Goal: Task Accomplishment & Management: Use online tool/utility

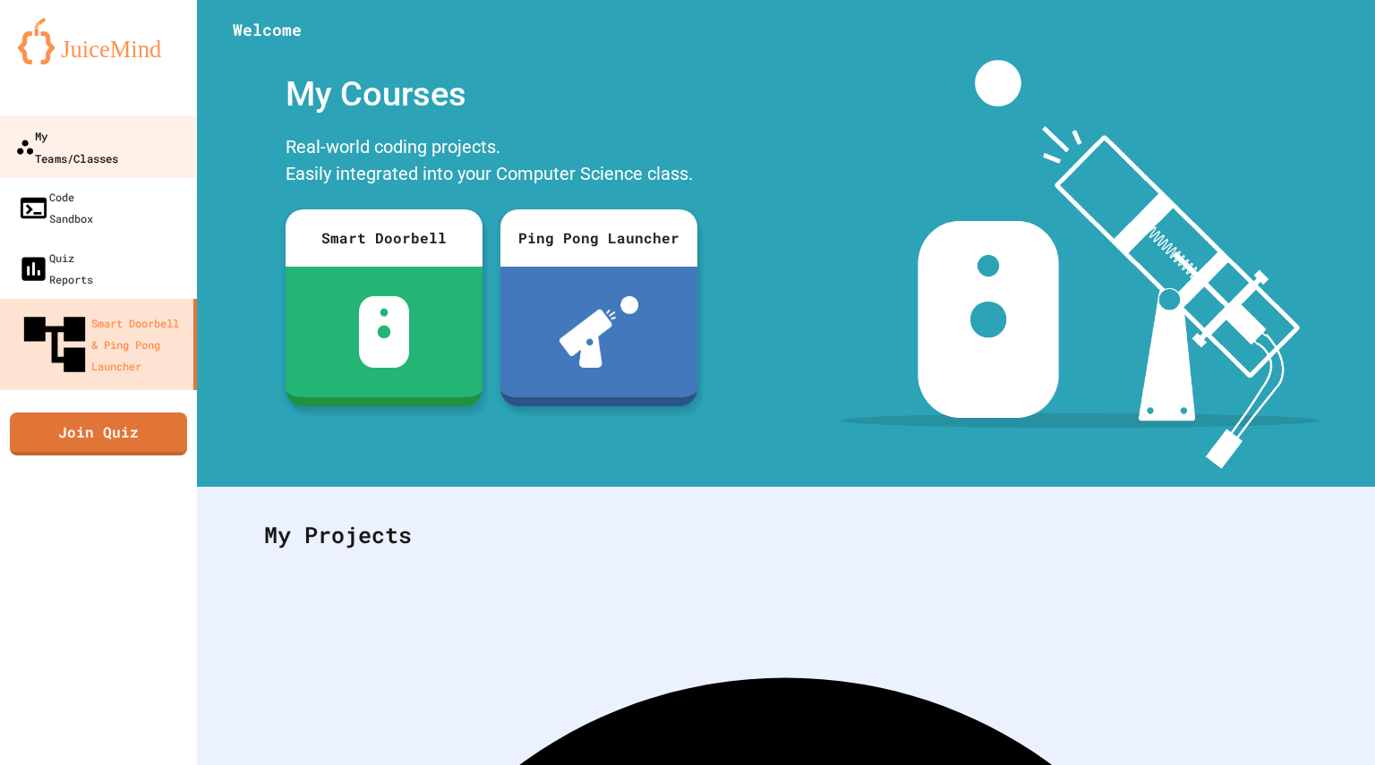
click at [118, 141] on div "My Teams/Classes" at bounding box center [66, 146] width 103 height 44
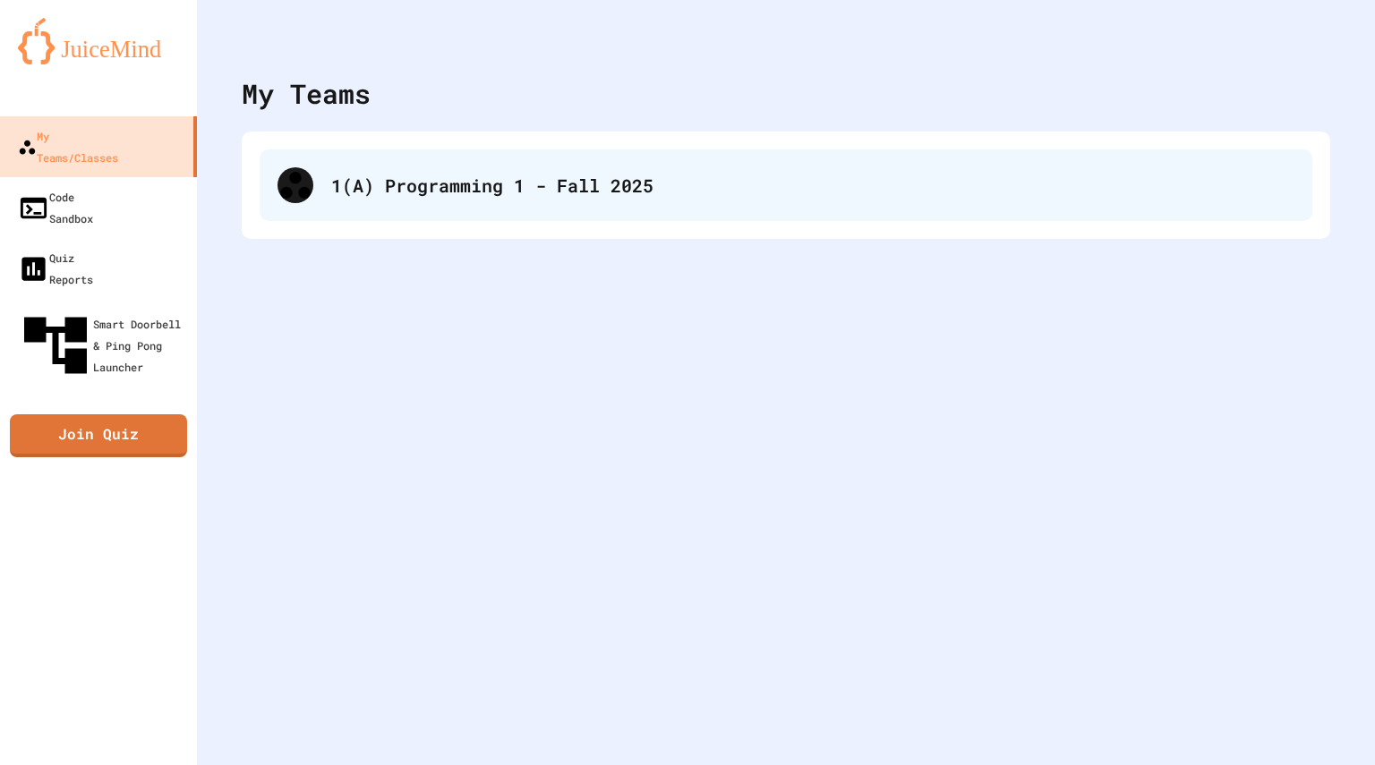
click at [376, 194] on div "1(A) Programming 1 - Fall 2025" at bounding box center [812, 185] width 963 height 27
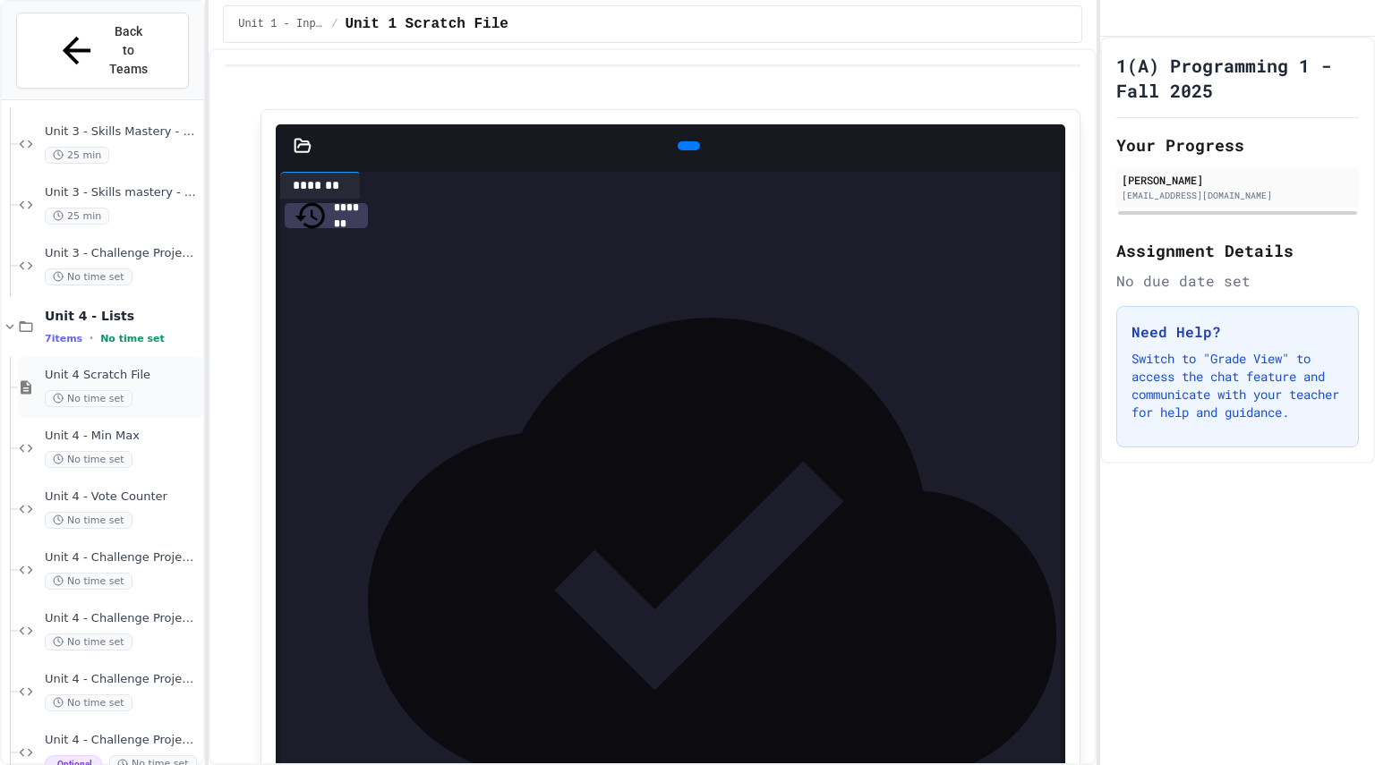
scroll to position [1175, 0]
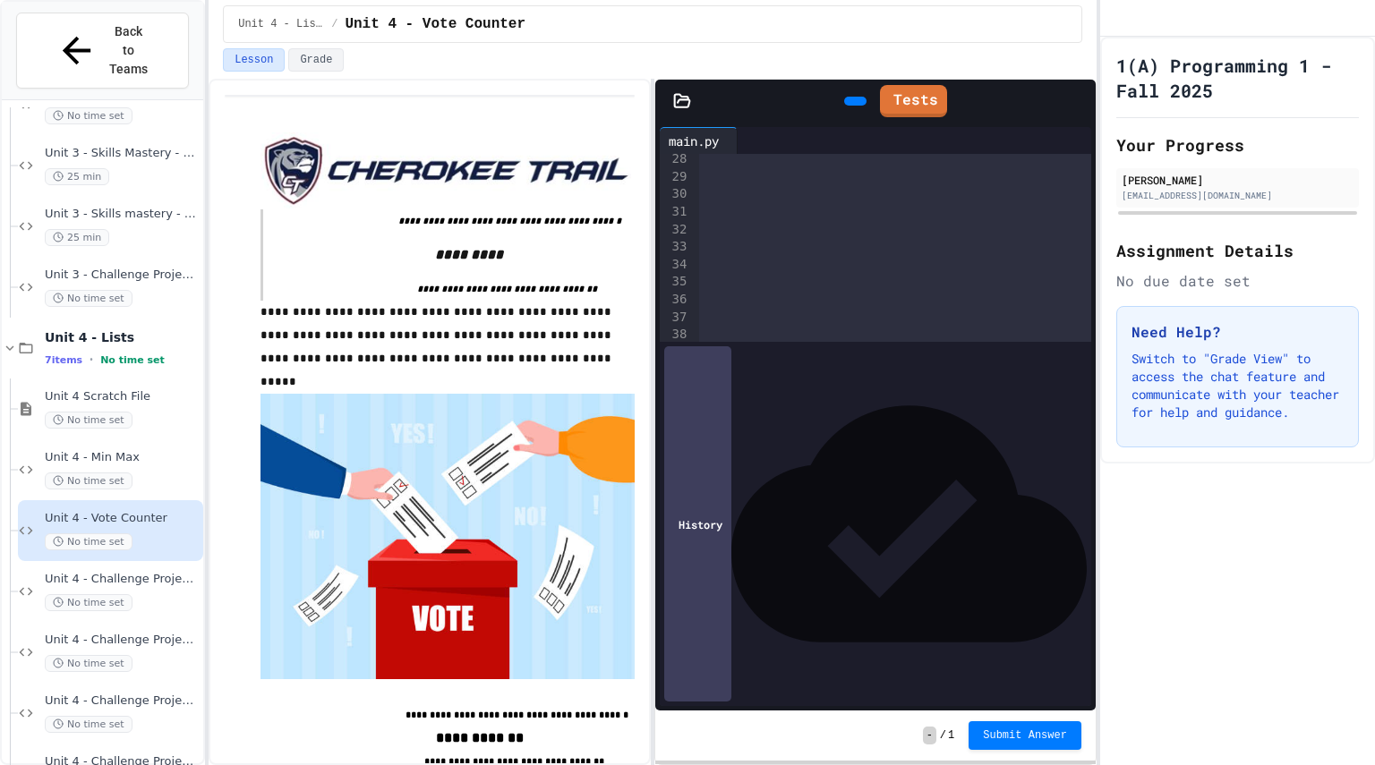
scroll to position [469, 0]
drag, startPoint x: 702, startPoint y: 168, endPoint x: 902, endPoint y: 188, distance: 201.5
copy div "**********"
click at [706, 212] on div at bounding box center [895, 203] width 392 height 18
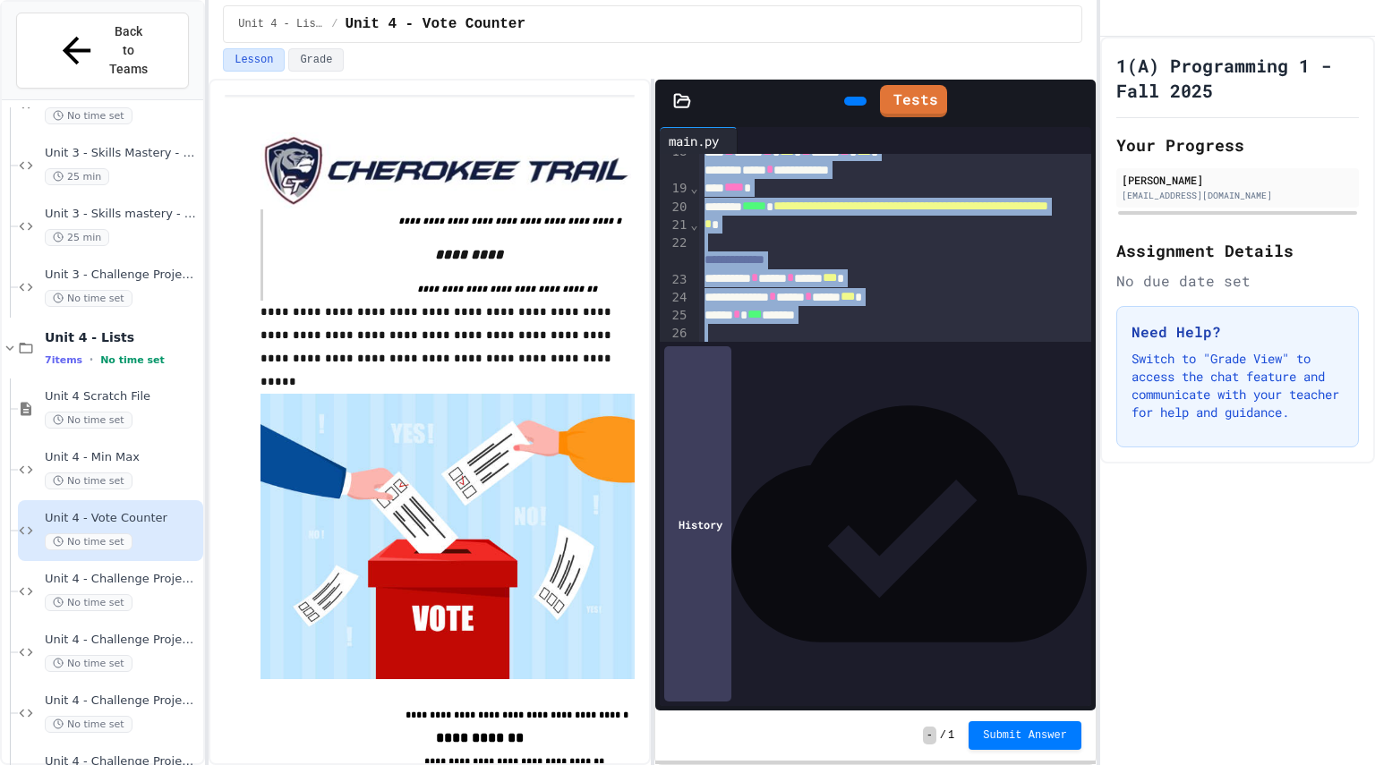
scroll to position [415, 0]
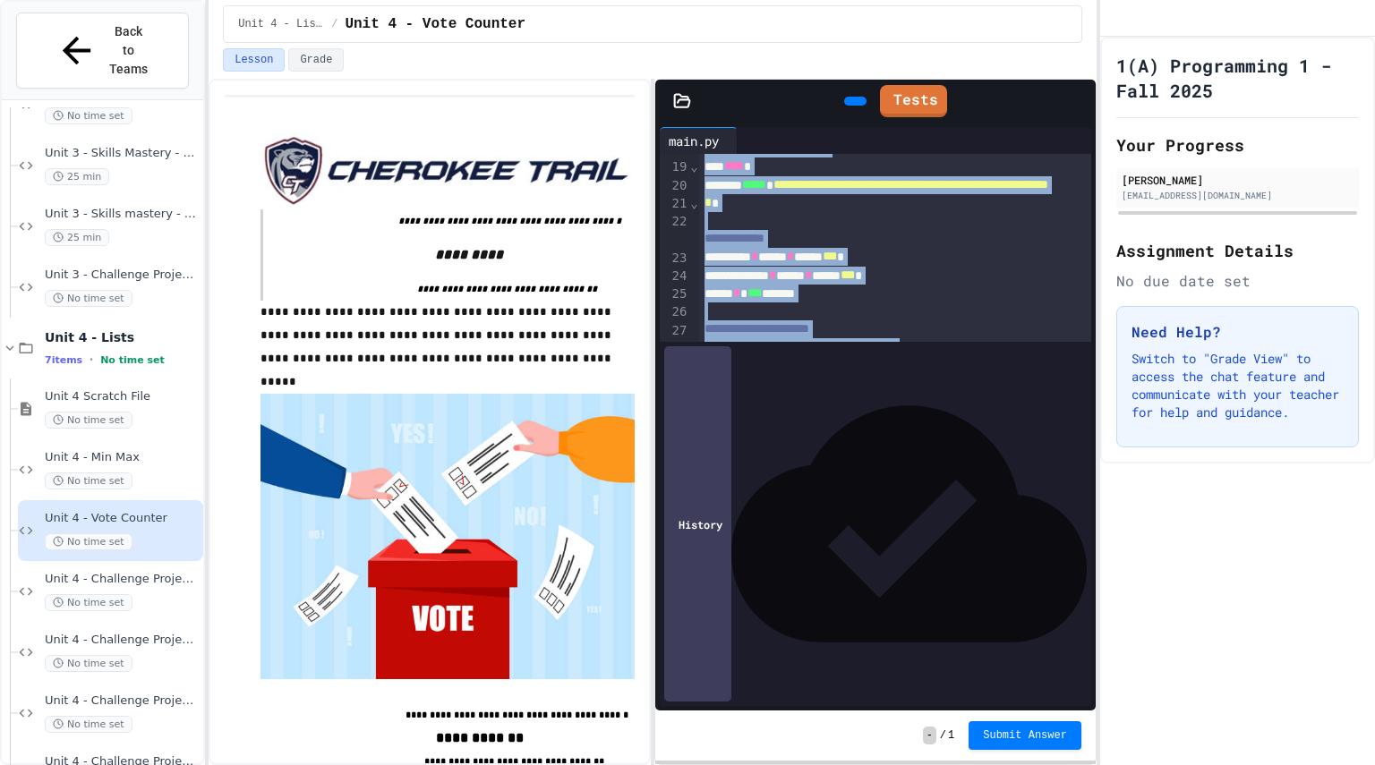
drag, startPoint x: 701, startPoint y: 170, endPoint x: 882, endPoint y: 547, distance: 418.3
copy div "**********"
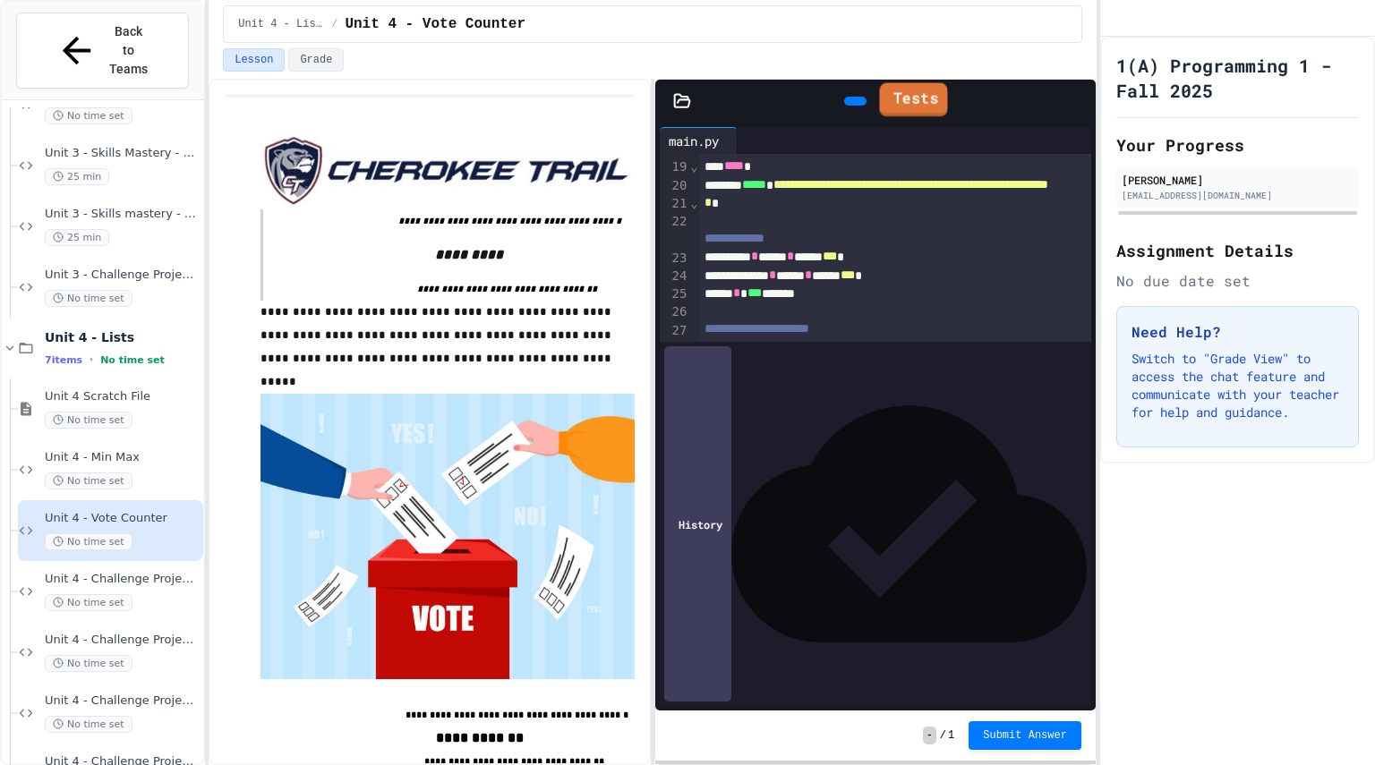
click at [914, 105] on link "Tests" at bounding box center [913, 100] width 68 height 34
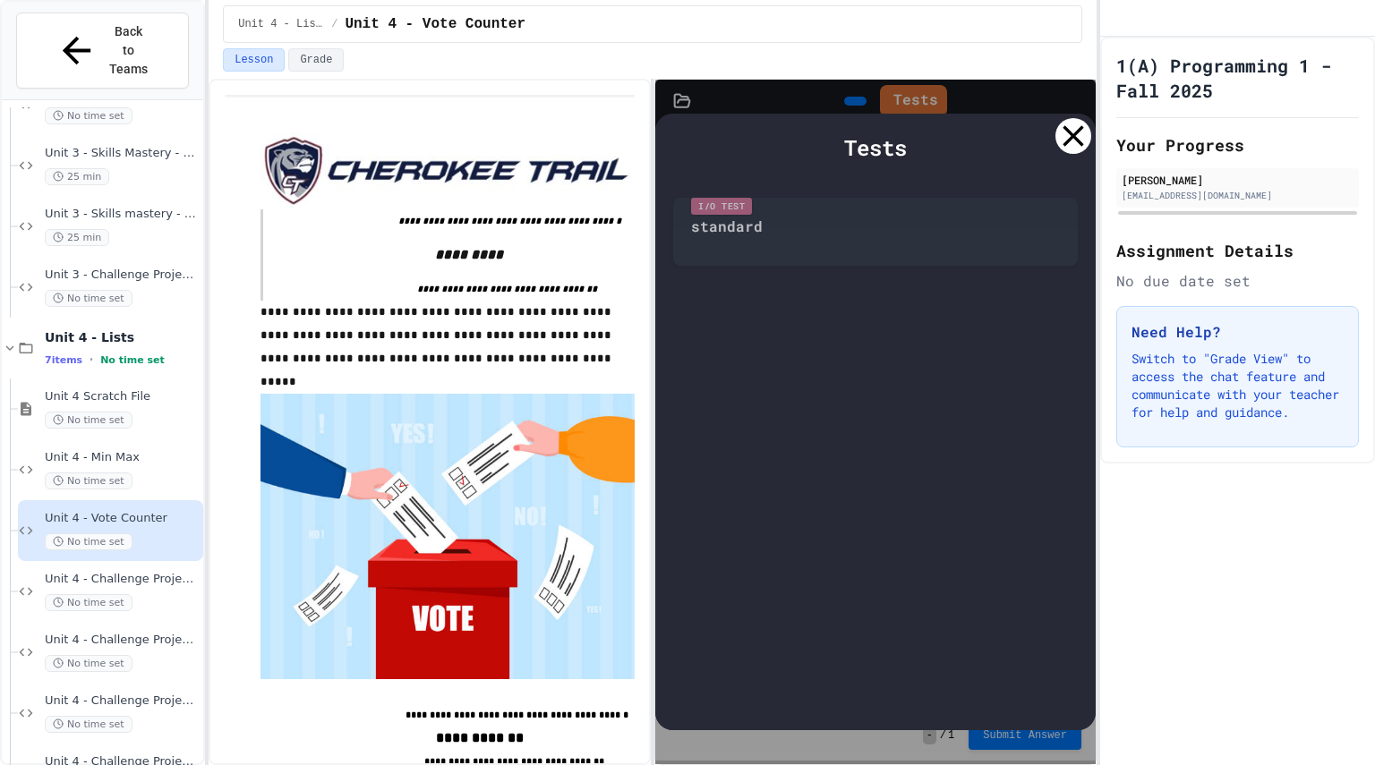
click at [754, 301] on div "Tests I/O Test standard" at bounding box center [875, 422] width 440 height 617
click at [728, 355] on div "Tests I/O Test standard" at bounding box center [875, 422] width 440 height 617
click at [747, 229] on div "I/O Test standard" at bounding box center [875, 227] width 405 height 77
click at [747, 354] on div "Tests I/O Test standard" at bounding box center [875, 422] width 440 height 617
click at [708, 302] on div "Tests I/O Test standard" at bounding box center [875, 422] width 440 height 617
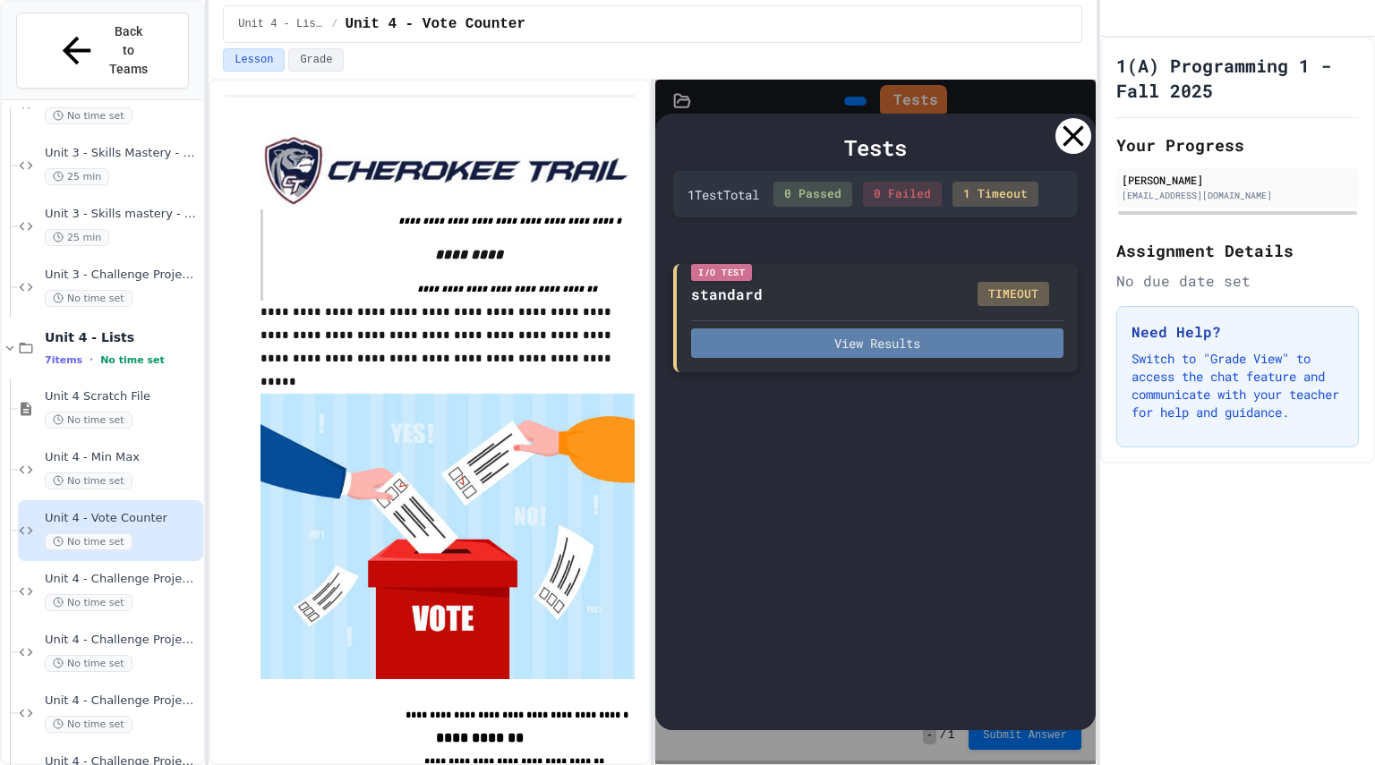
click at [932, 346] on button "View Results" at bounding box center [877, 343] width 372 height 30
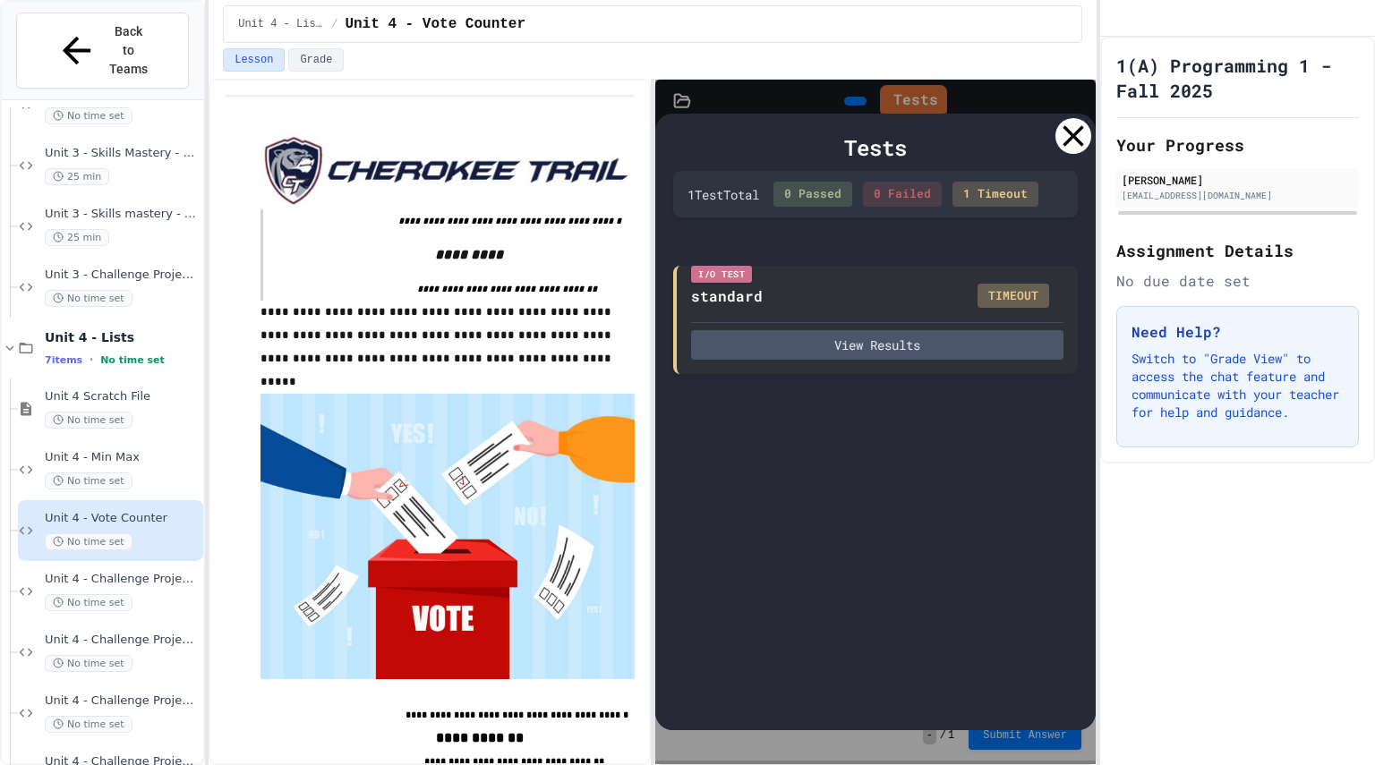
drag, startPoint x: 711, startPoint y: 372, endPoint x: 954, endPoint y: 625, distance: 350.7
copy span "Welcome to the Football Voting Program! You are voting on your favorite type of…"
click at [822, 104] on div "Tests 1 Test Total 0 Passed 0 Failed 1 Timeout I/O Test standard TIMEOUT View R…" at bounding box center [875, 422] width 440 height 685
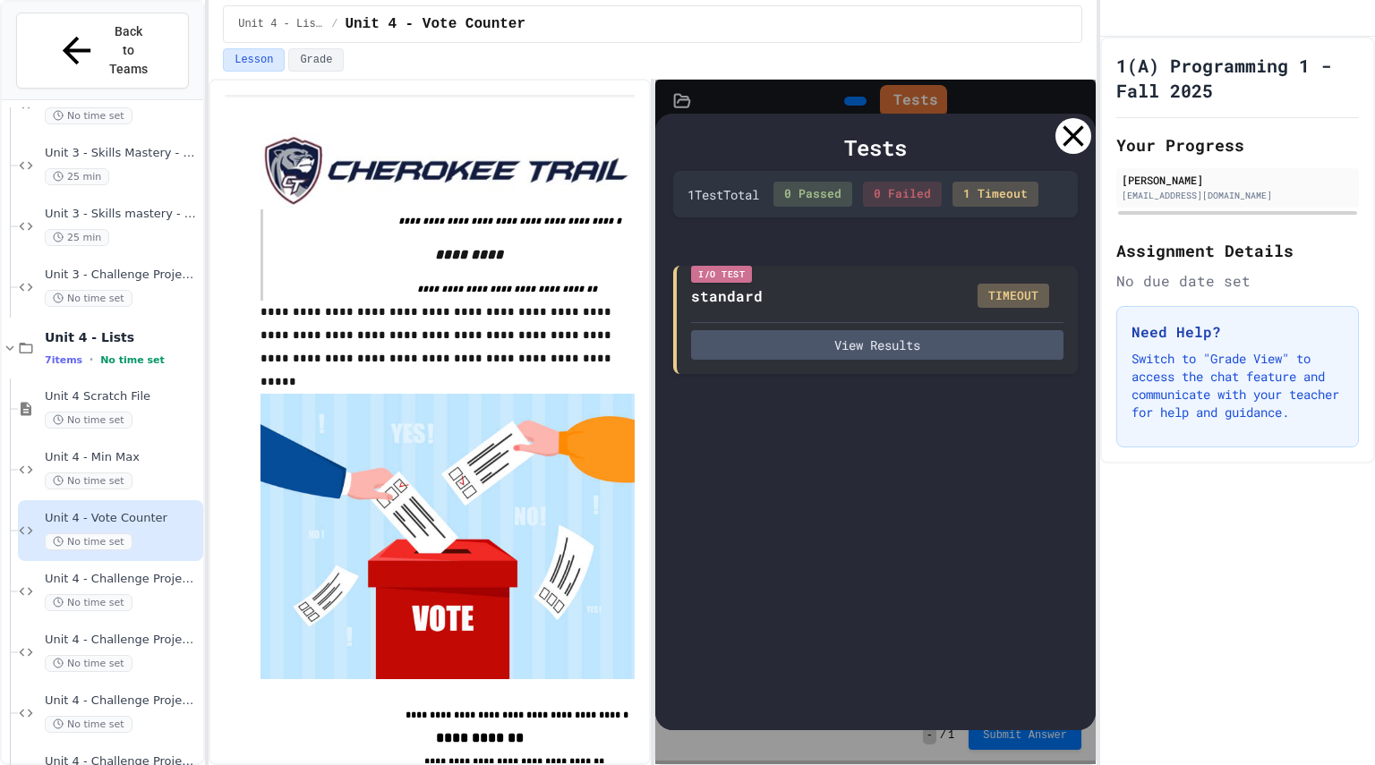
click at [1072, 132] on icon at bounding box center [1073, 136] width 36 height 36
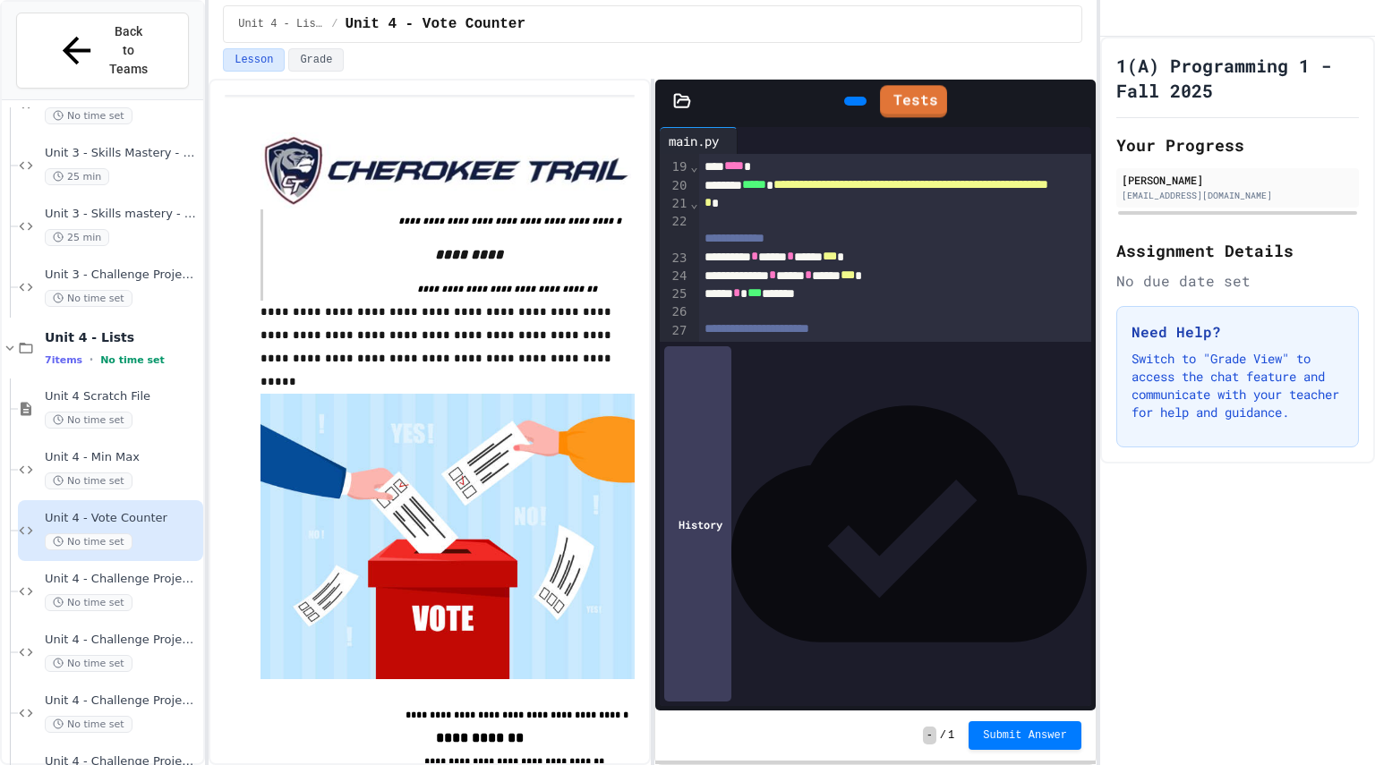
click at [860, 106] on icon at bounding box center [865, 112] width 10 height 13
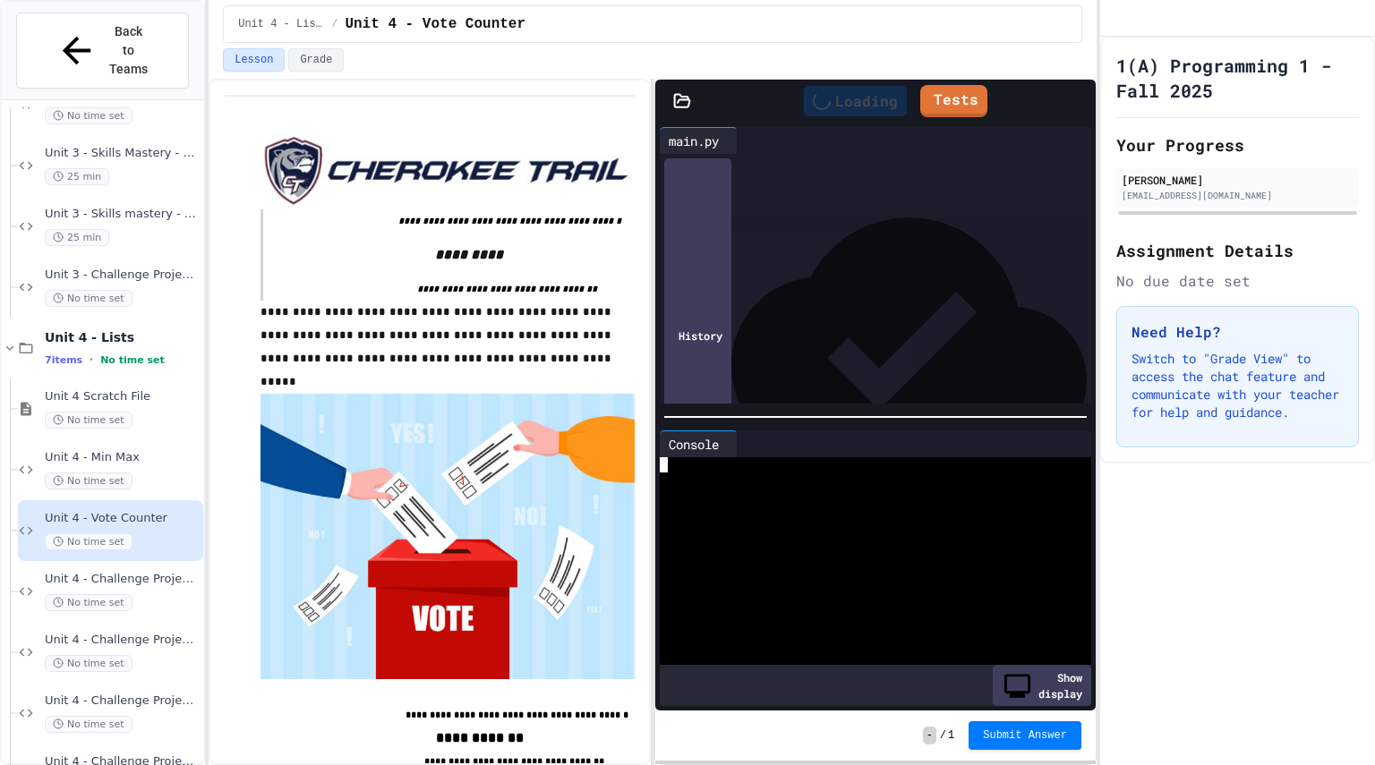
click at [711, 473] on div at bounding box center [861, 480] width 403 height 15
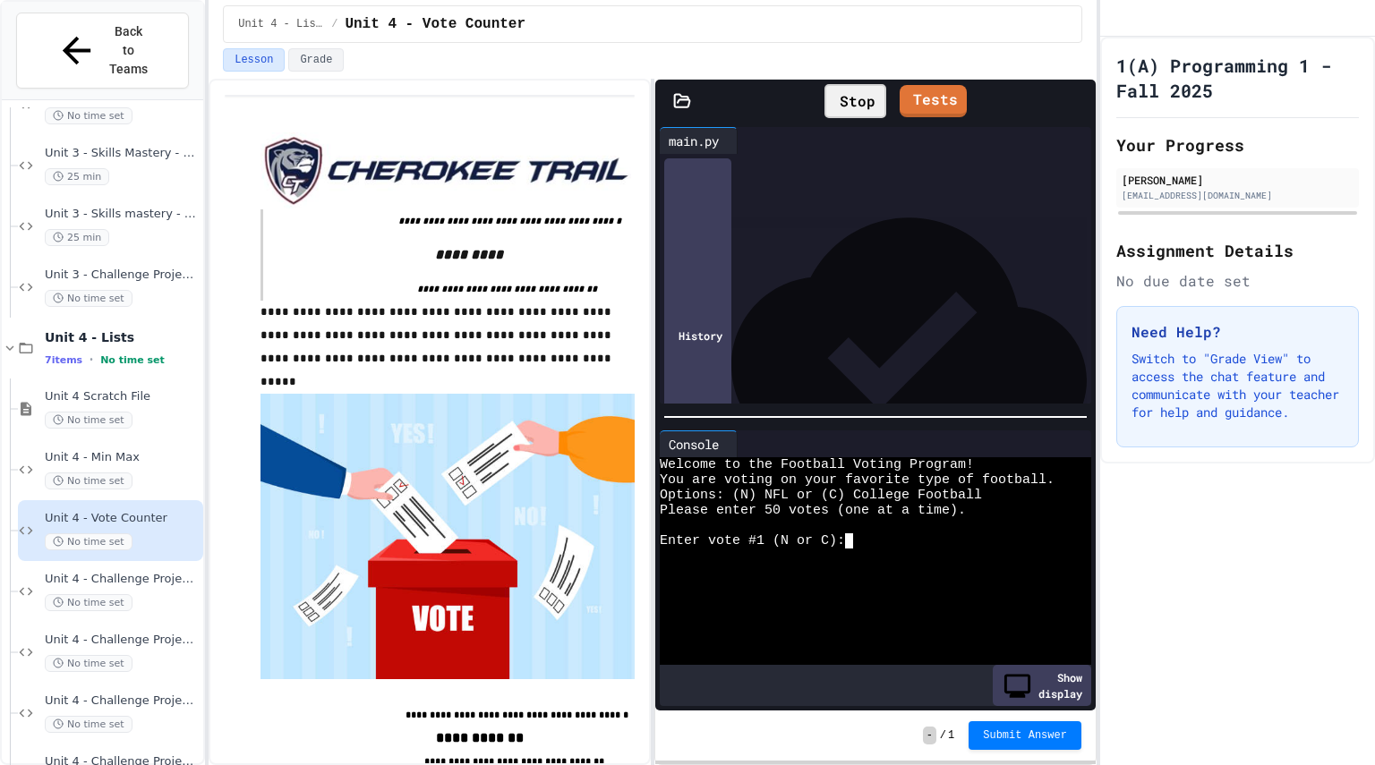
click at [858, 534] on textarea "Terminal input" at bounding box center [857, 540] width 8 height 15
click at [857, 551] on textarea "Terminal input" at bounding box center [857, 556] width 8 height 15
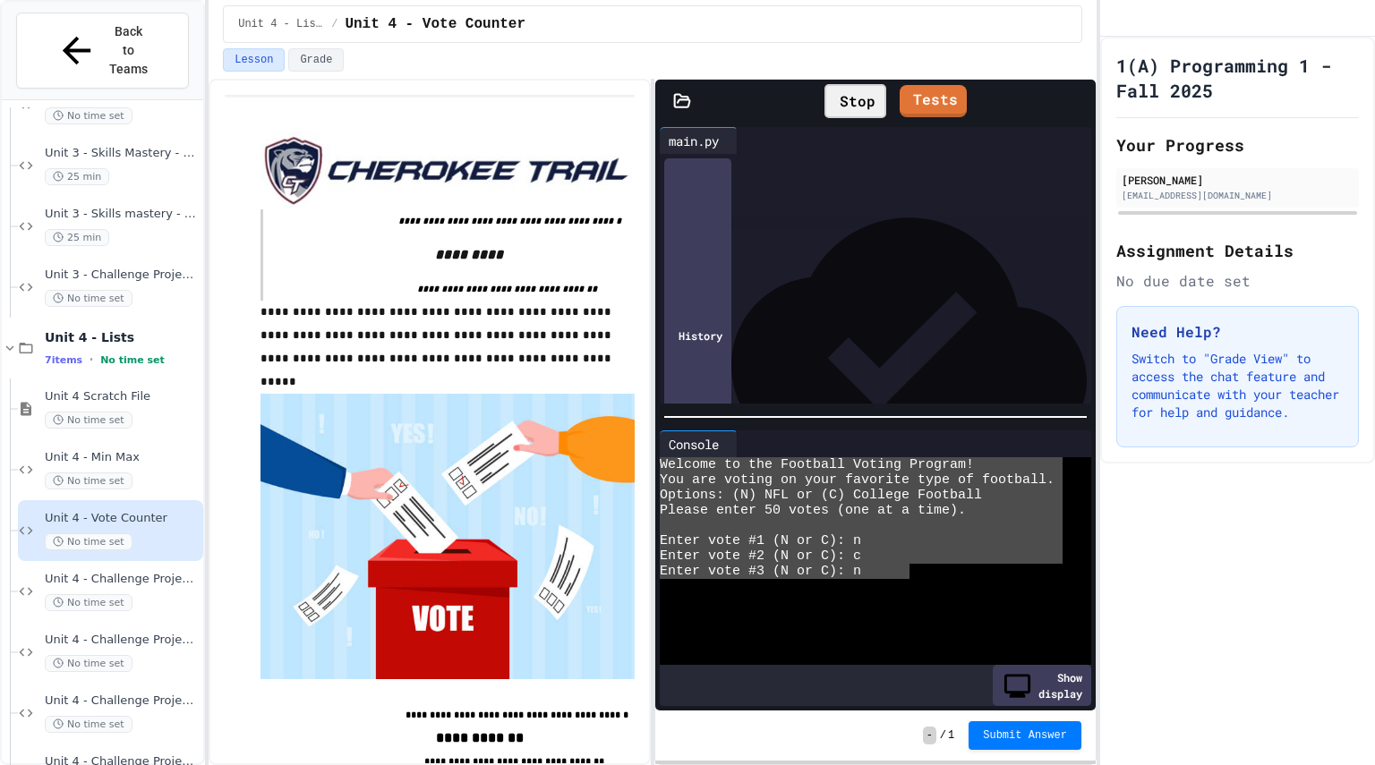
drag, startPoint x: 661, startPoint y: 455, endPoint x: 912, endPoint y: 566, distance: 274.1
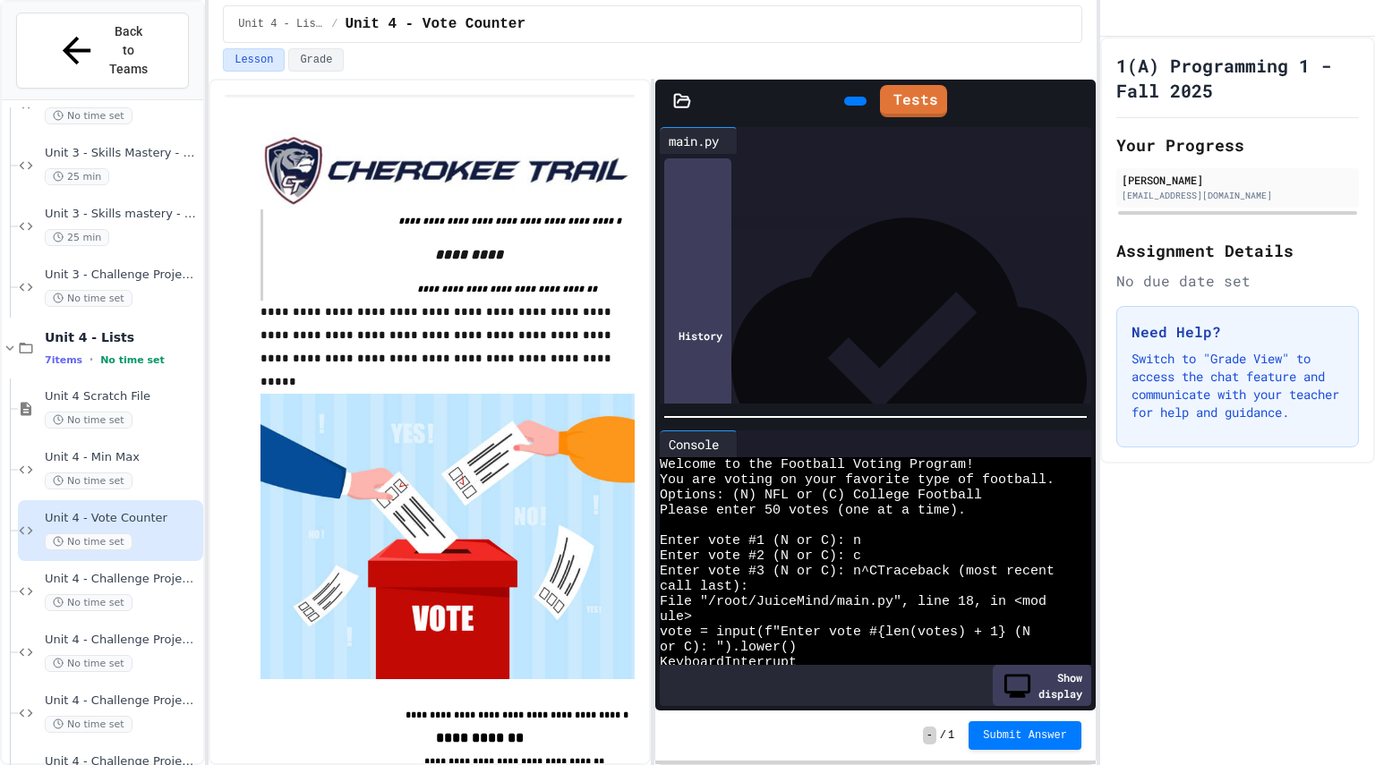
scroll to position [15, 0]
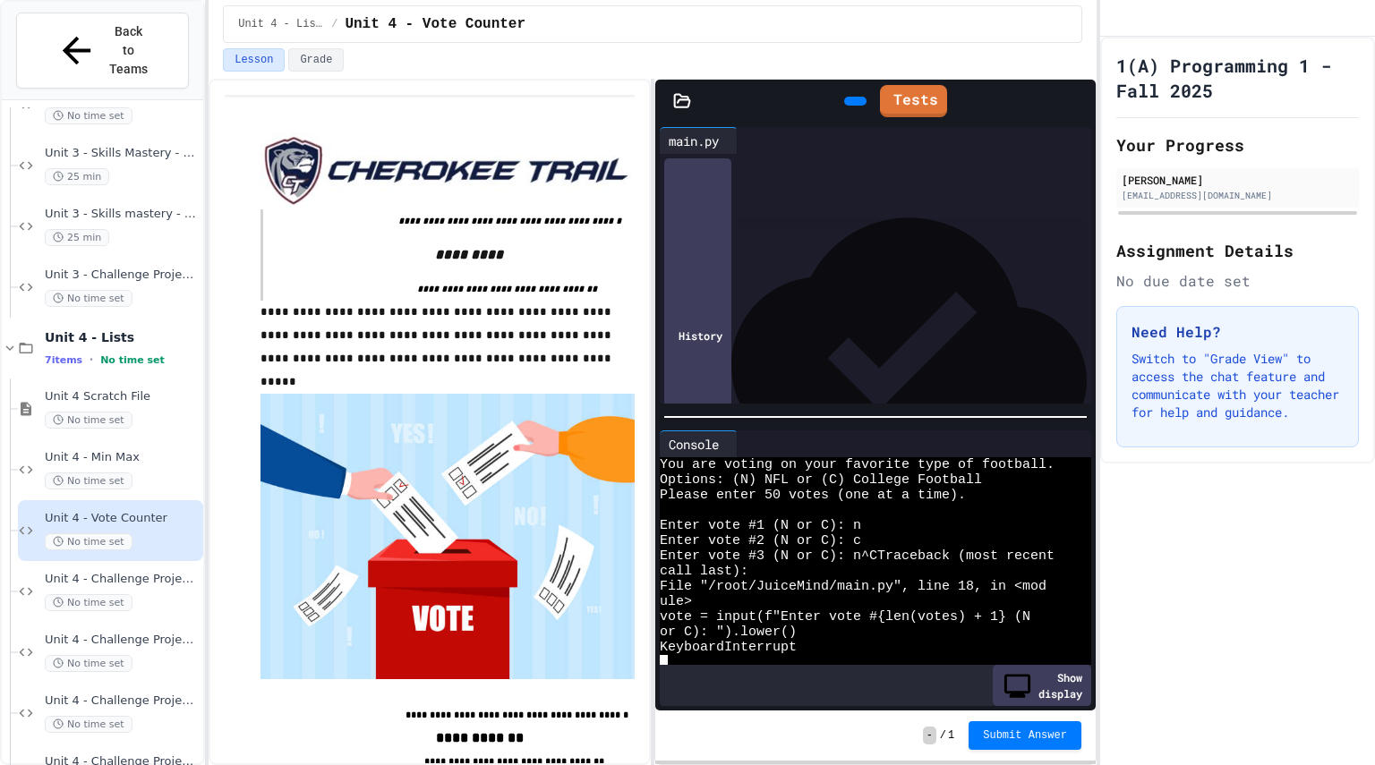
click at [853, 101] on icon at bounding box center [853, 101] width 0 height 0
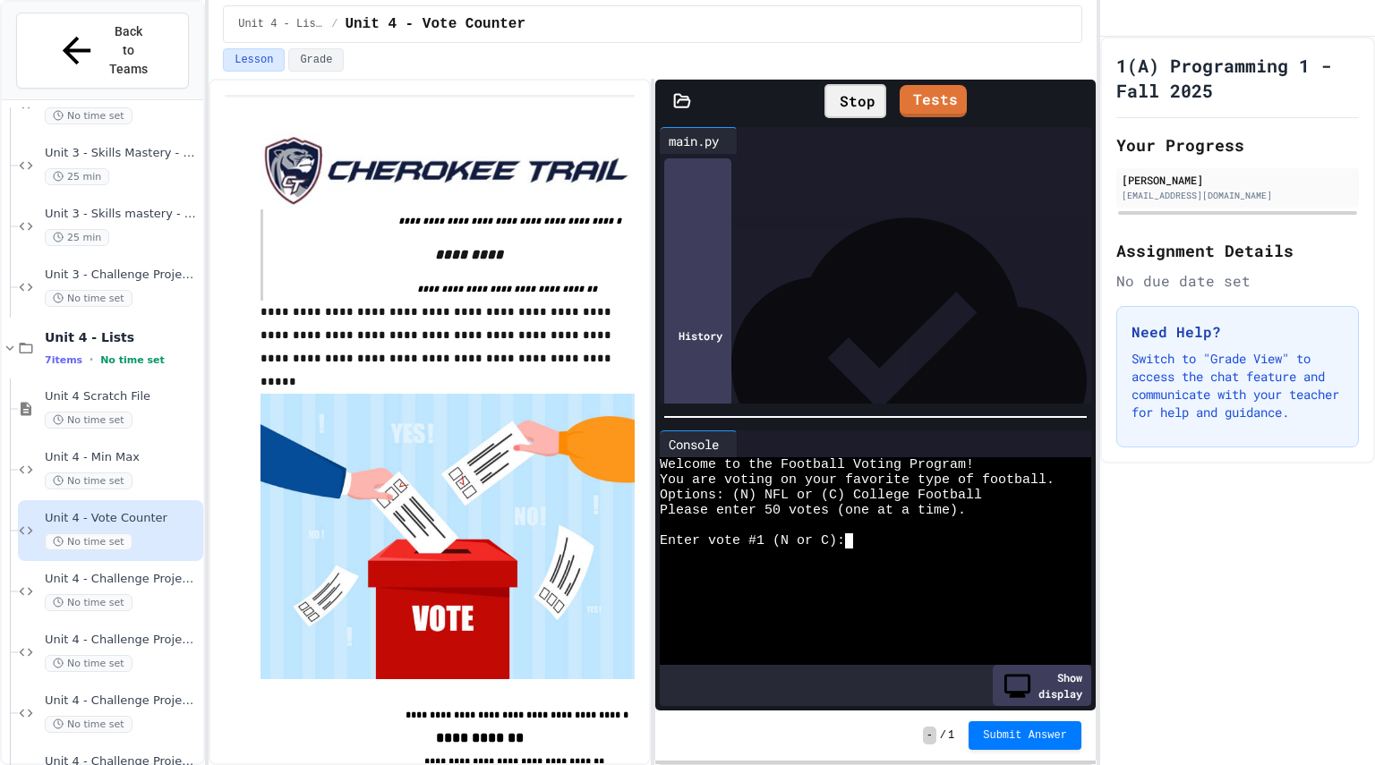
click at [856, 533] on textarea "Terminal input" at bounding box center [857, 540] width 8 height 15
type textarea "*"
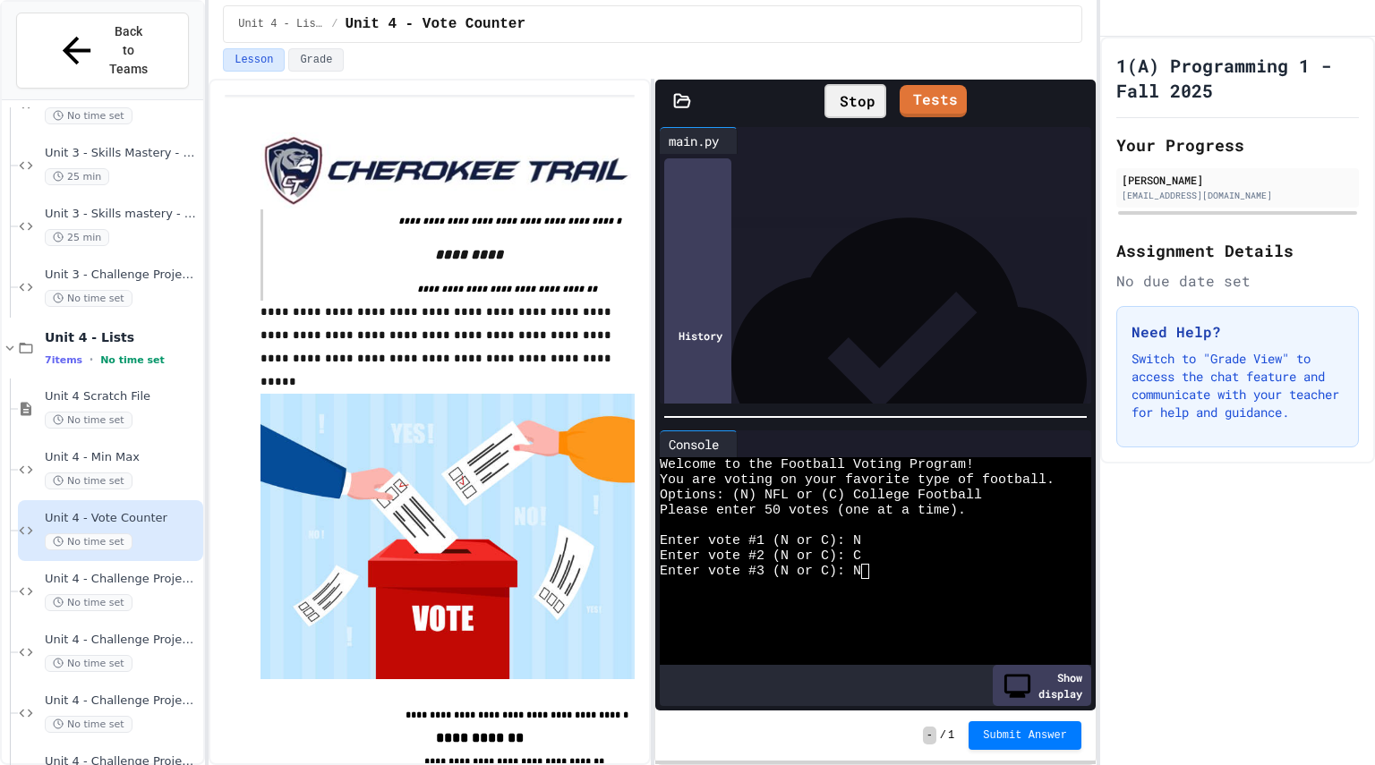
scroll to position [0, 0]
click at [1041, 731] on span "Submit Answer" at bounding box center [1025, 734] width 84 height 14
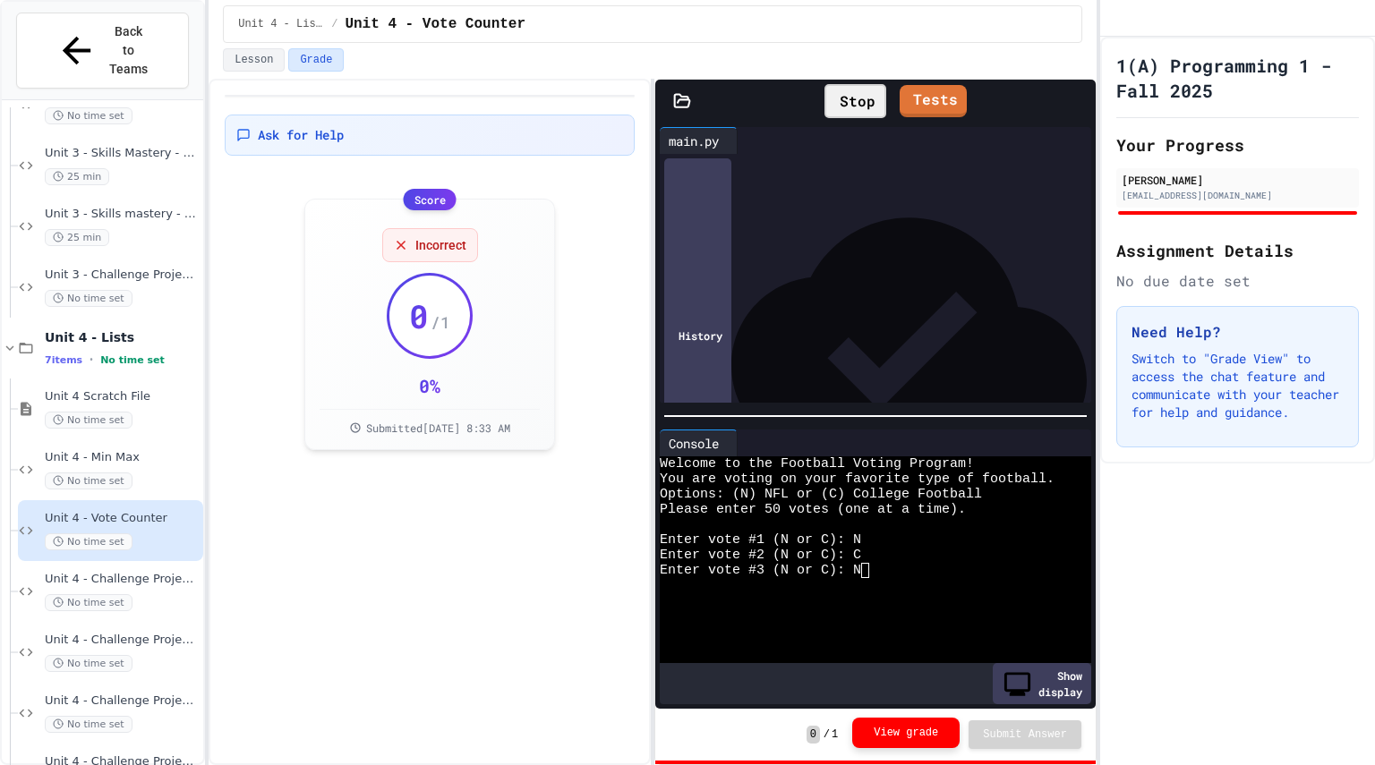
click at [888, 739] on button "View grade" at bounding box center [905, 733] width 107 height 30
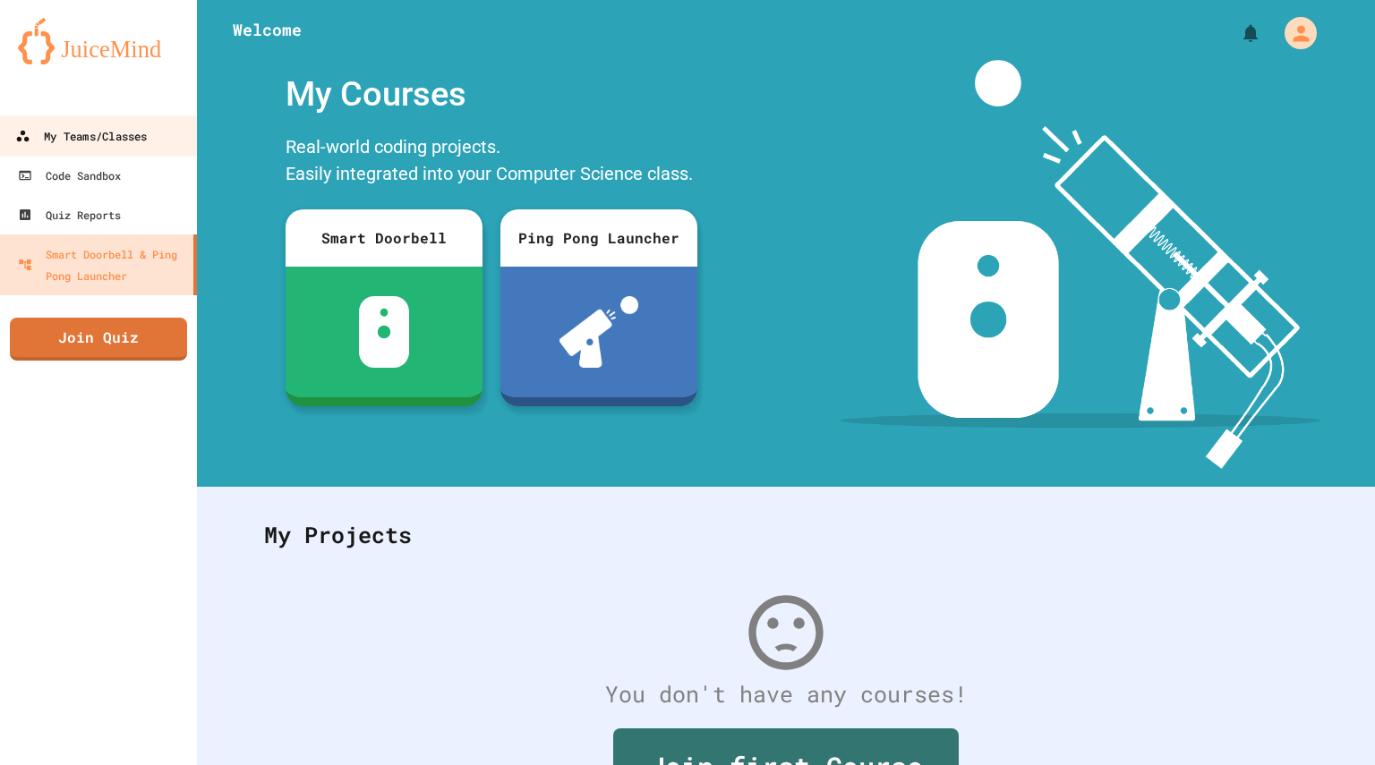
click at [79, 140] on div "My Teams/Classes" at bounding box center [81, 136] width 132 height 22
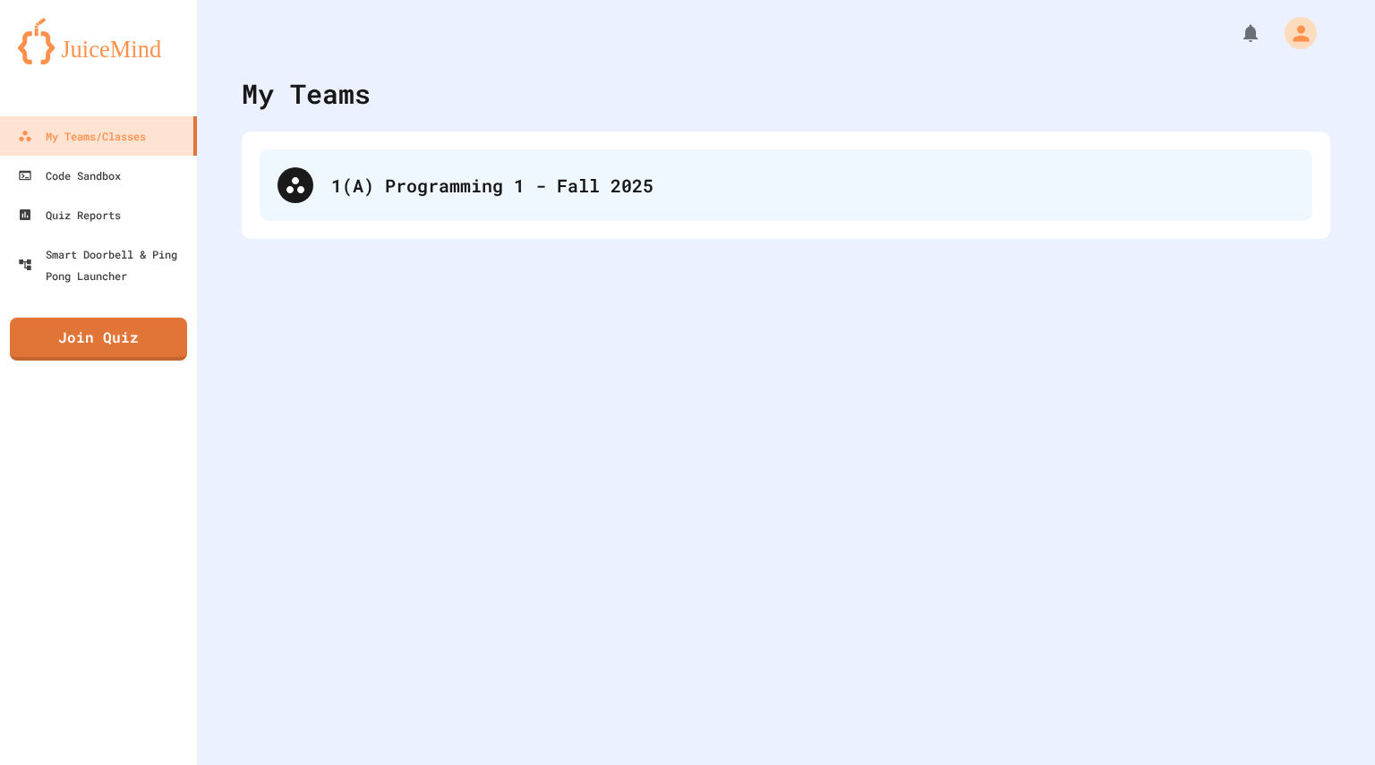
click at [456, 200] on div "1(A) Programming 1 - Fall 2025" at bounding box center [786, 185] width 1053 height 72
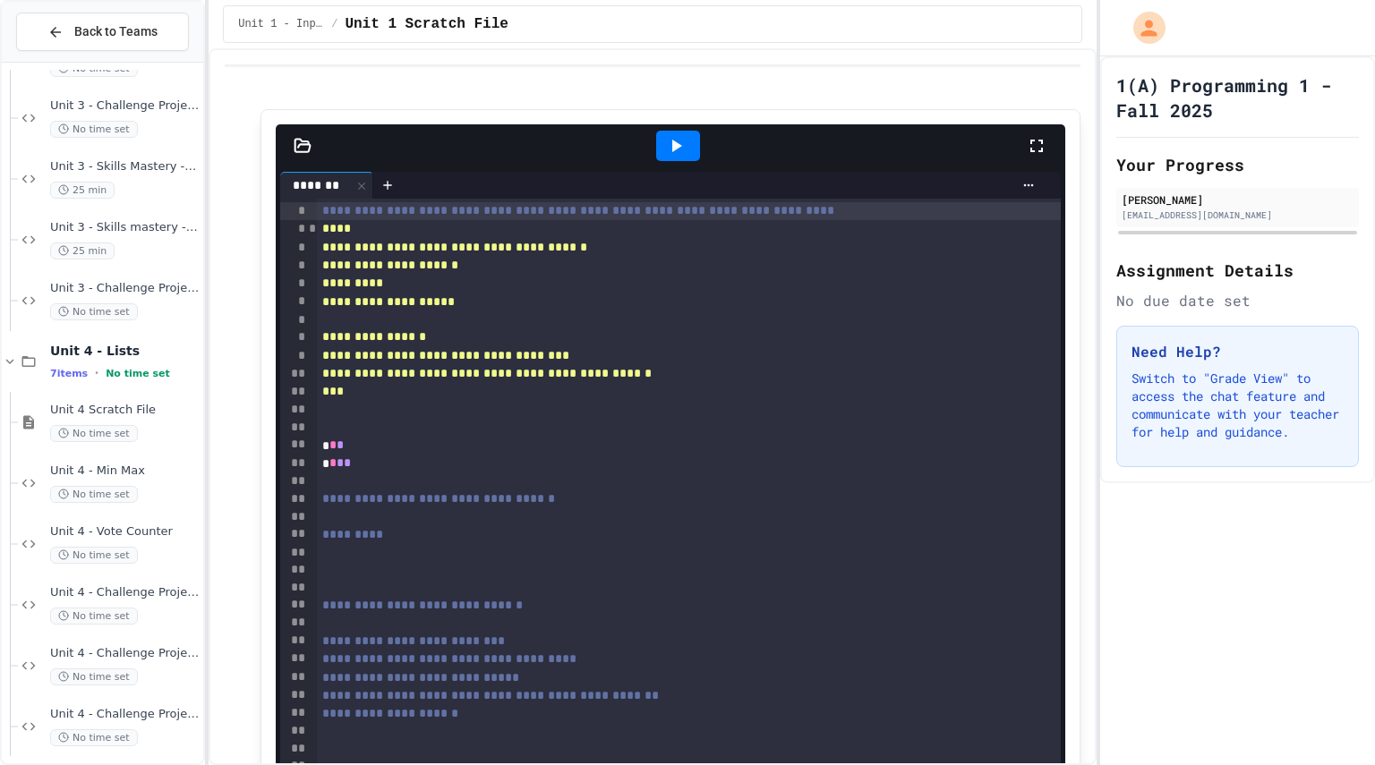
scroll to position [1097, 0]
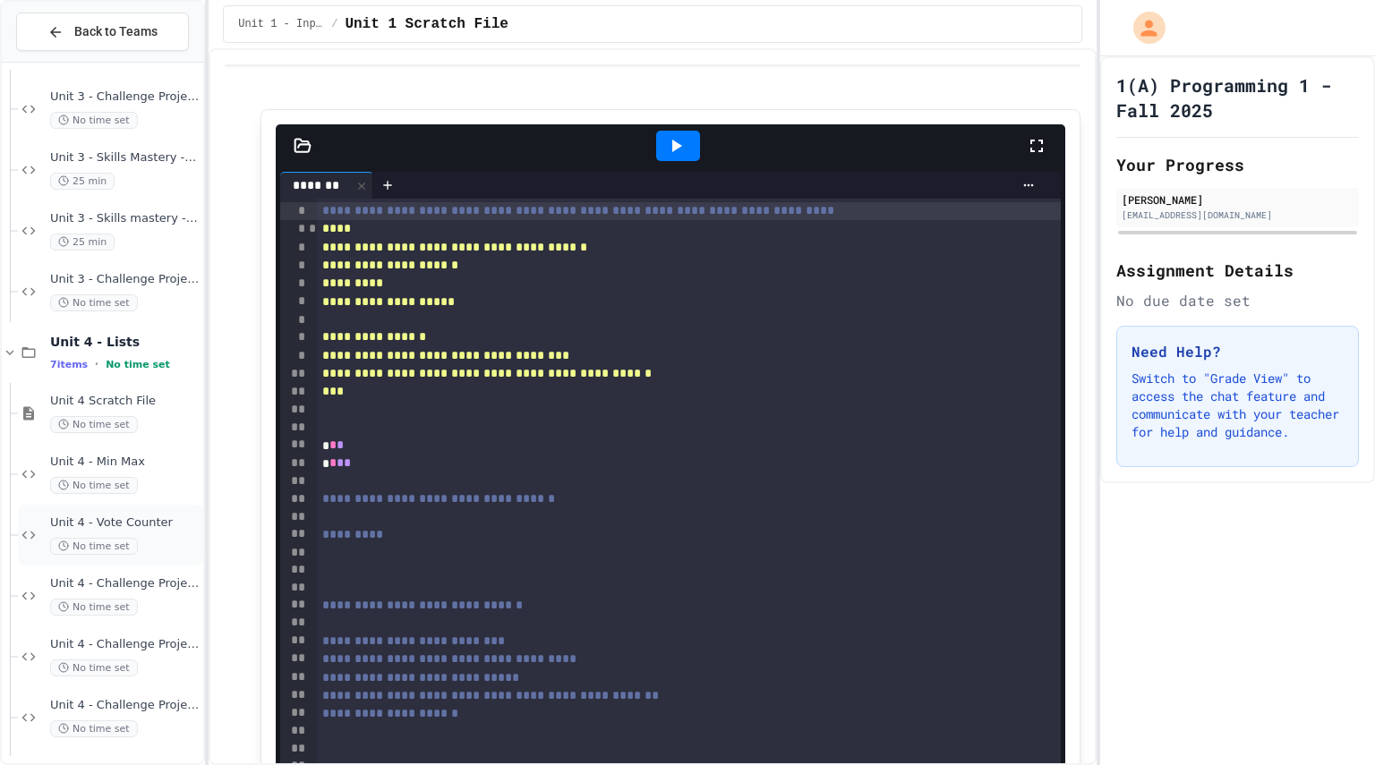
click at [135, 528] on span "Unit 4 - Vote Counter" at bounding box center [124, 523] width 149 height 15
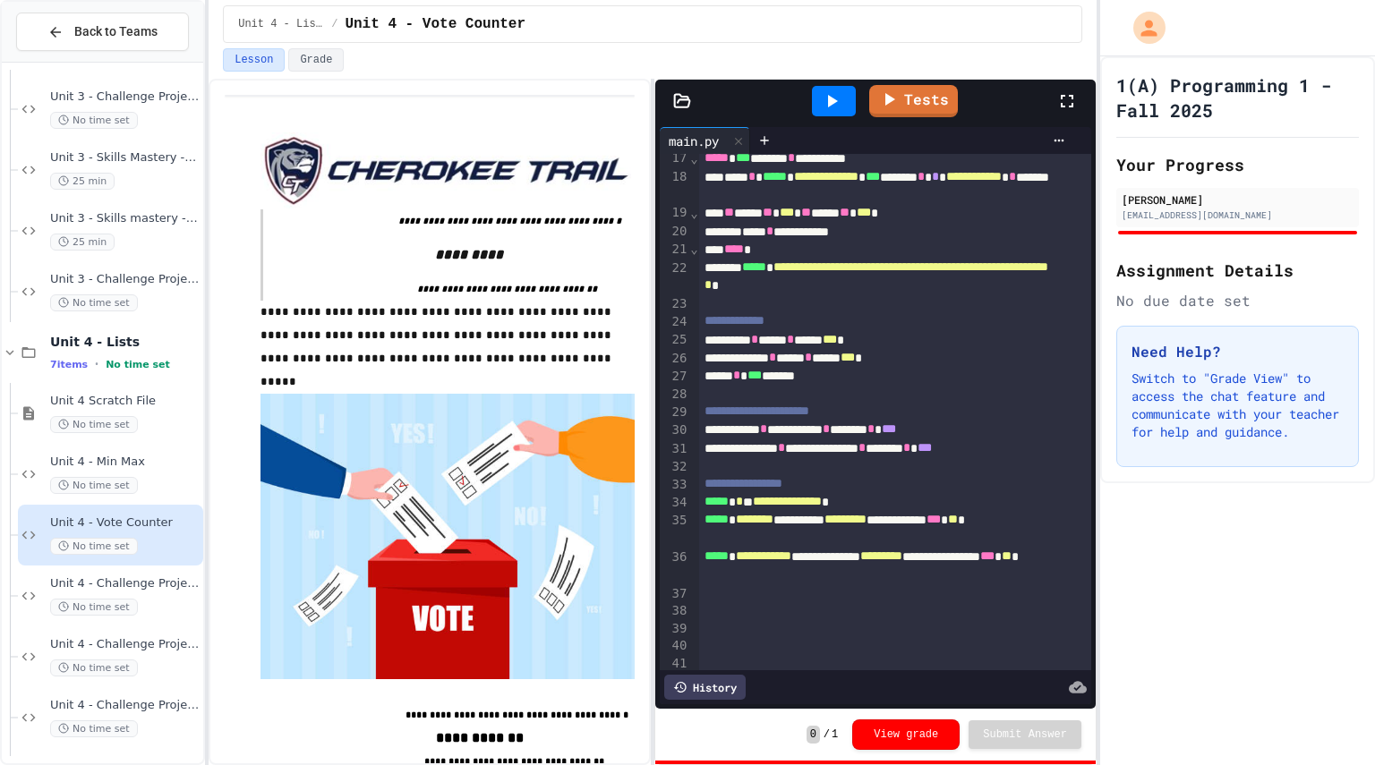
scroll to position [361, 0]
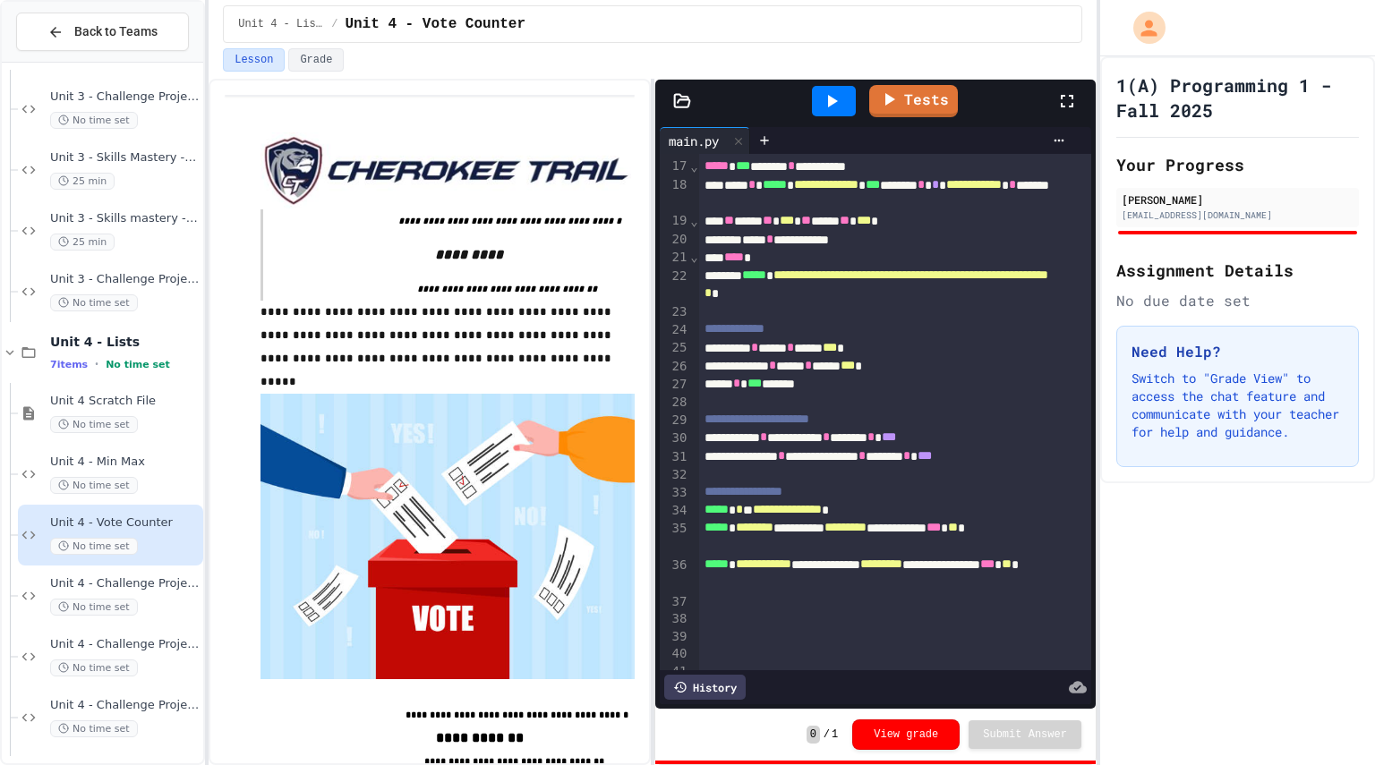
click at [844, 98] on div at bounding box center [834, 101] width 44 height 30
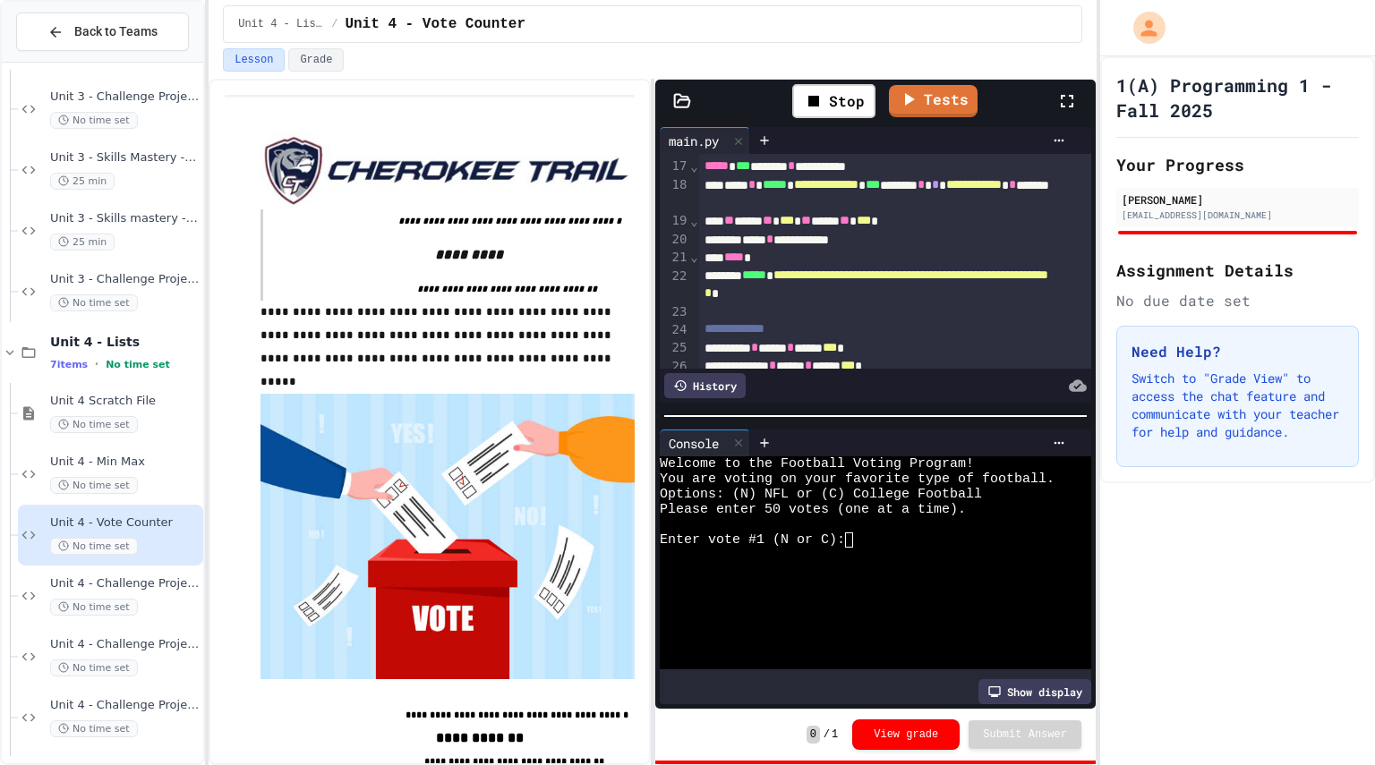
click at [857, 537] on textarea "Terminal input" at bounding box center [857, 540] width 8 height 15
type textarea "*"
click at [920, 517] on div at bounding box center [861, 524] width 403 height 15
click at [881, 533] on div "Enter vote #1 (N or C): N" at bounding box center [861, 540] width 403 height 15
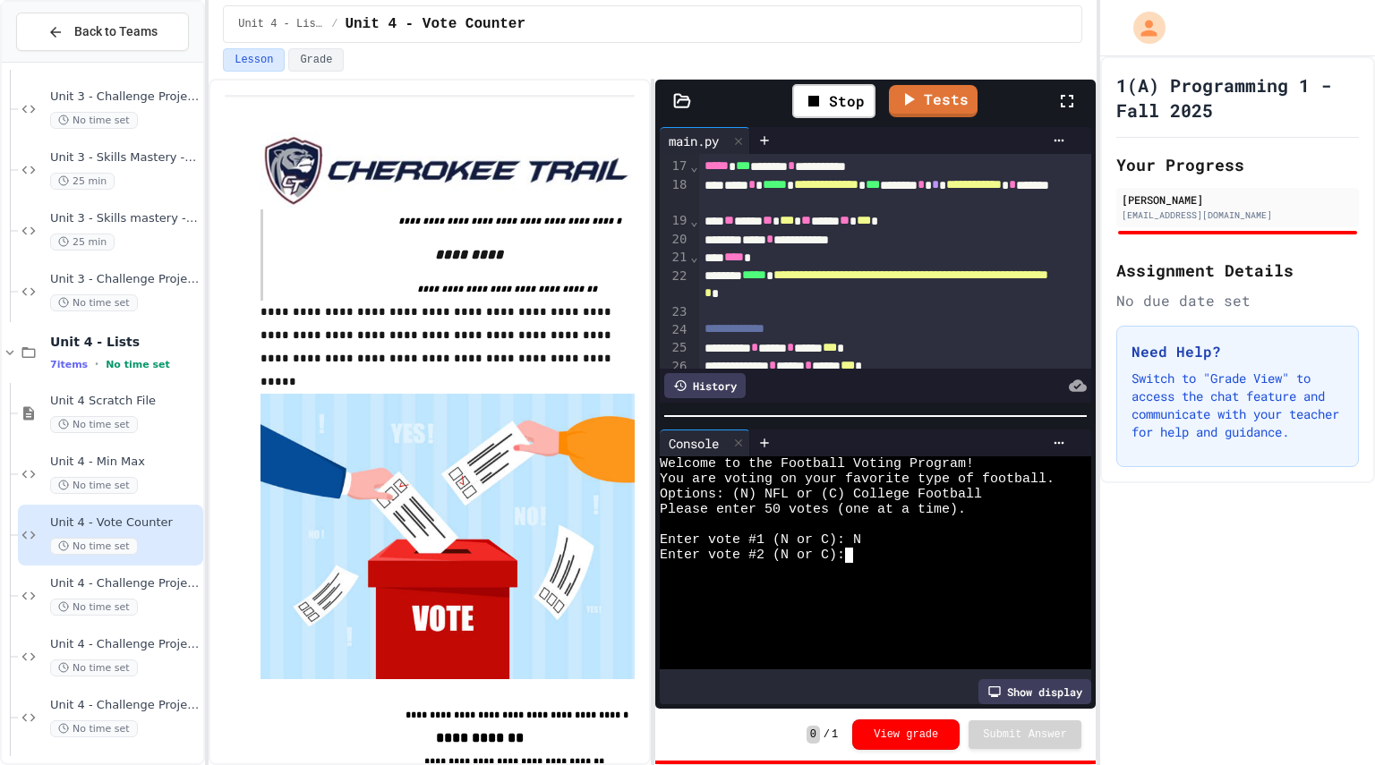
click at [861, 548] on textarea "*" at bounding box center [857, 555] width 8 height 15
type textarea "*"
click at [816, 104] on icon at bounding box center [813, 101] width 11 height 11
click at [840, 103] on icon at bounding box center [831, 100] width 21 height 21
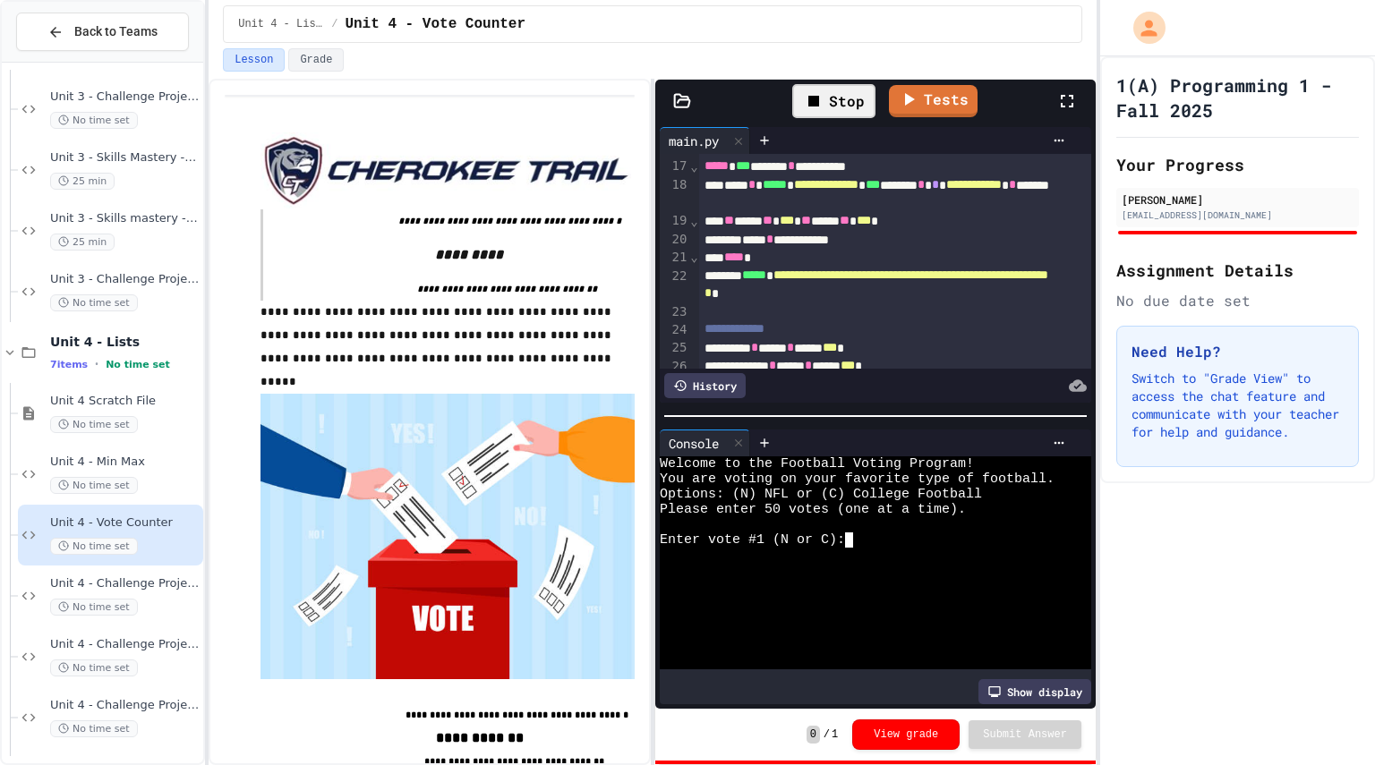
click at [858, 537] on textarea "*" at bounding box center [857, 540] width 8 height 15
type textarea "*"
click at [853, 99] on div "Stop" at bounding box center [833, 101] width 83 height 34
click at [853, 99] on div at bounding box center [834, 101] width 44 height 30
click at [858, 535] on textarea "Terminal input" at bounding box center [857, 540] width 8 height 15
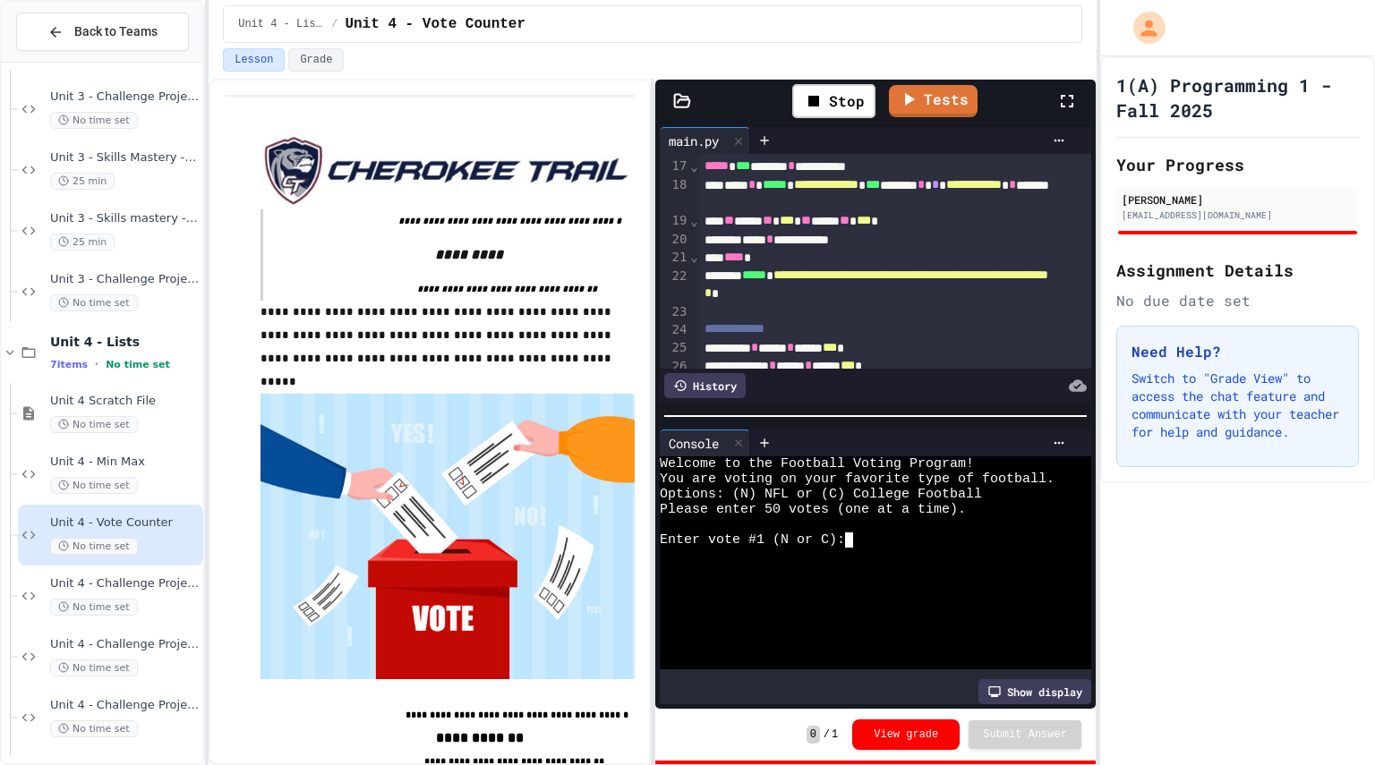
scroll to position [0, 3]
click at [895, 578] on div at bounding box center [861, 585] width 403 height 15
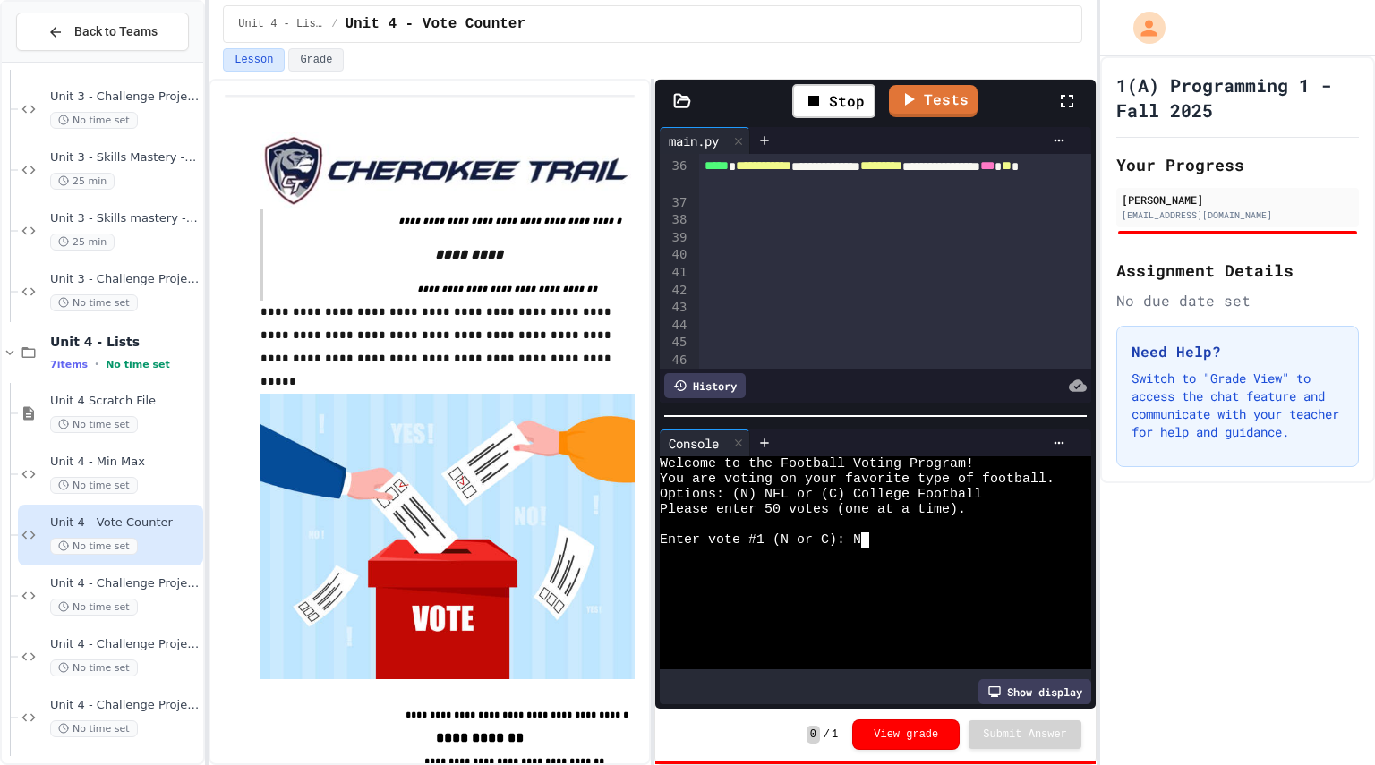
scroll to position [757, 0]
type textarea "*"
click at [951, 101] on link "Tests" at bounding box center [934, 99] width 88 height 34
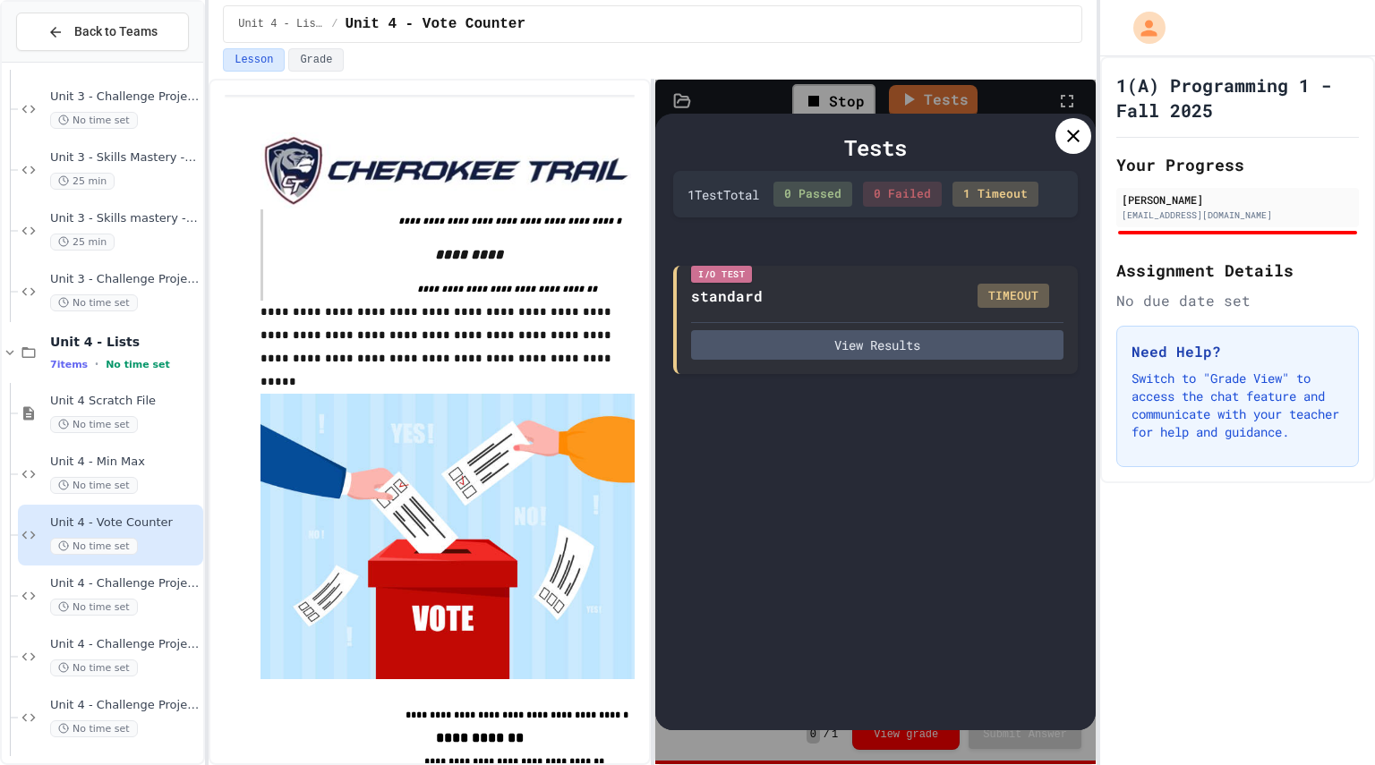
click at [1000, 192] on div "1 Timeout" at bounding box center [995, 194] width 86 height 25
click at [1006, 307] on div "I/O Test standard TIMEOUT View Results" at bounding box center [875, 318] width 405 height 109
click at [1072, 140] on icon at bounding box center [1072, 135] width 21 height 21
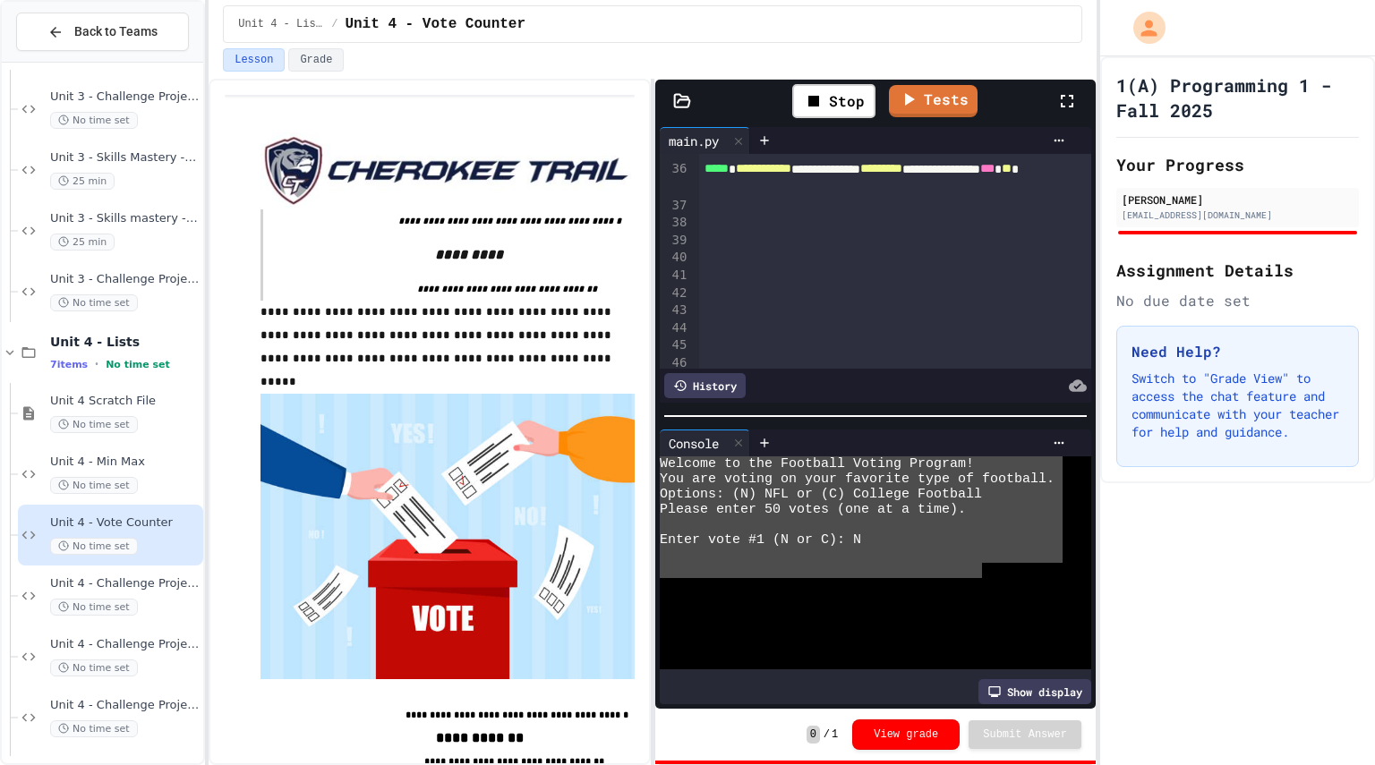
drag, startPoint x: 662, startPoint y: 451, endPoint x: 980, endPoint y: 559, distance: 335.7
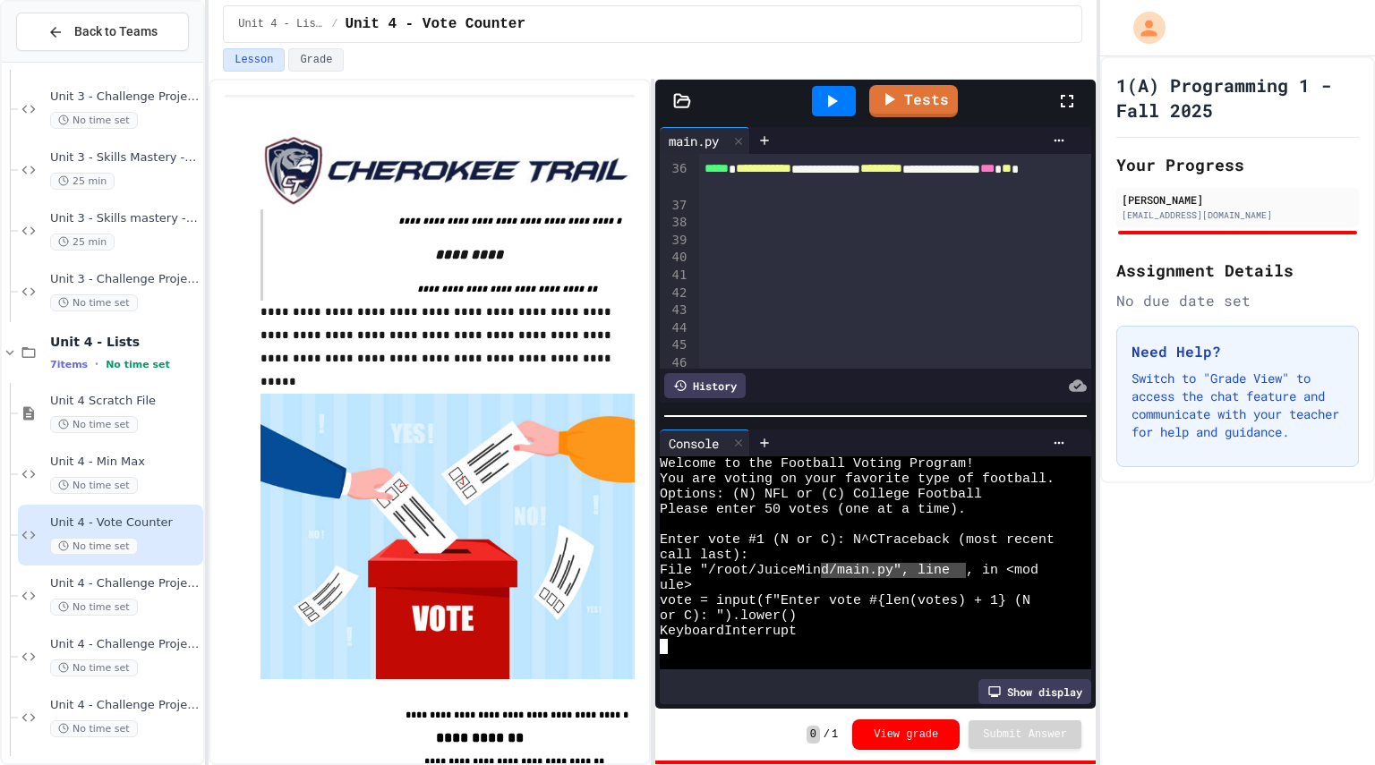
drag, startPoint x: 968, startPoint y: 562, endPoint x: 835, endPoint y: 559, distance: 133.4
click at [990, 625] on div "KeyboardInterrupt" at bounding box center [861, 631] width 403 height 15
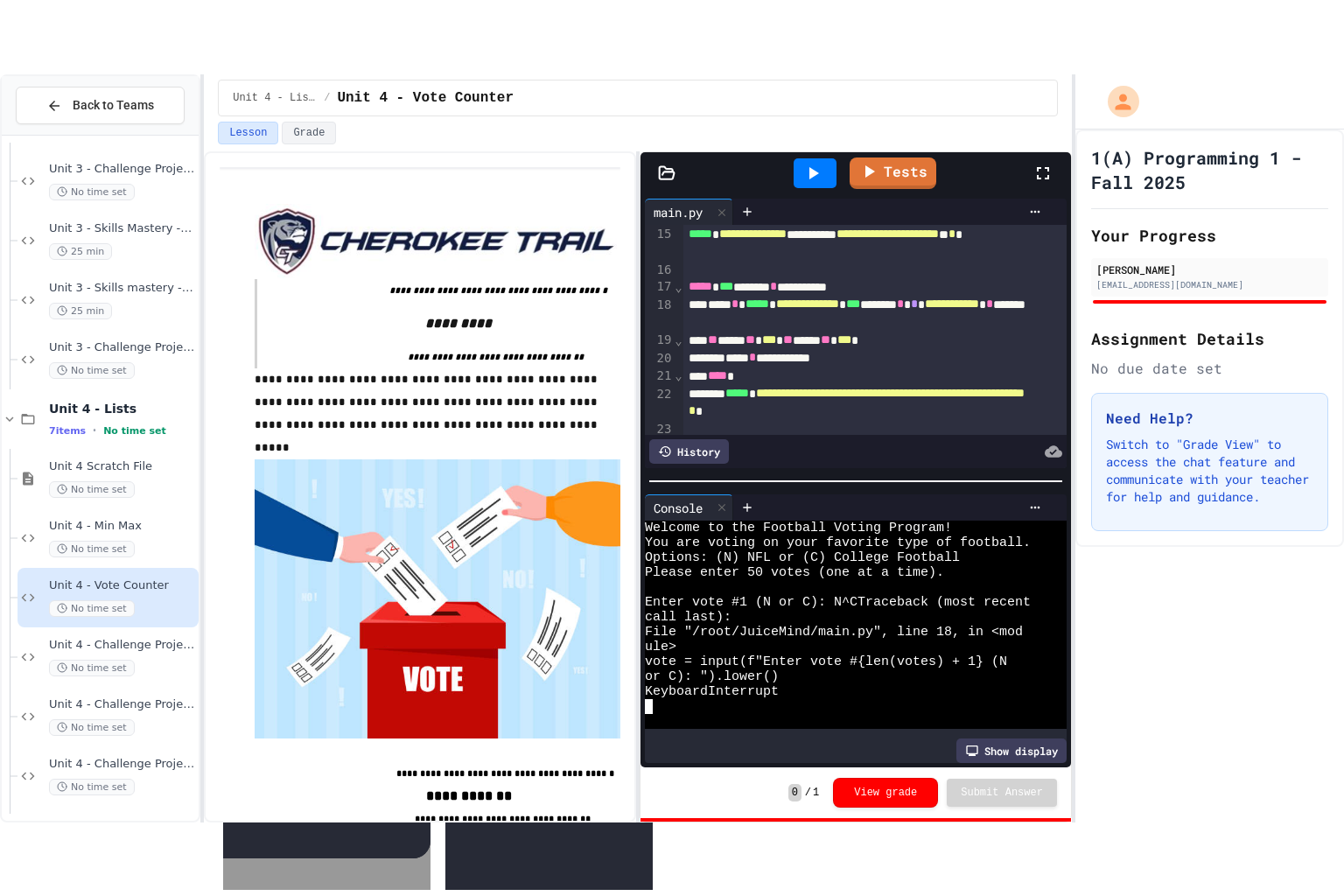
scroll to position [302, 0]
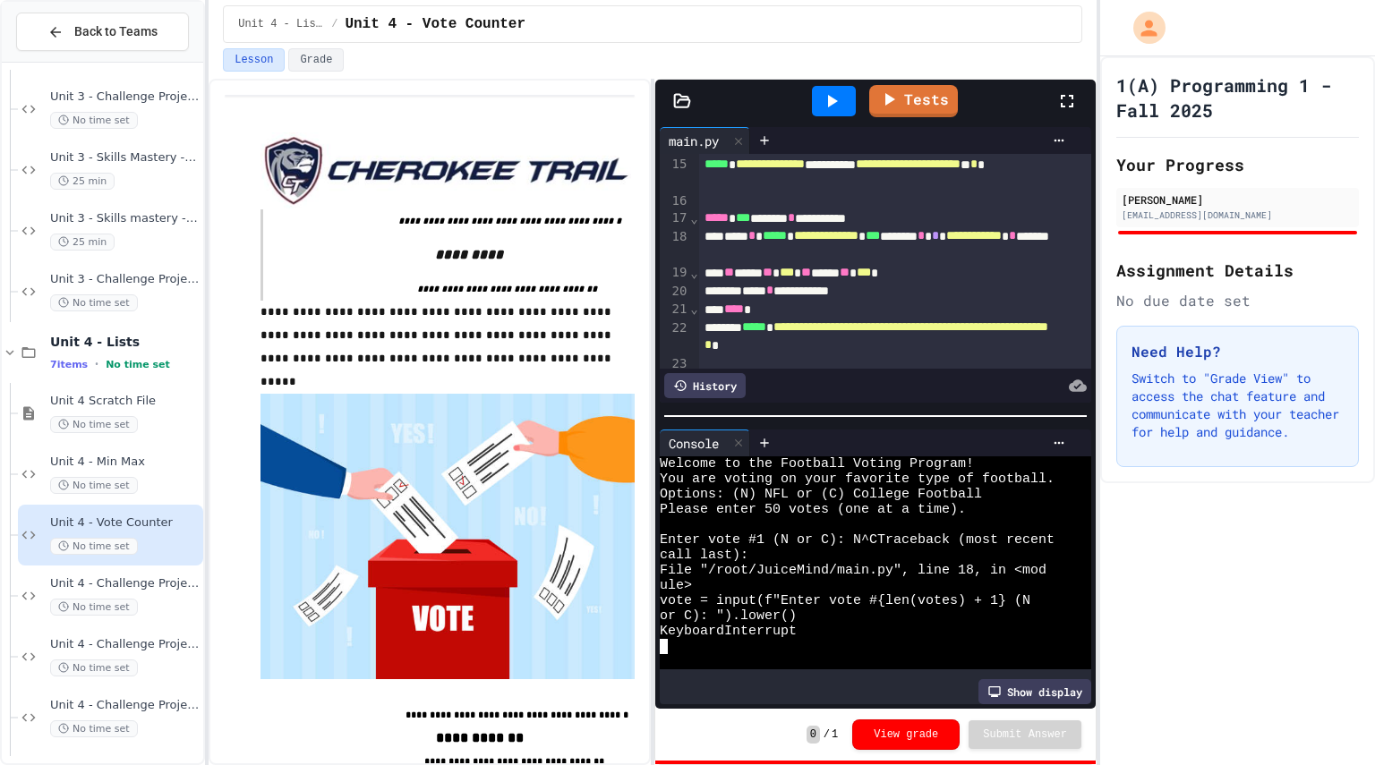
click at [1067, 106] on icon at bounding box center [1066, 100] width 21 height 21
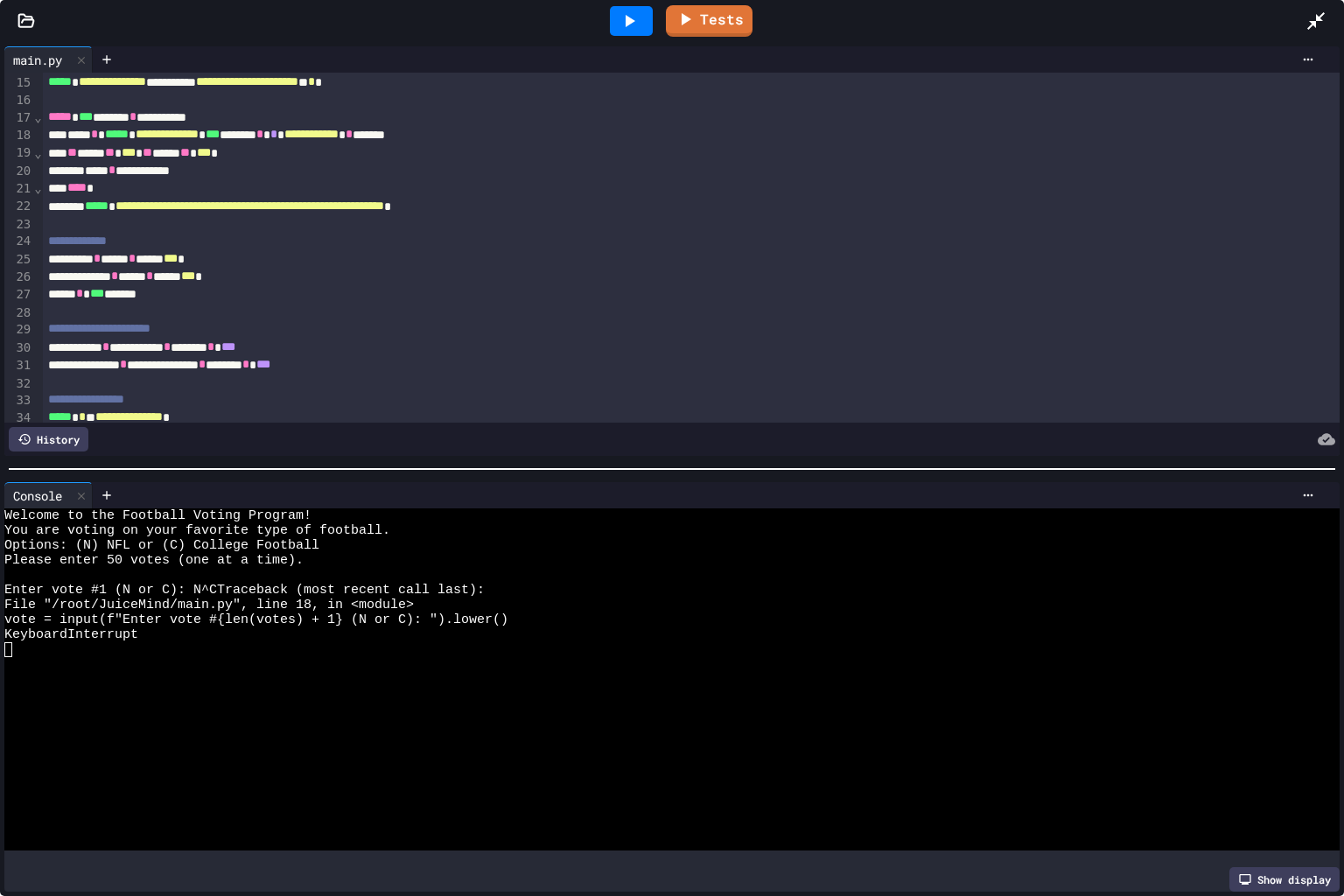
scroll to position [1001, 0]
click at [305, 747] on div at bounding box center [657, 768] width 1307 height 15
click at [313, 731] on div at bounding box center [657, 738] width 1307 height 15
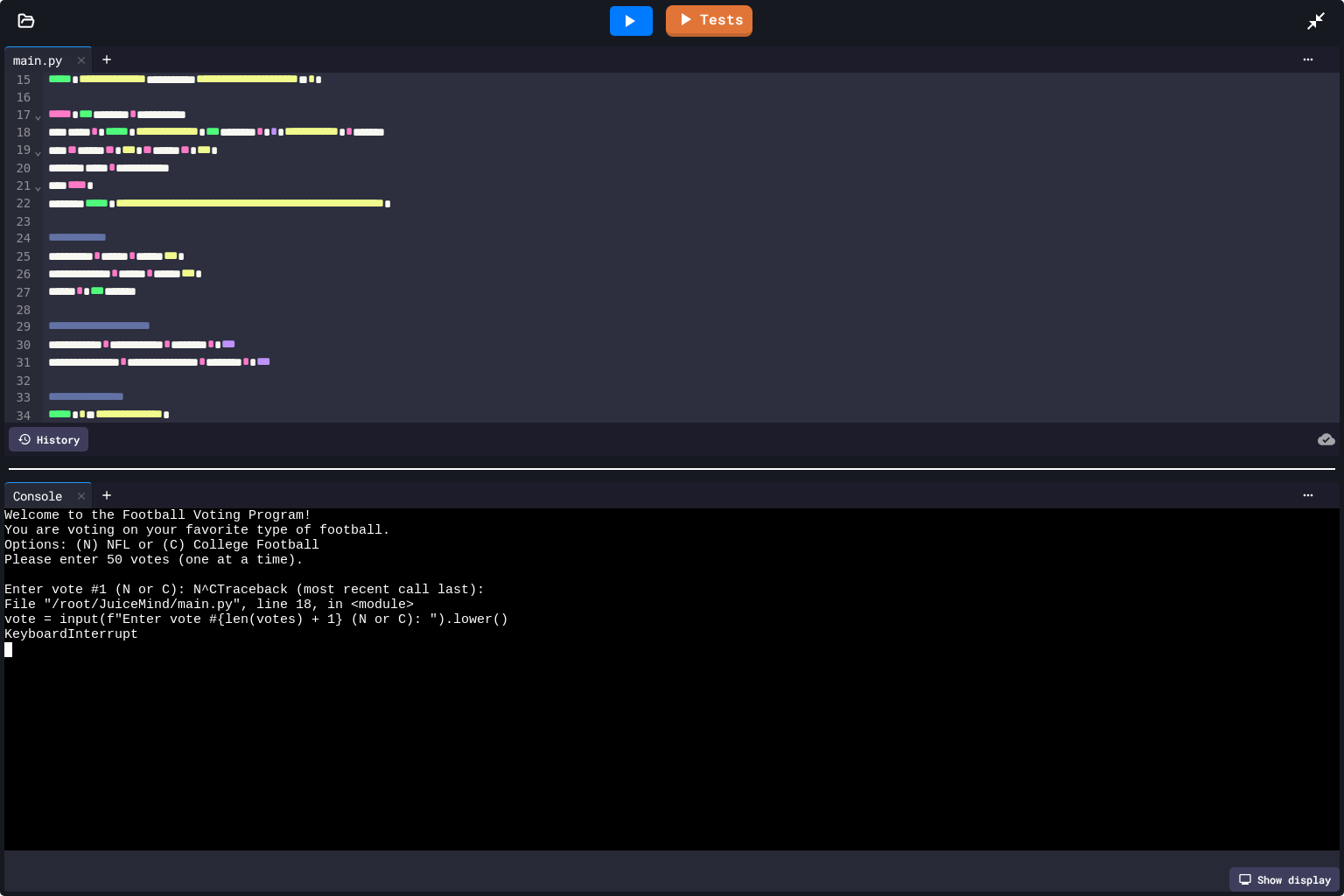
scroll to position [254, 0]
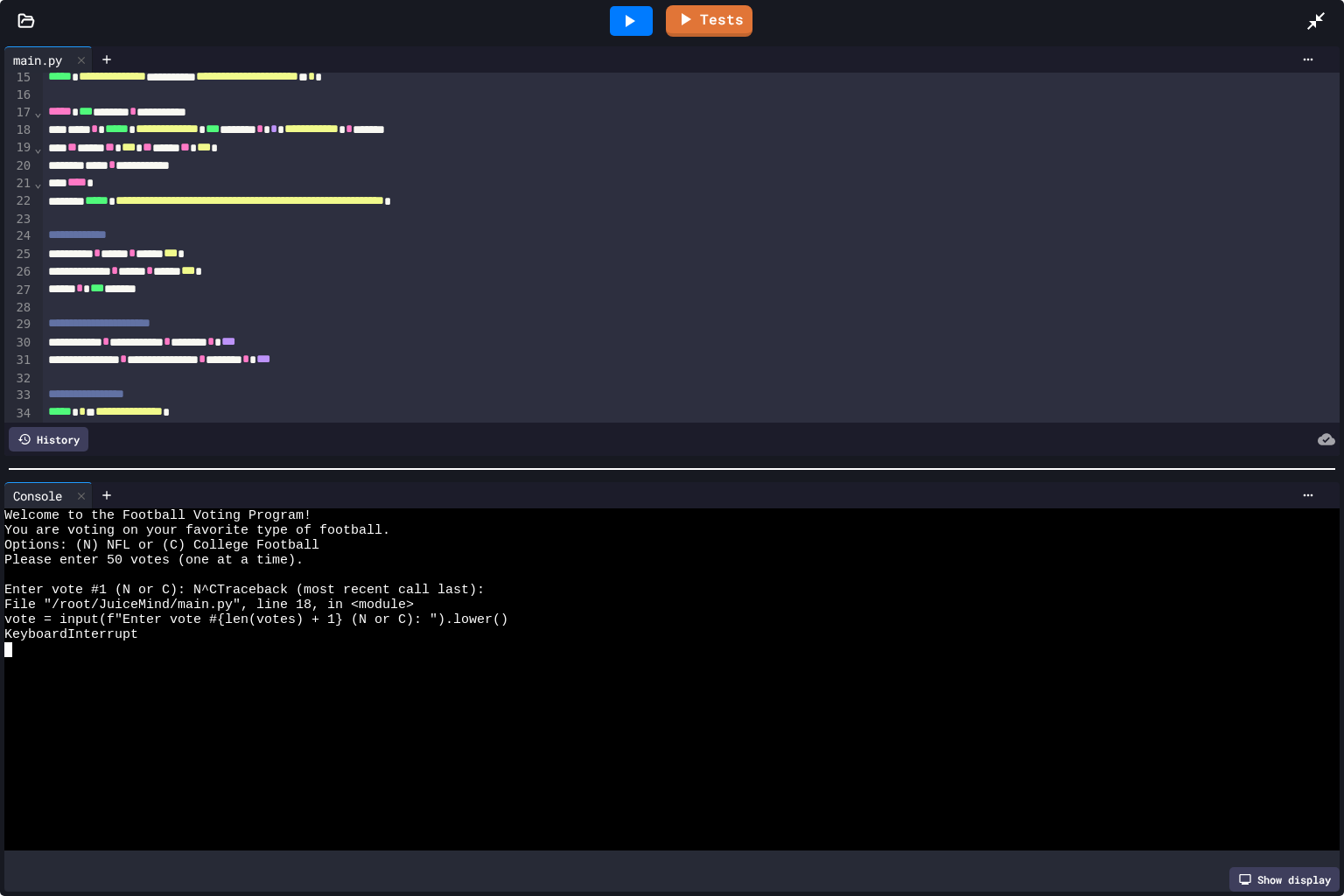
click at [635, 15] on icon at bounding box center [629, 21] width 21 height 21
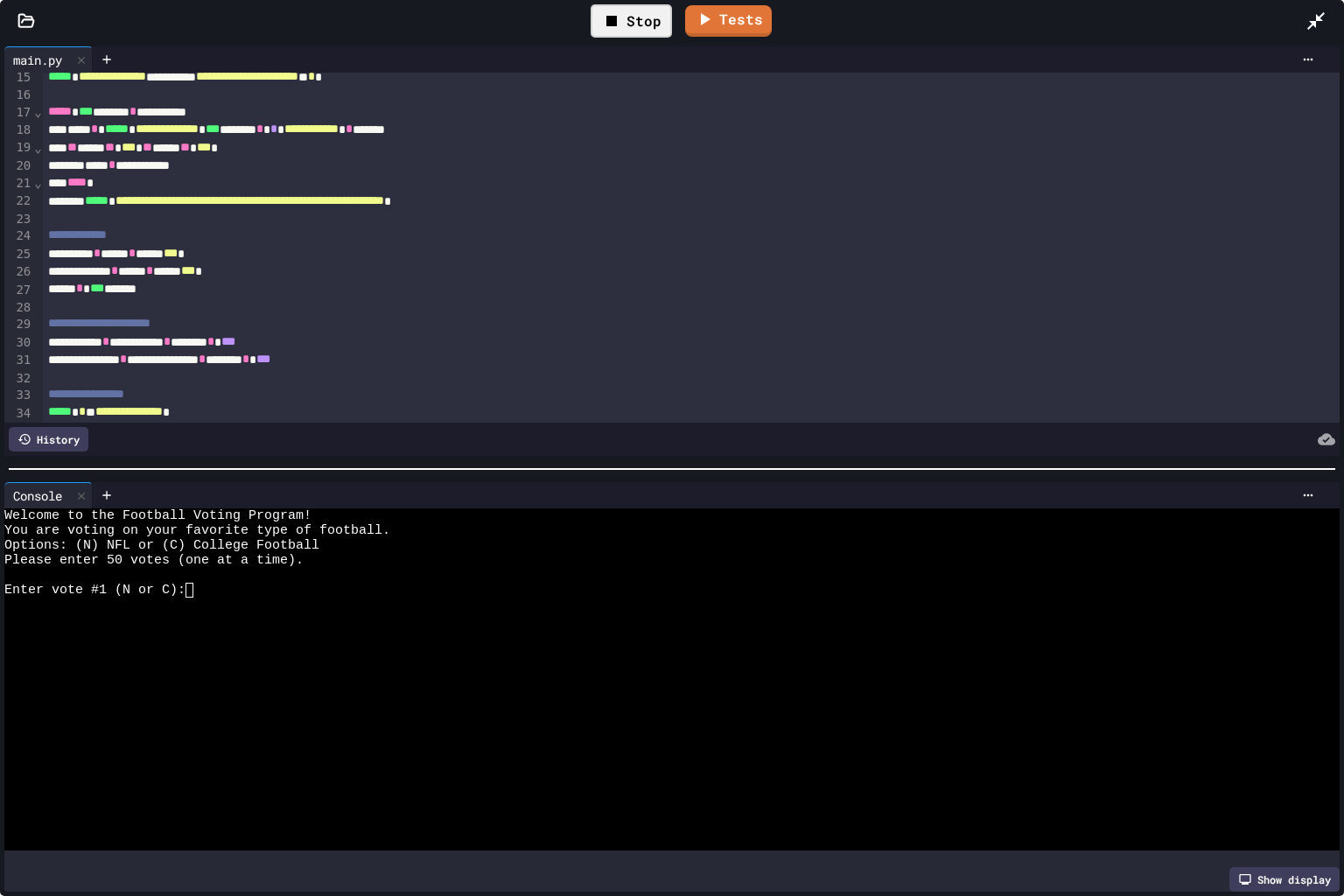
click at [302, 597] on div at bounding box center [657, 604] width 1307 height 15
type textarea "**"
type textarea "*"
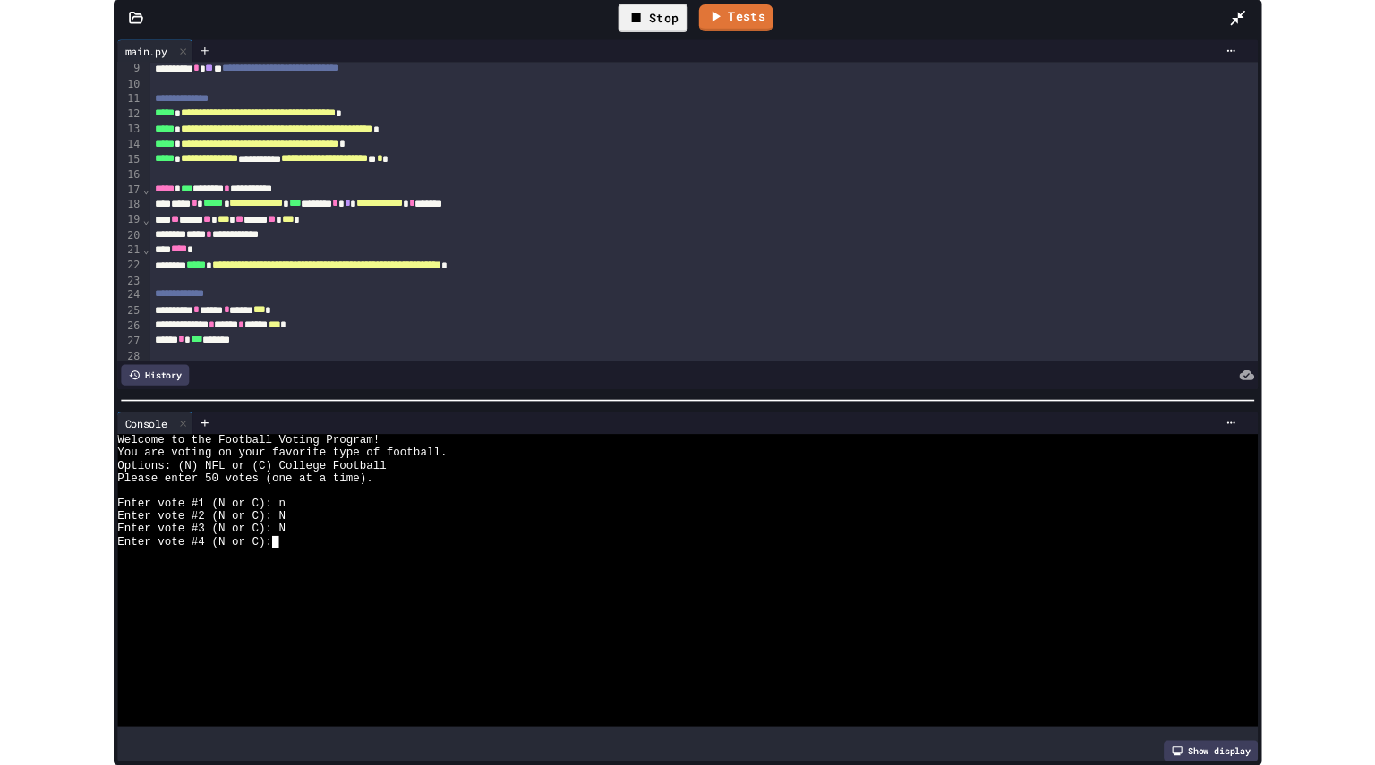
scroll to position [145, 0]
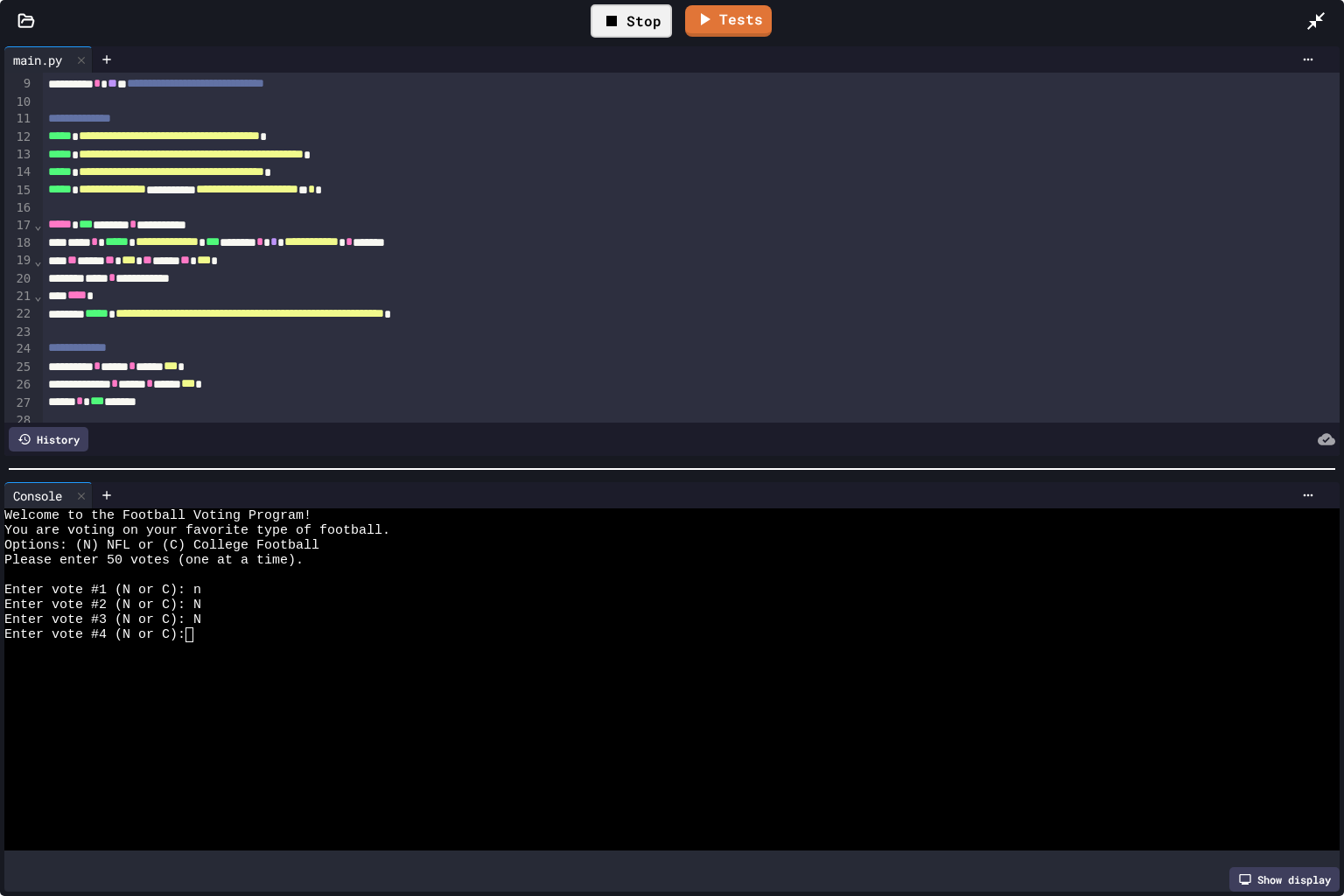
click at [1308, 20] on icon at bounding box center [1315, 21] width 21 height 21
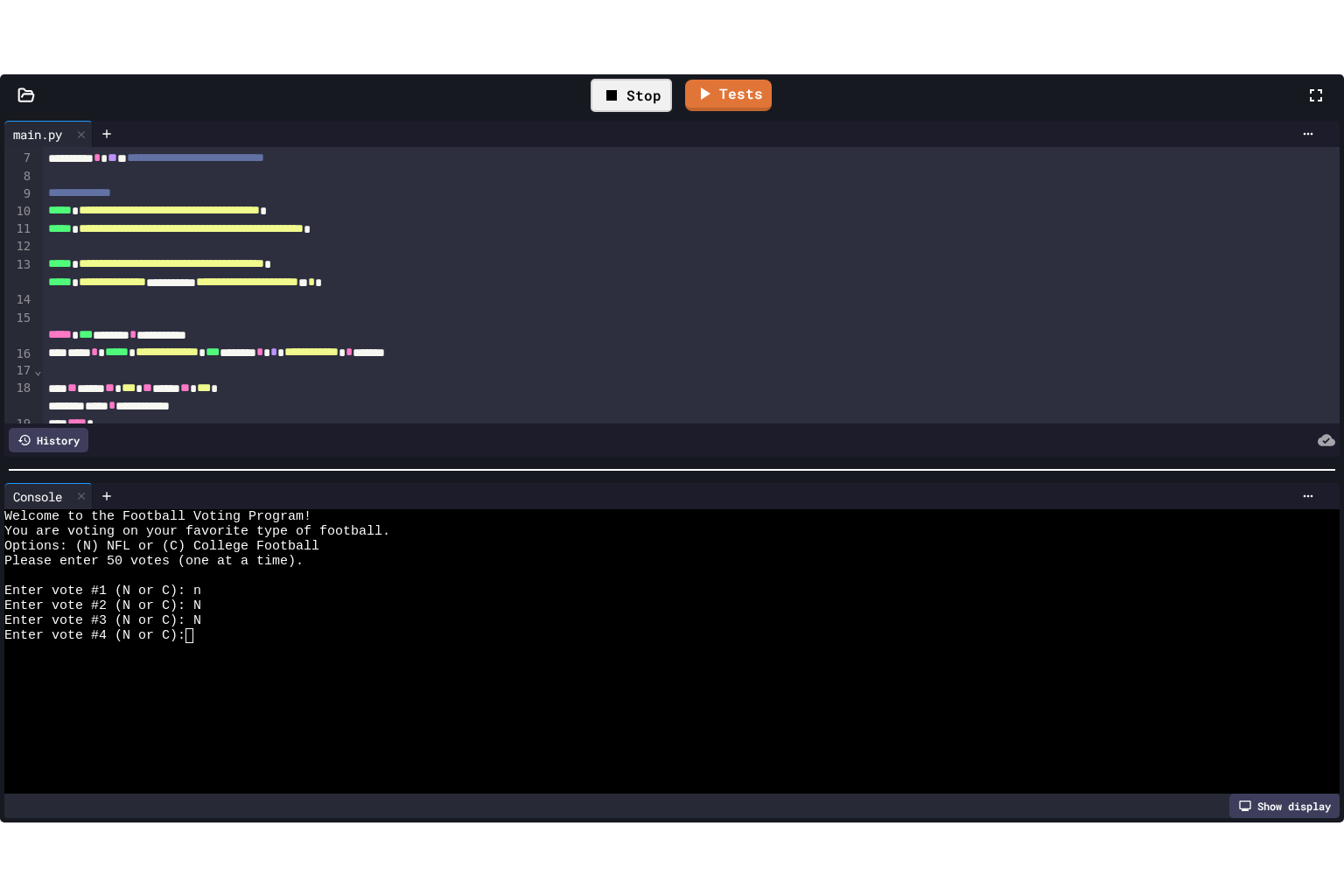
scroll to position [178, 0]
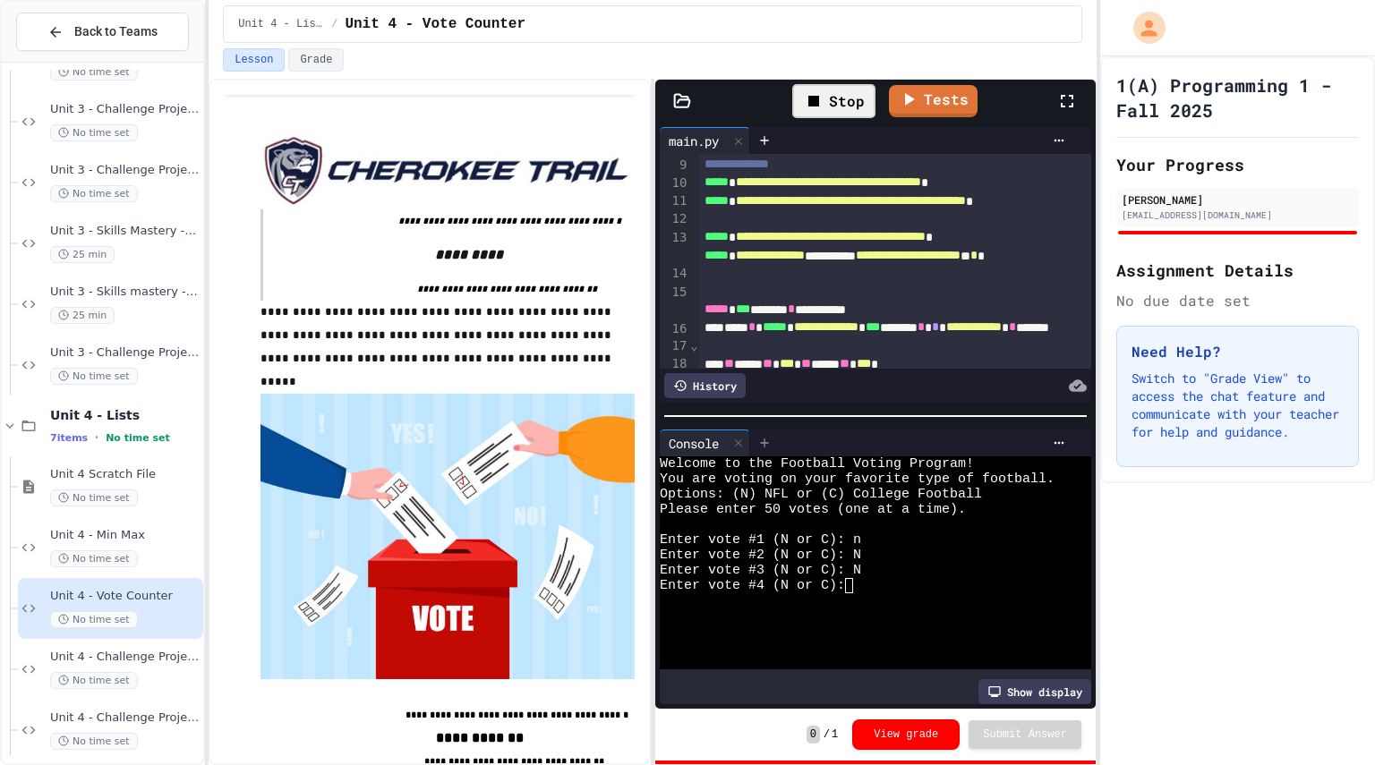
click at [774, 434] on div at bounding box center [764, 443] width 29 height 27
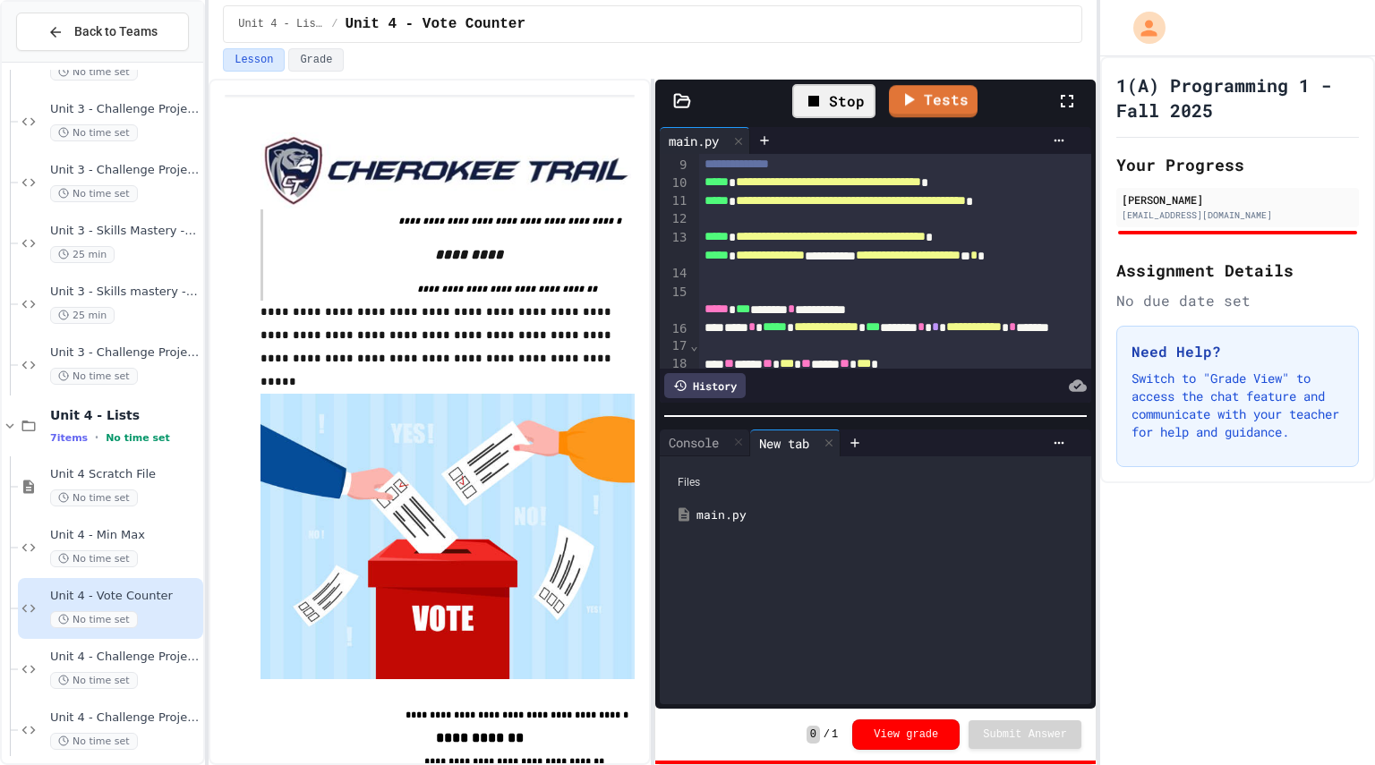
click at [1075, 96] on icon at bounding box center [1066, 100] width 21 height 21
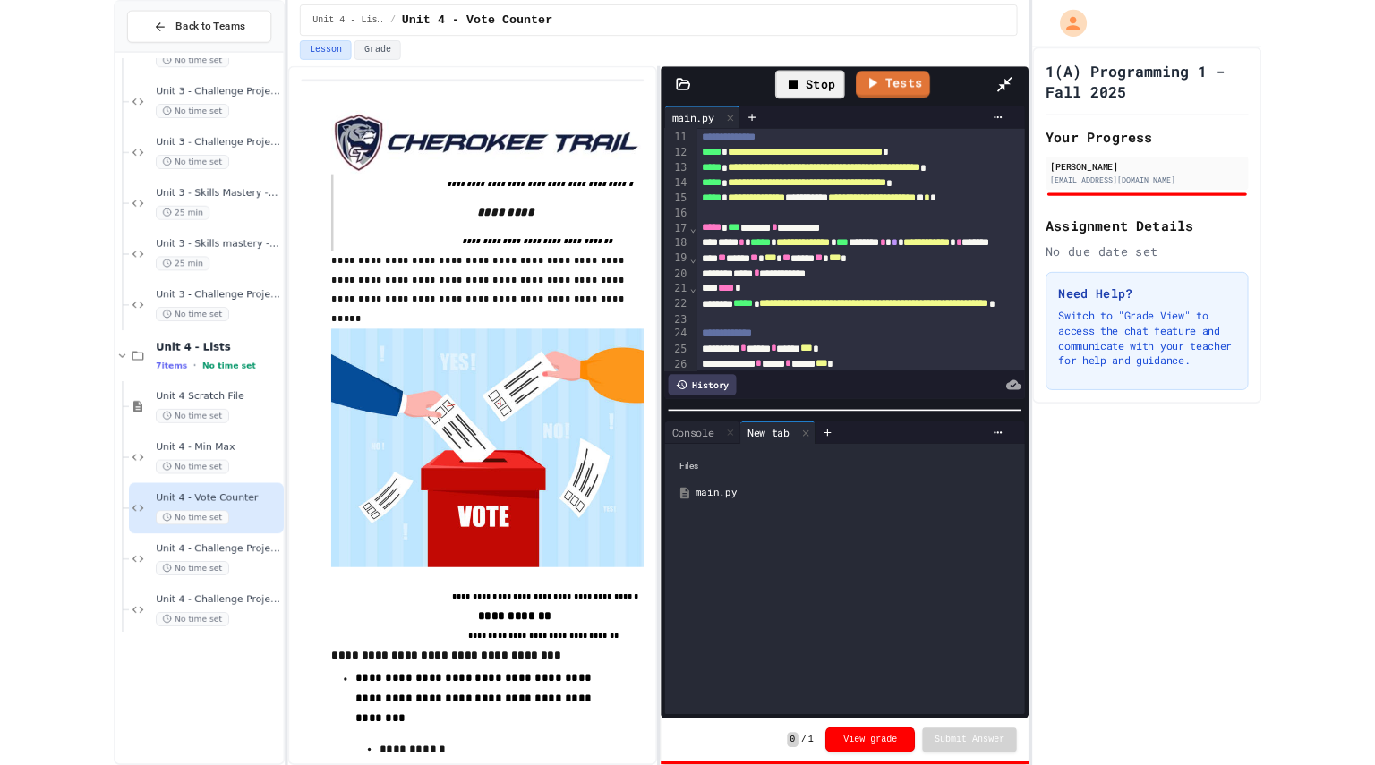
scroll to position [145, 0]
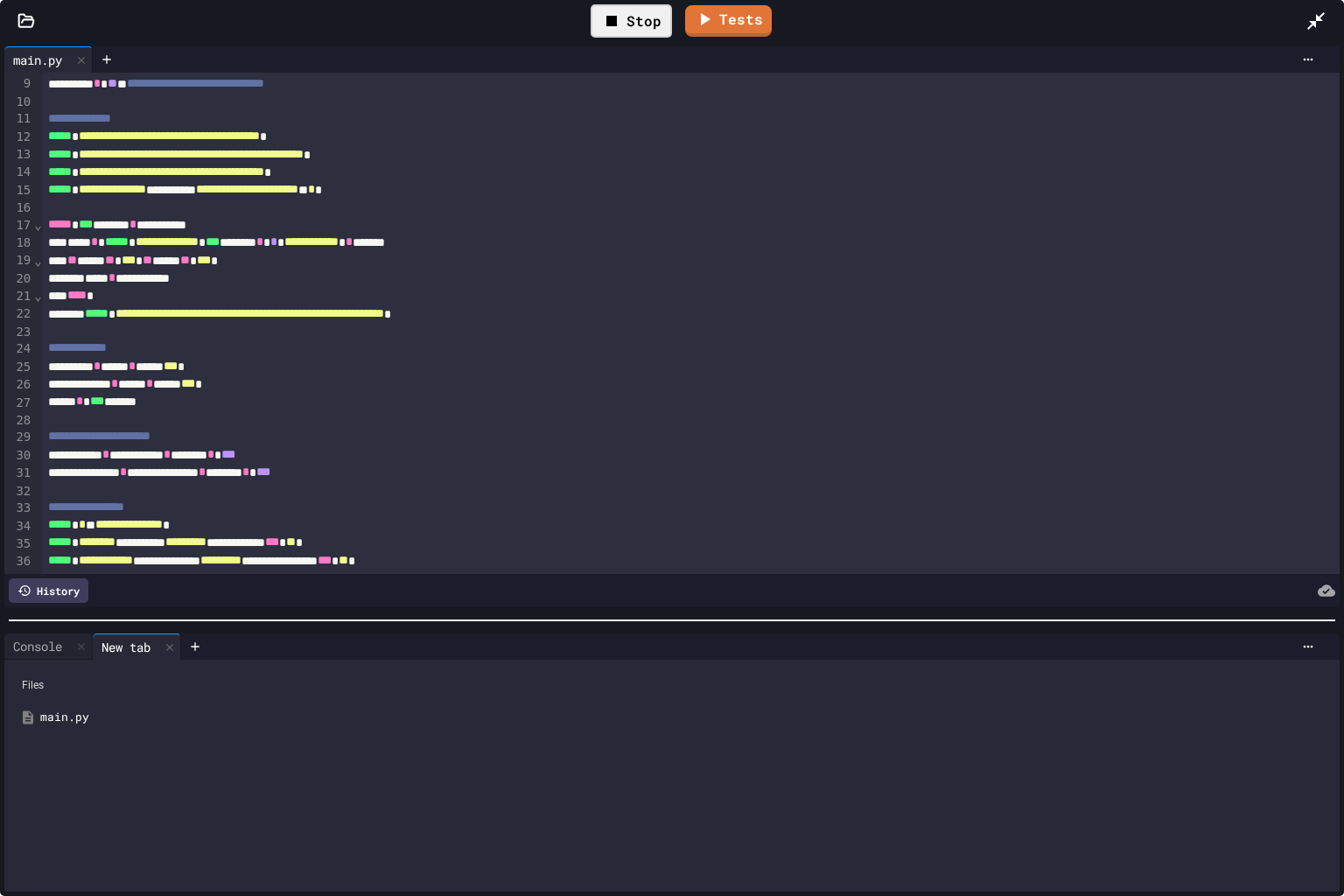
click at [858, 747] on div "**********" at bounding box center [672, 469] width 1344 height 854
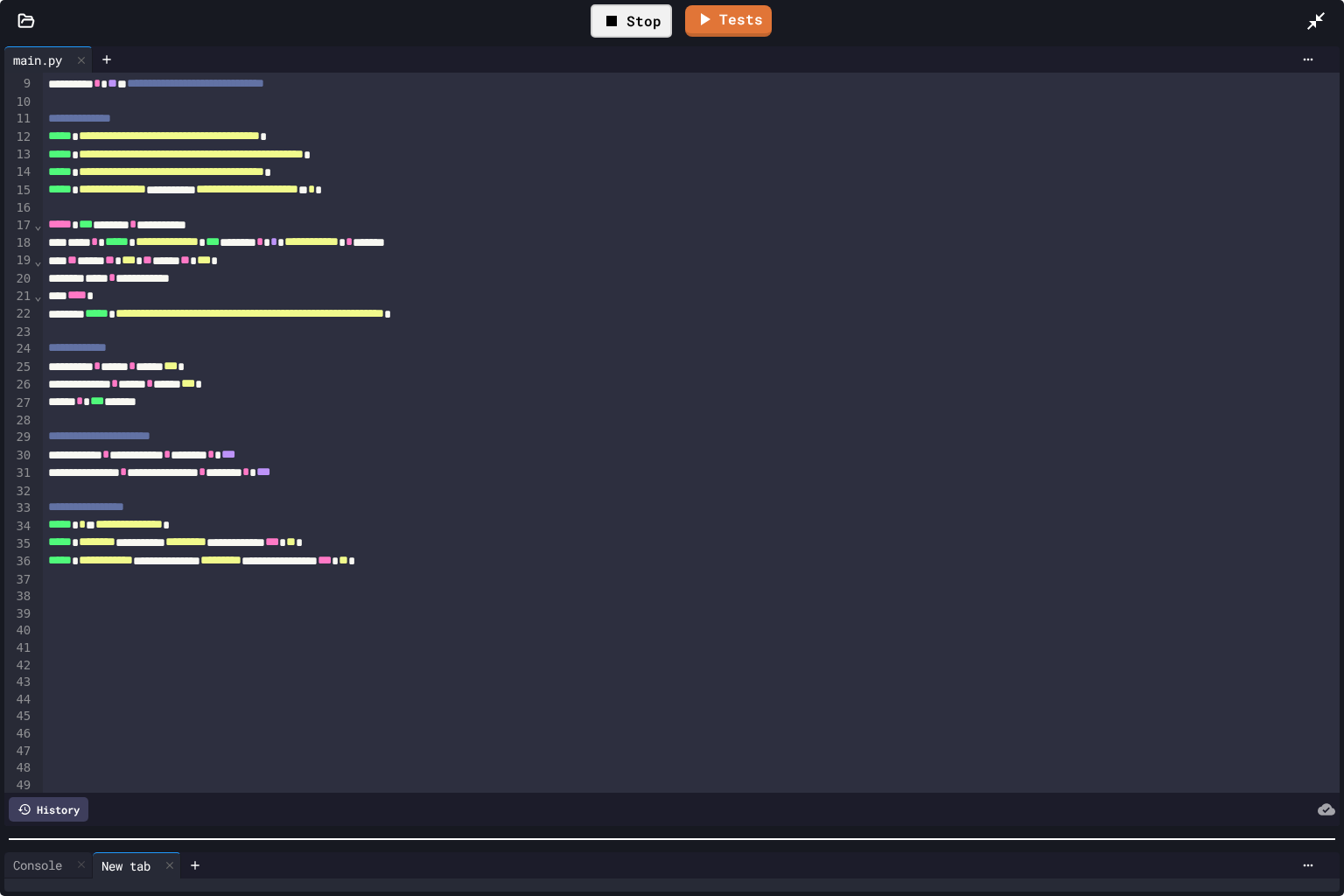
click at [1309, 39] on div at bounding box center [1323, 21] width 38 height 51
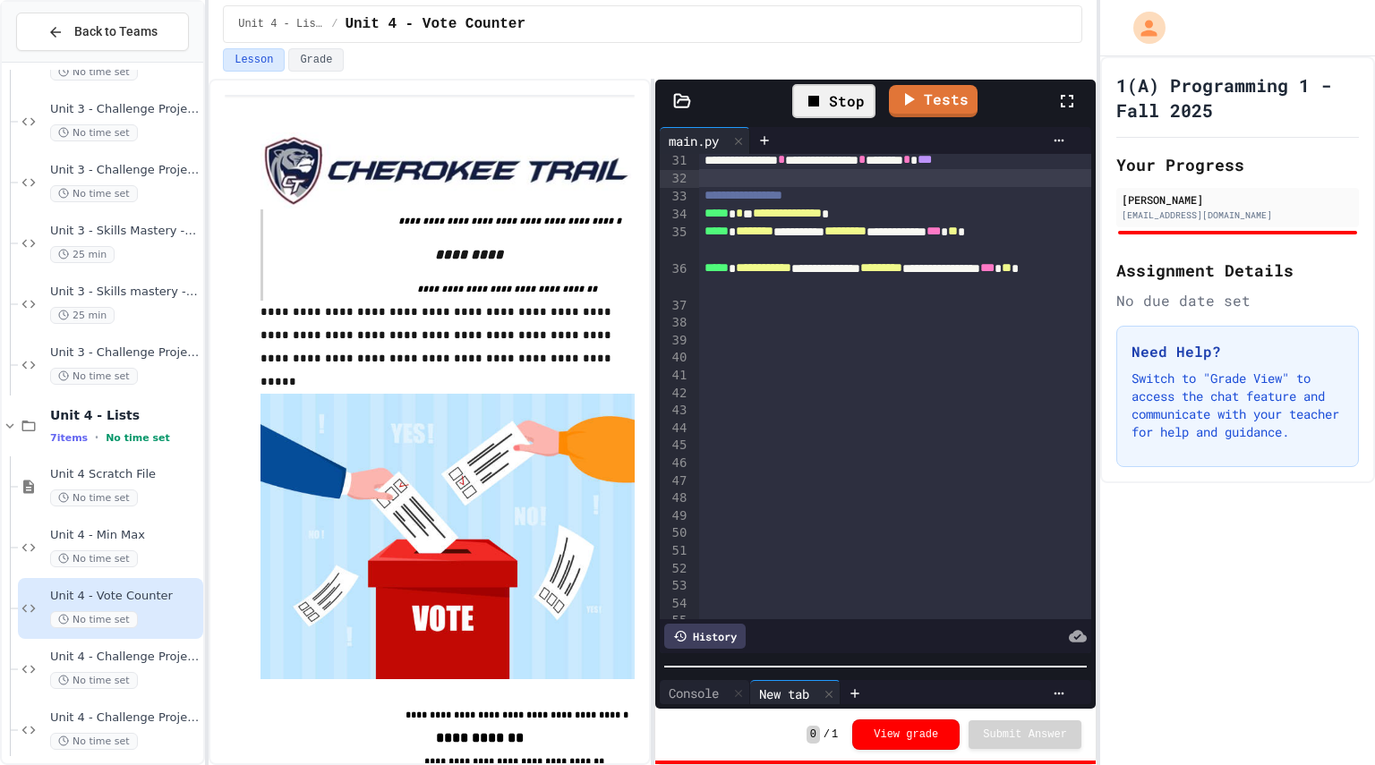
scroll to position [644, 0]
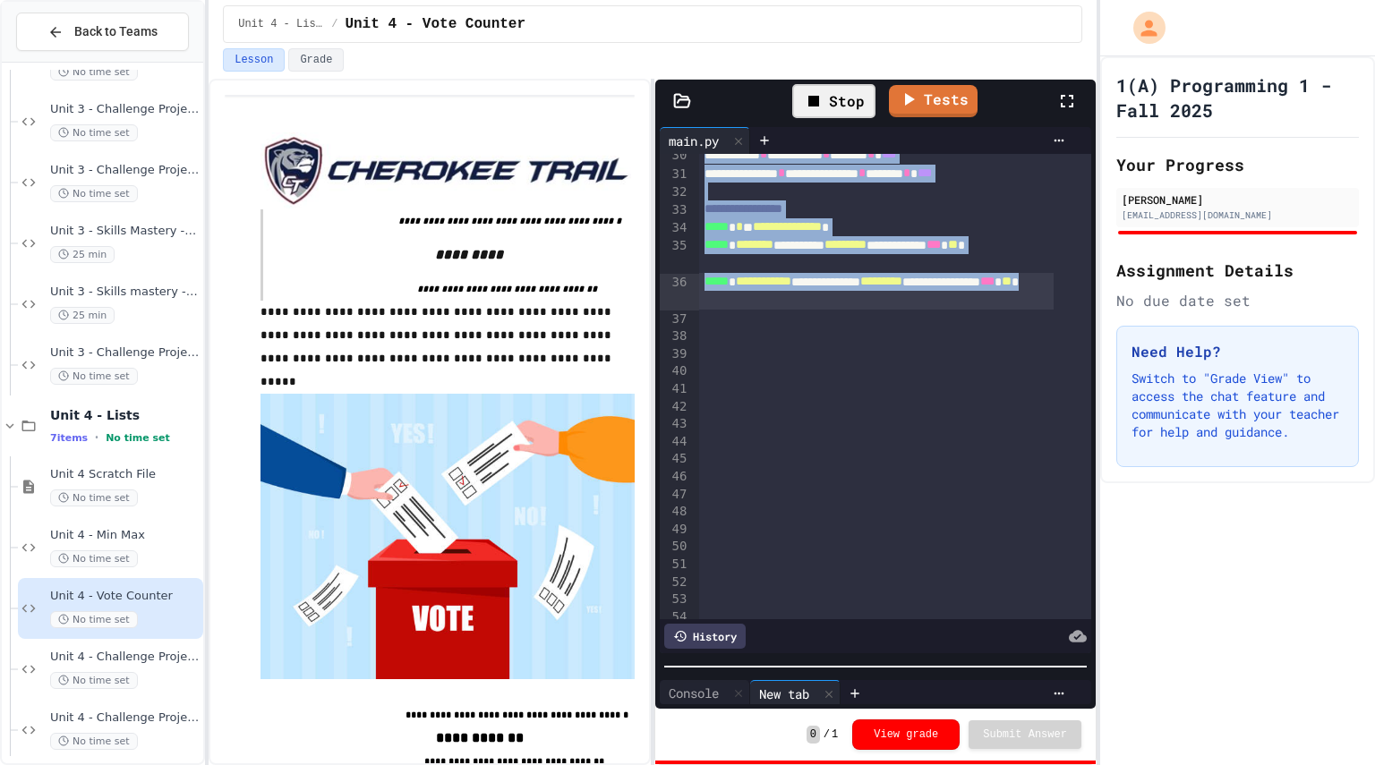
drag, startPoint x: 699, startPoint y: 166, endPoint x: 977, endPoint y: 303, distance: 310.2
click at [977, 303] on div "**********" at bounding box center [895, 691] width 392 height 2363
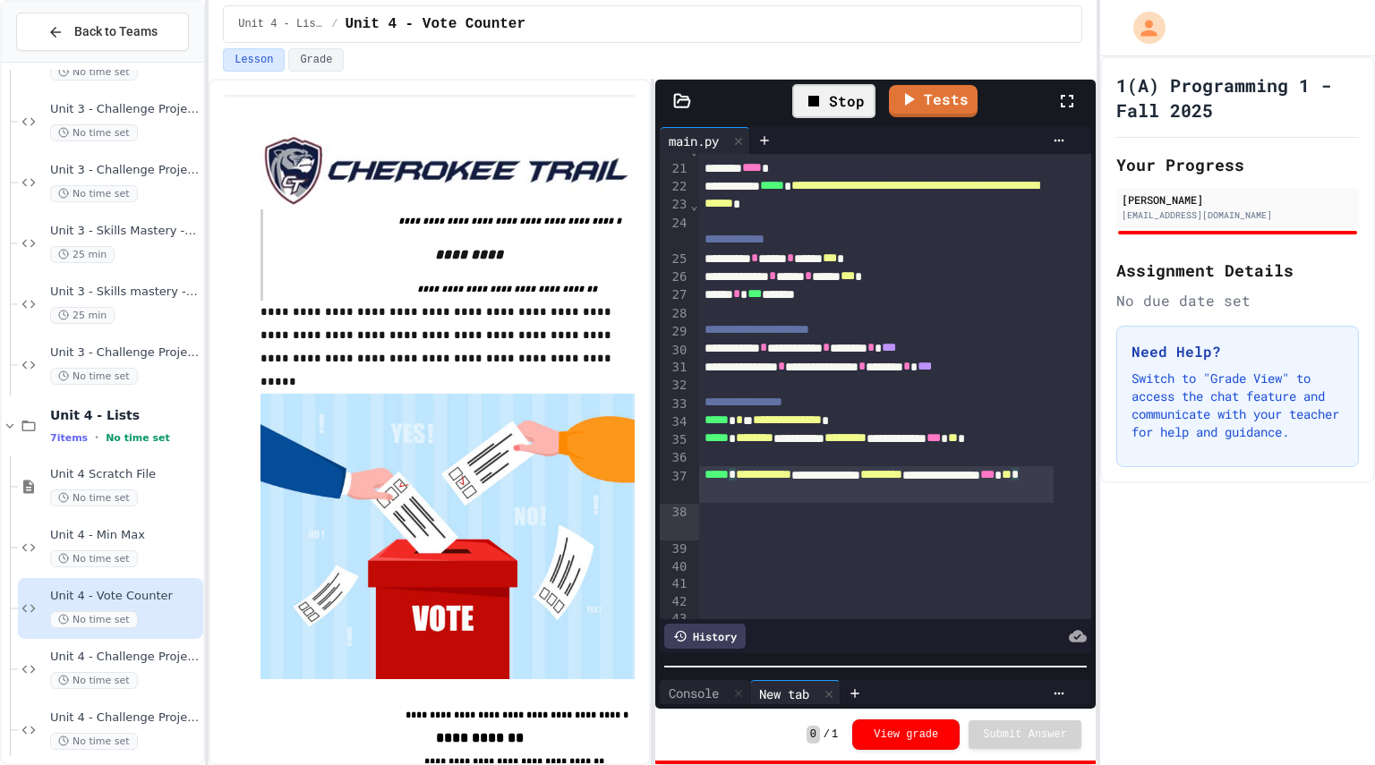
scroll to position [431, 0]
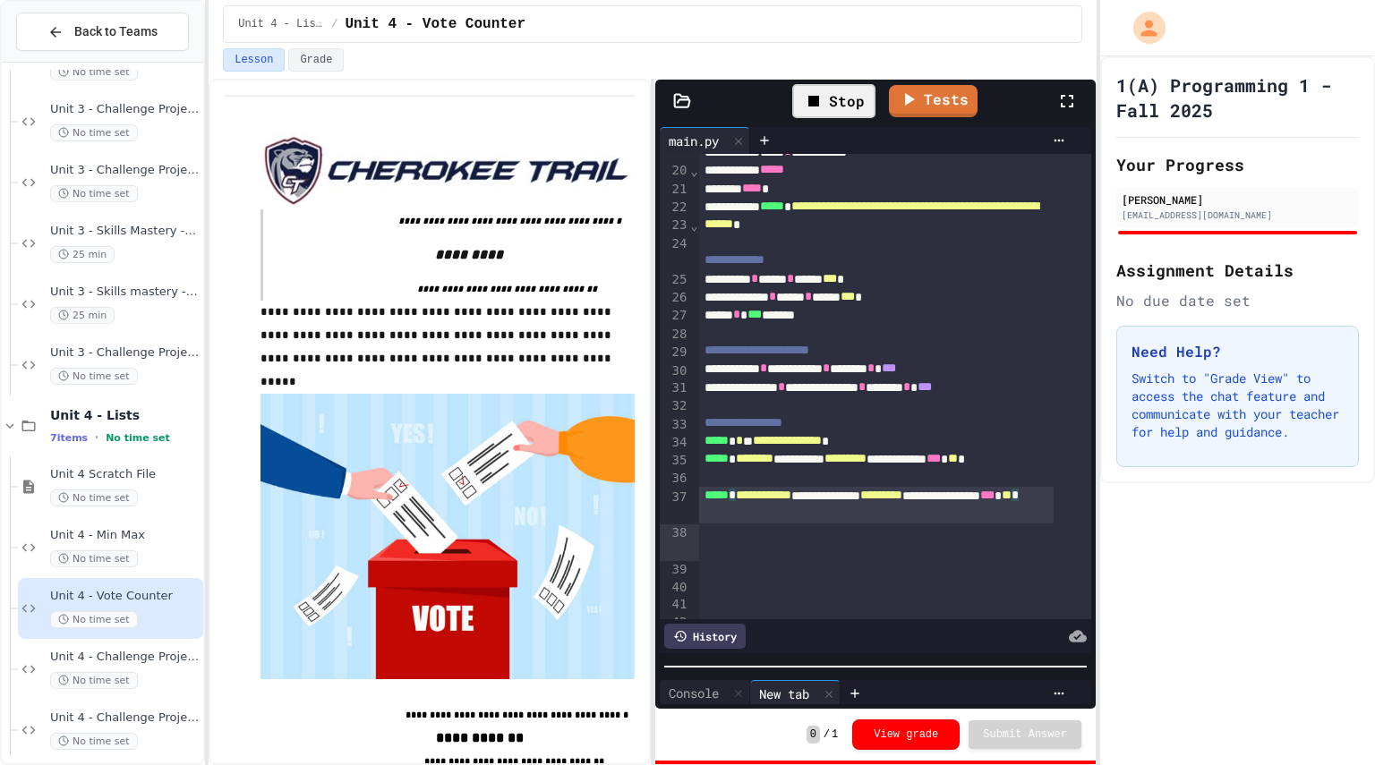
click at [838, 93] on div "Stop" at bounding box center [833, 101] width 83 height 34
click at [838, 93] on icon at bounding box center [831, 100] width 21 height 21
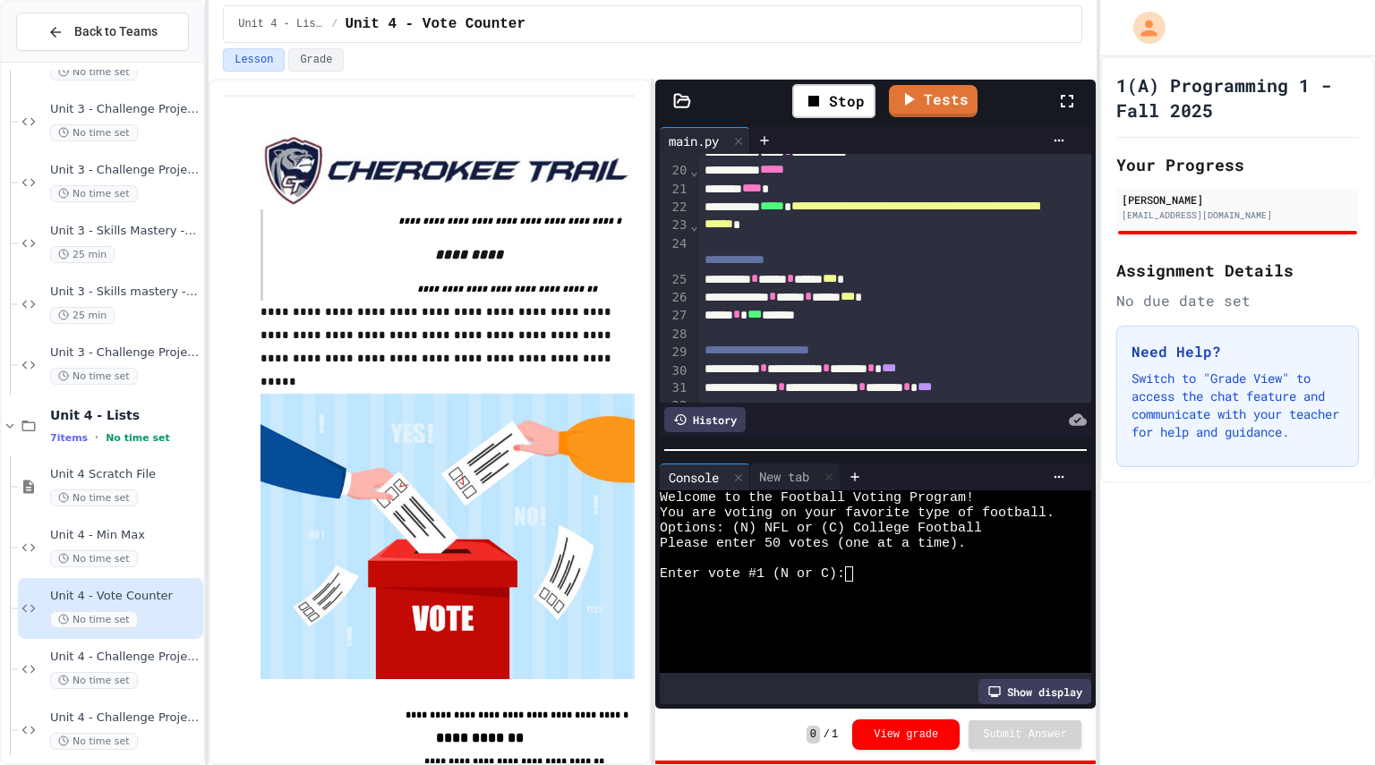
scroll to position [0, 0]
click at [892, 441] on div at bounding box center [875, 450] width 440 height 18
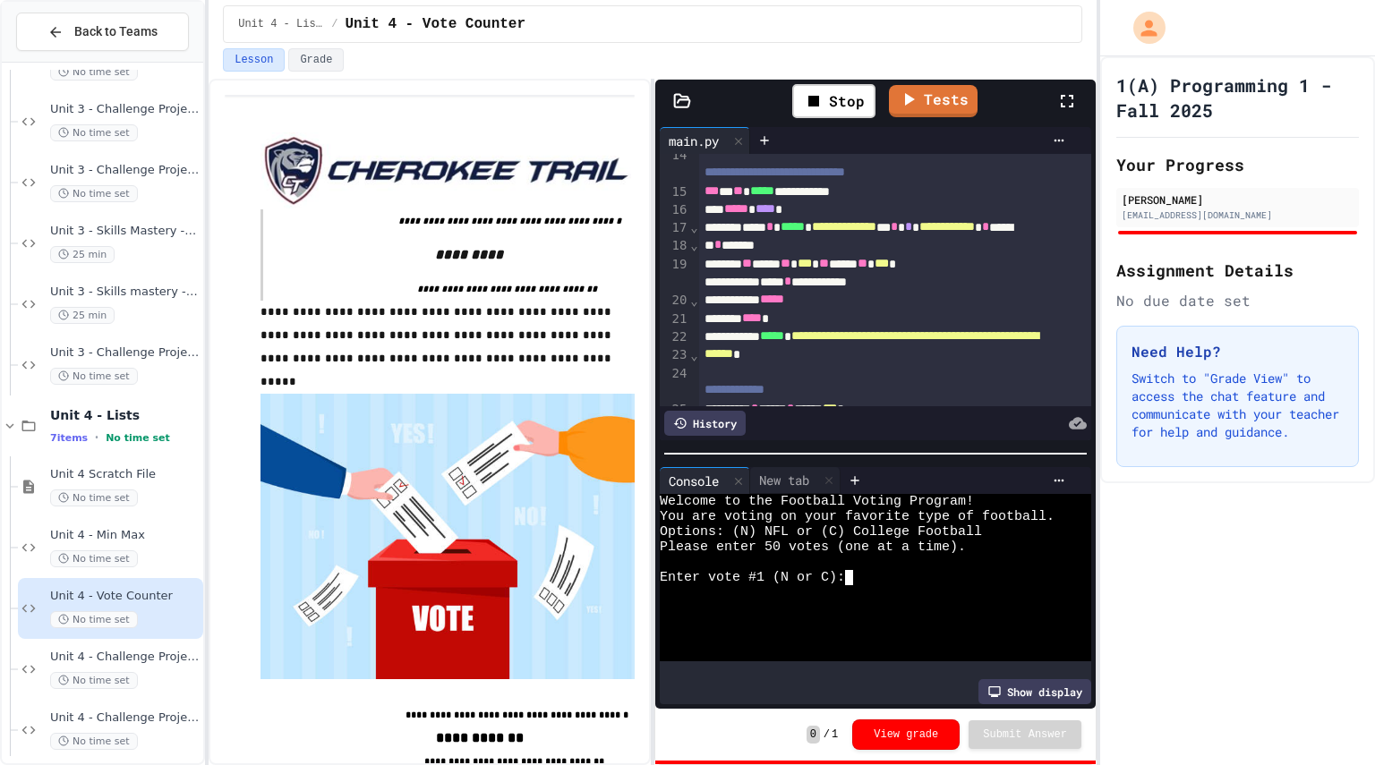
scroll to position [302, 0]
click at [812, 269] on span "***" at bounding box center [804, 262] width 14 height 13
click at [889, 269] on span "***" at bounding box center [881, 262] width 14 height 13
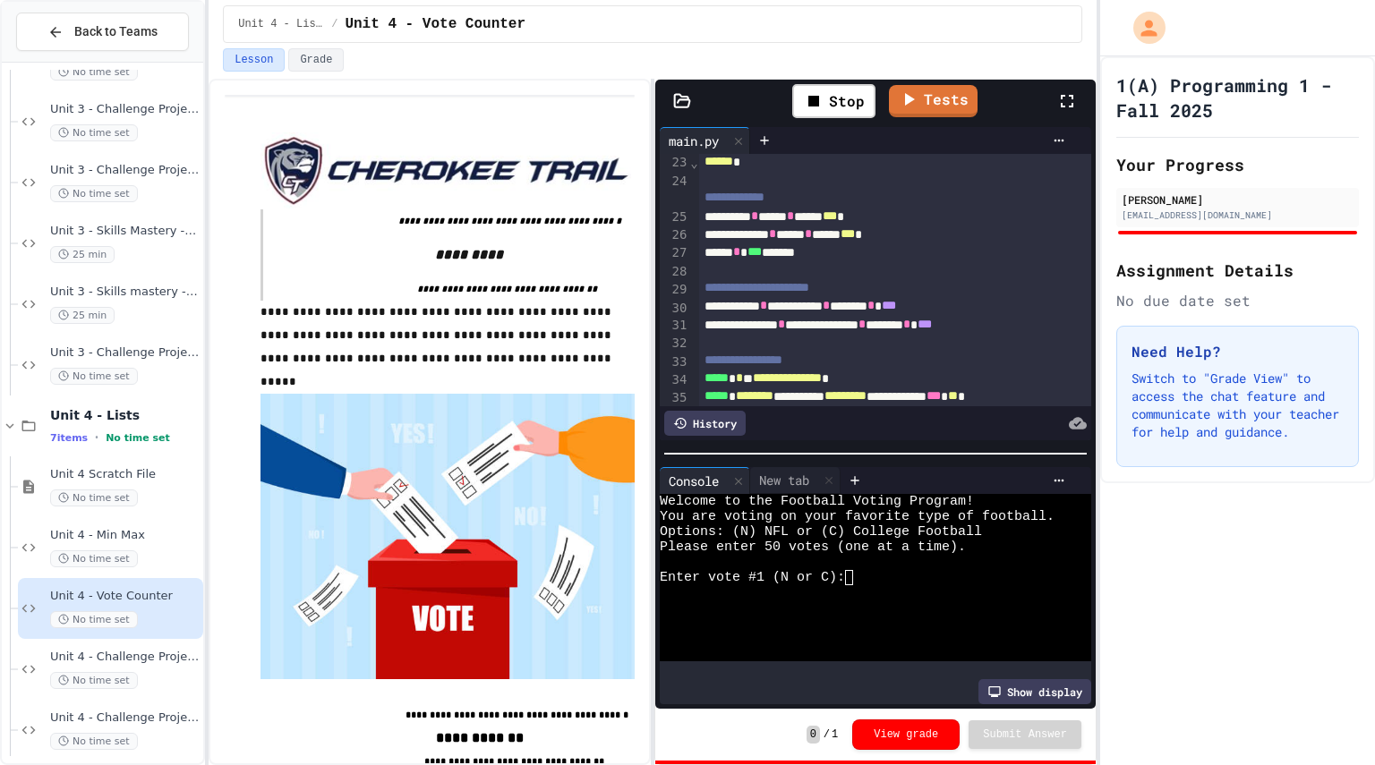
scroll to position [507, 0]
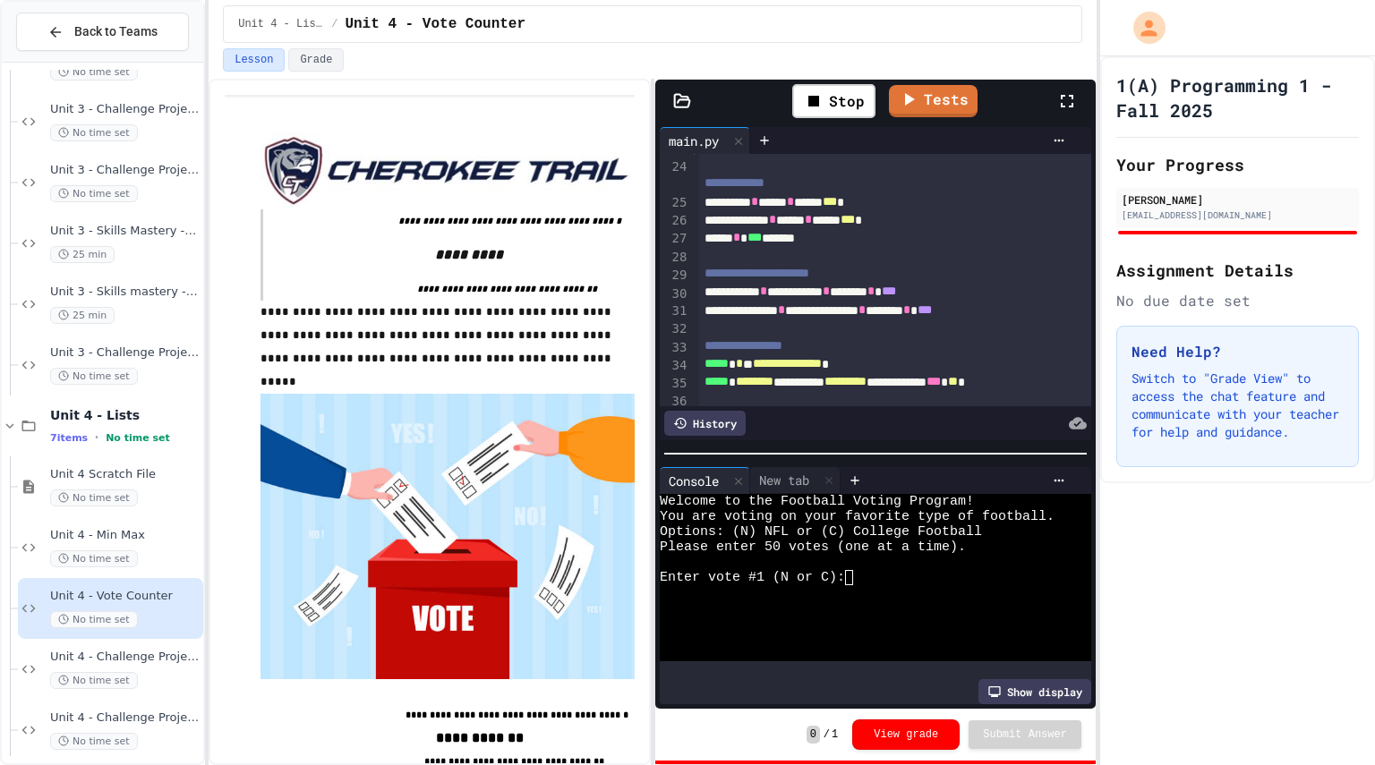
click at [837, 208] on span "***" at bounding box center [830, 201] width 14 height 13
click at [855, 226] on span "***" at bounding box center [847, 219] width 14 height 13
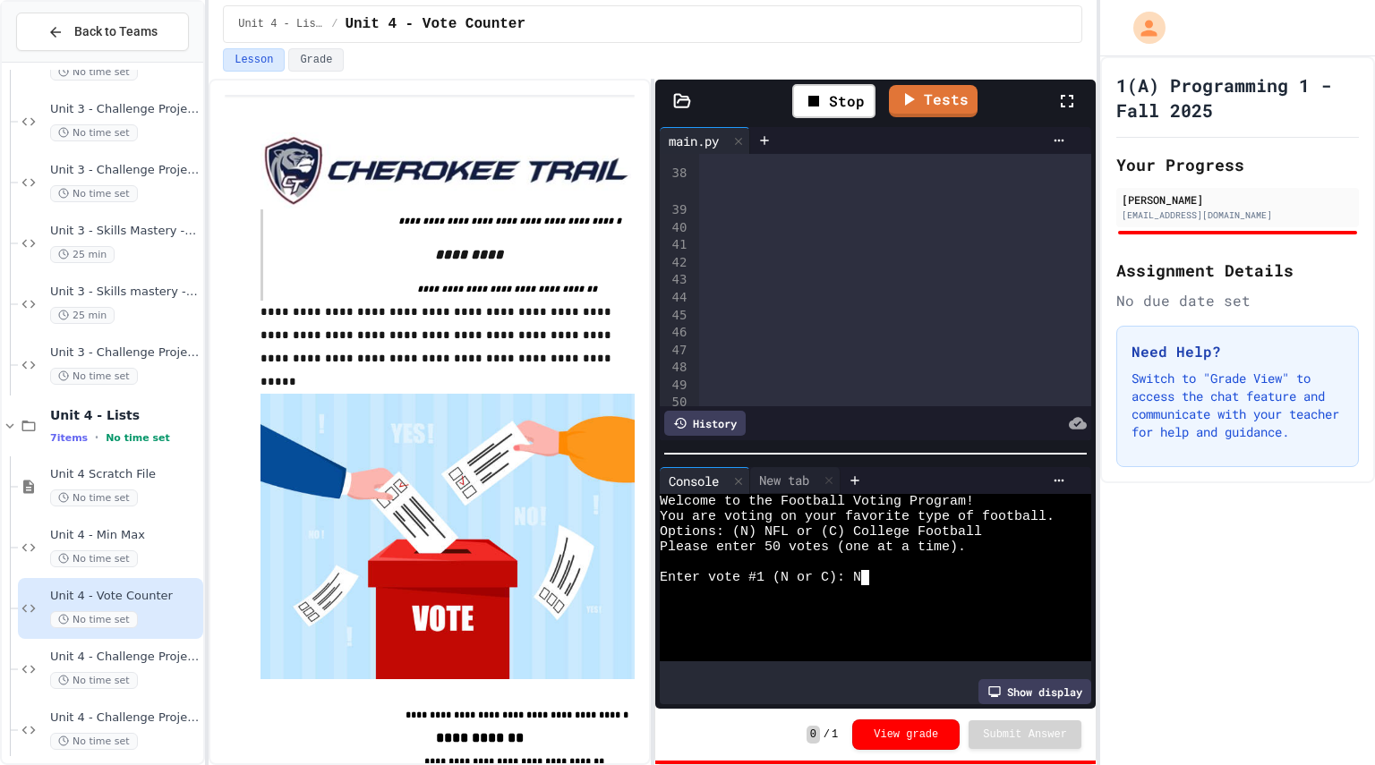
scroll to position [0, 3]
click at [900, 573] on div "Enter vote #1 (N or C): N" at bounding box center [861, 577] width 403 height 15
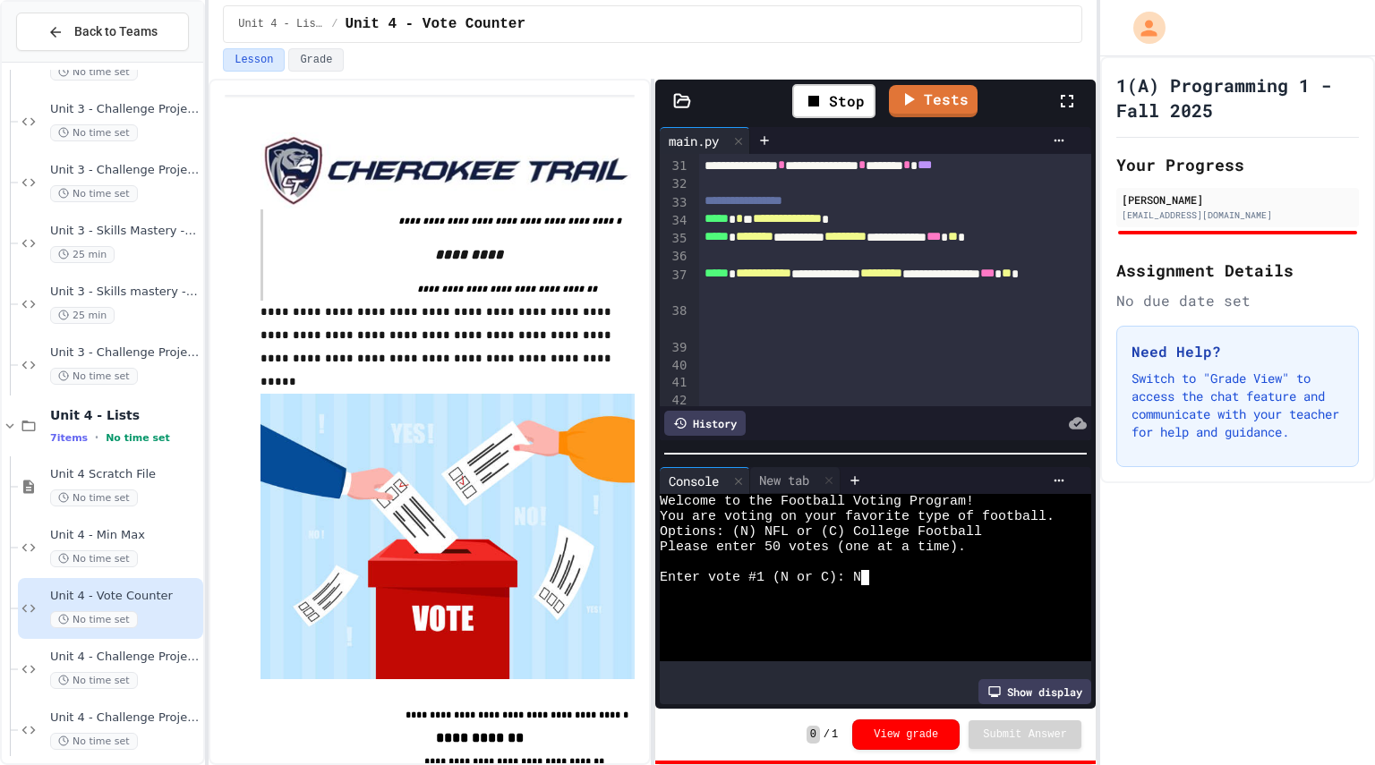
scroll to position [659, 0]
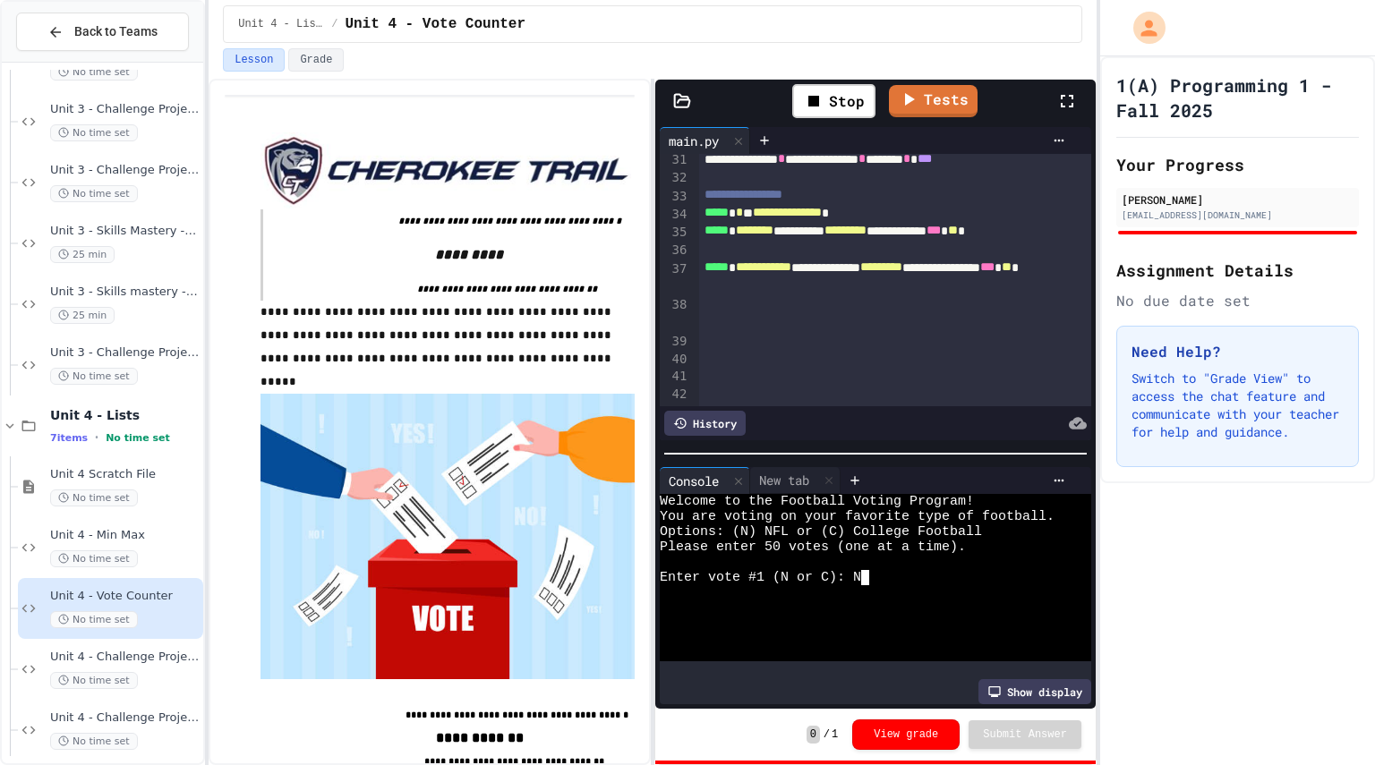
type textarea "*"
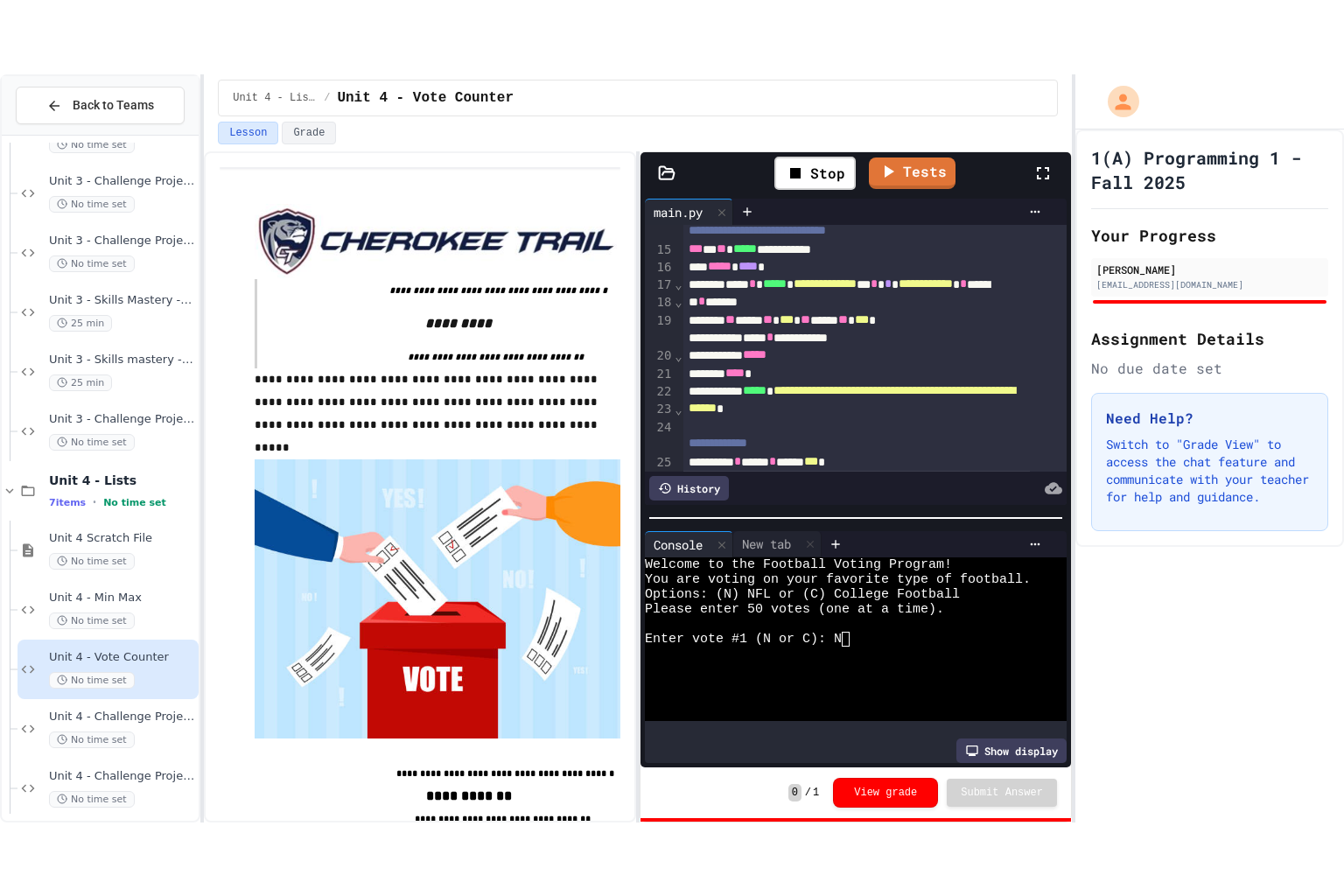
scroll to position [337, 0]
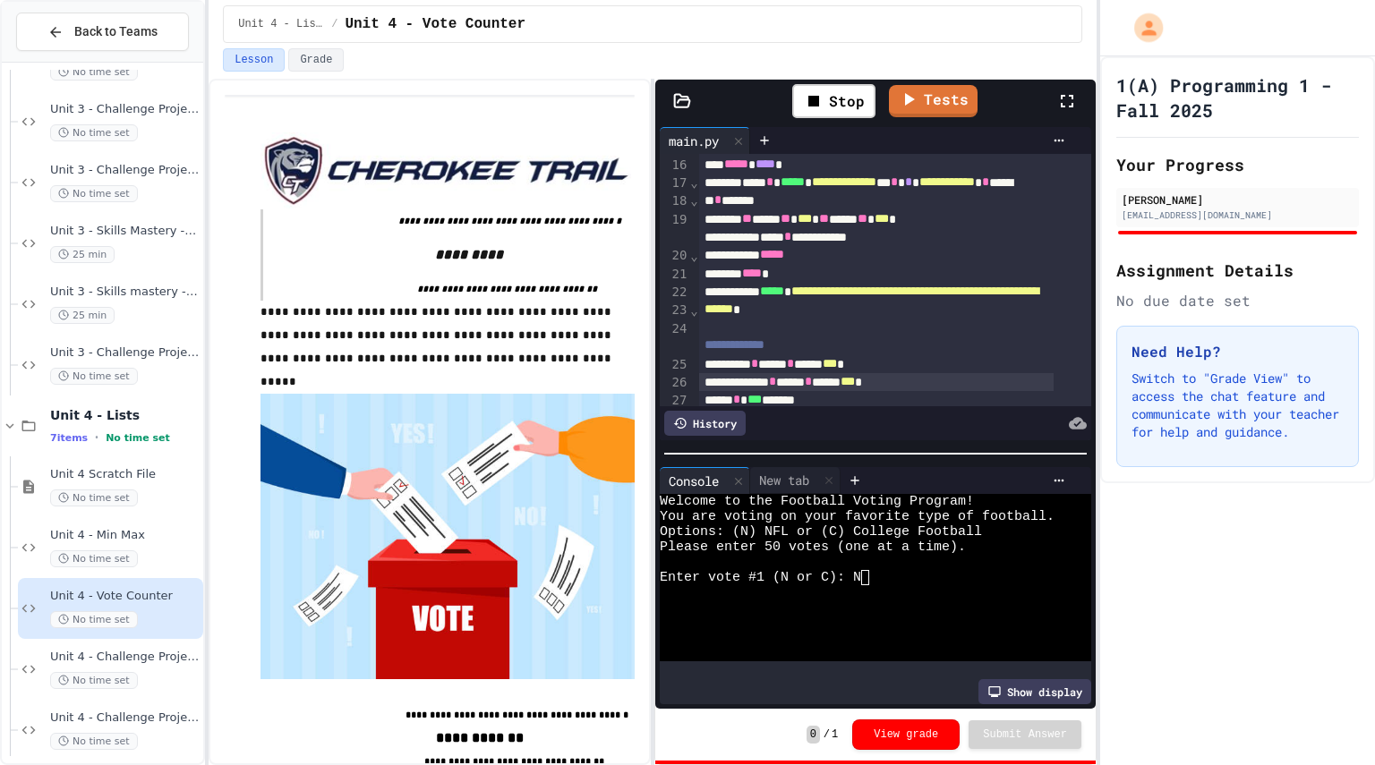
click at [1057, 115] on div at bounding box center [1075, 101] width 39 height 52
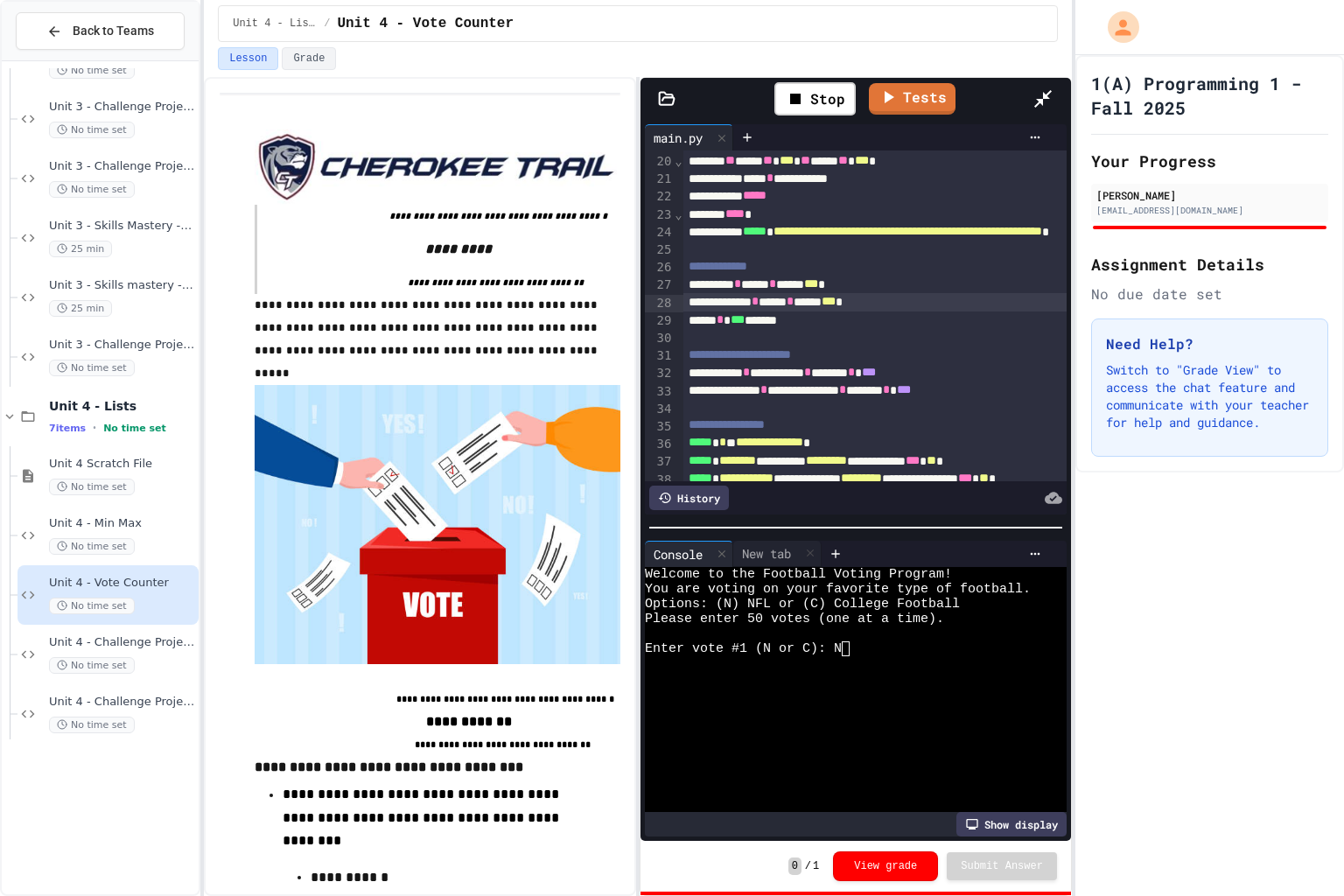
scroll to position [267, 0]
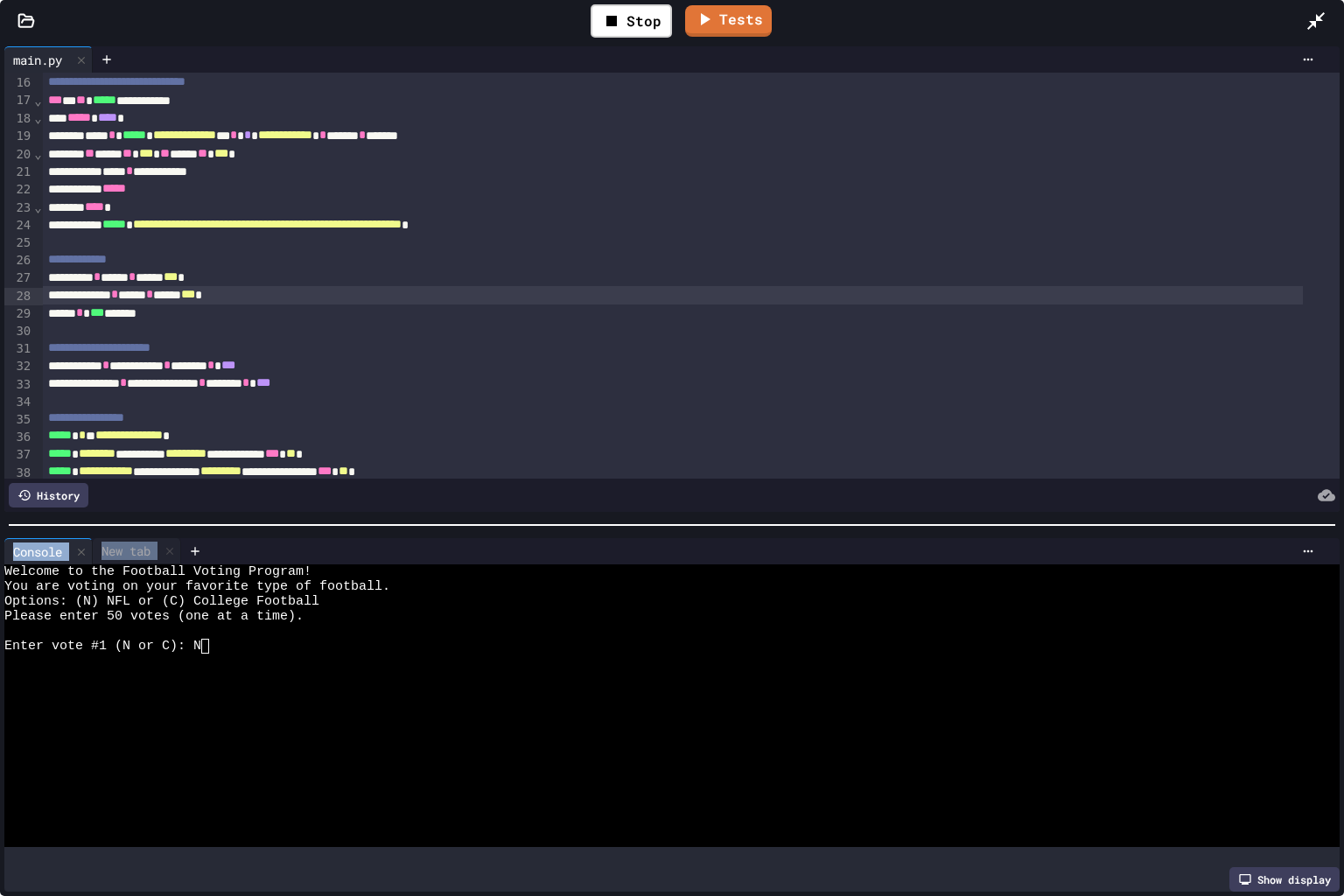
drag, startPoint x: 909, startPoint y: 536, endPoint x: 1060, endPoint y: 780, distance: 286.9
click at [1060, 747] on div "**********" at bounding box center [672, 469] width 1344 height 854
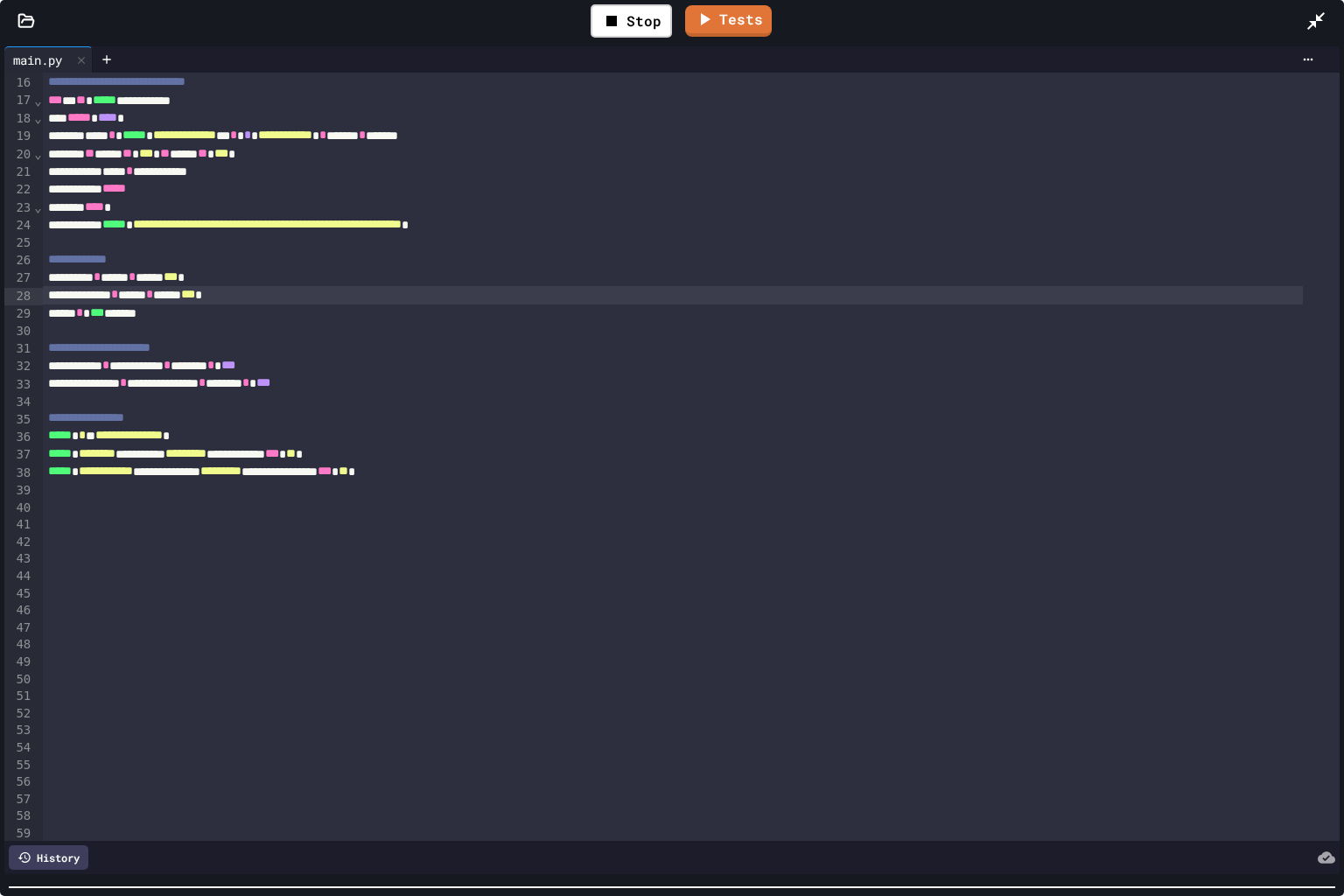
scroll to position [74, 0]
click at [956, 747] on div "**********" at bounding box center [672, 469] width 1344 height 854
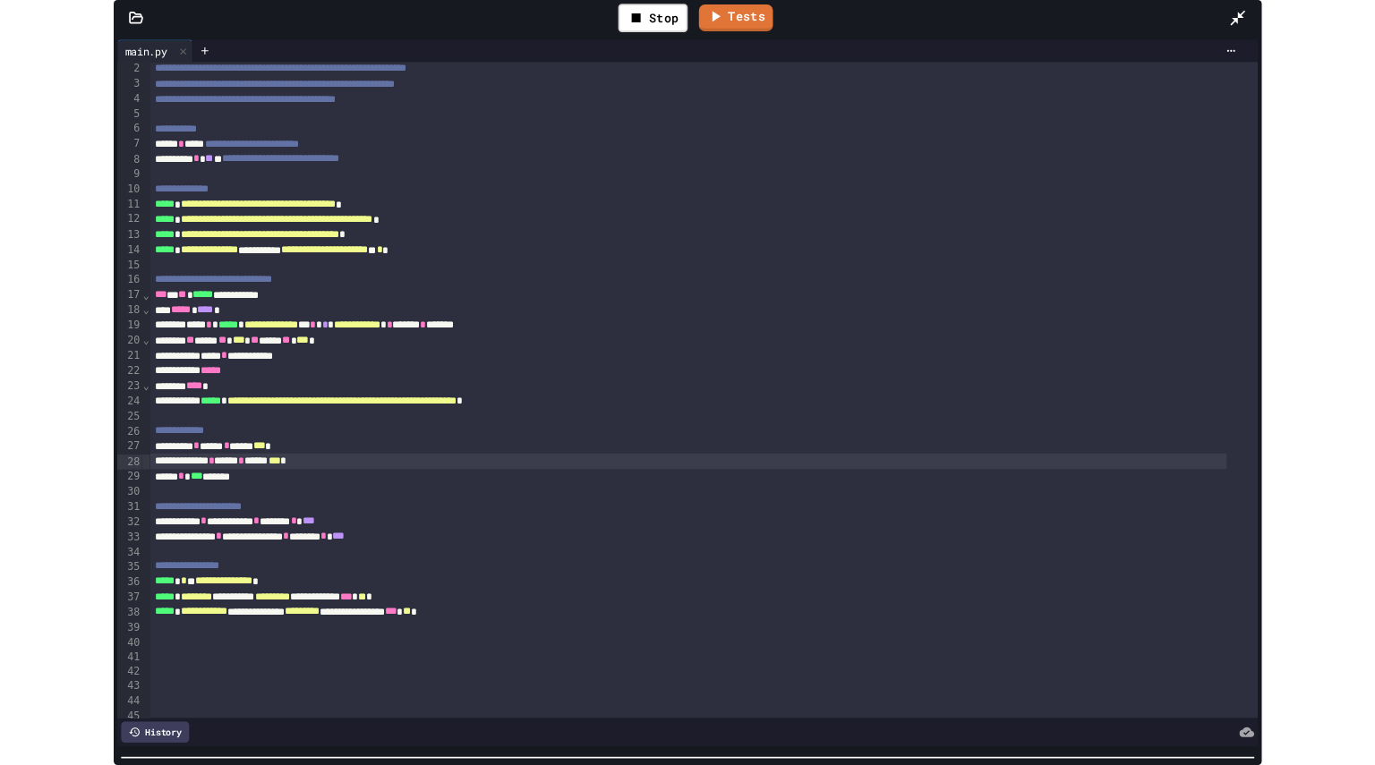
scroll to position [0, 0]
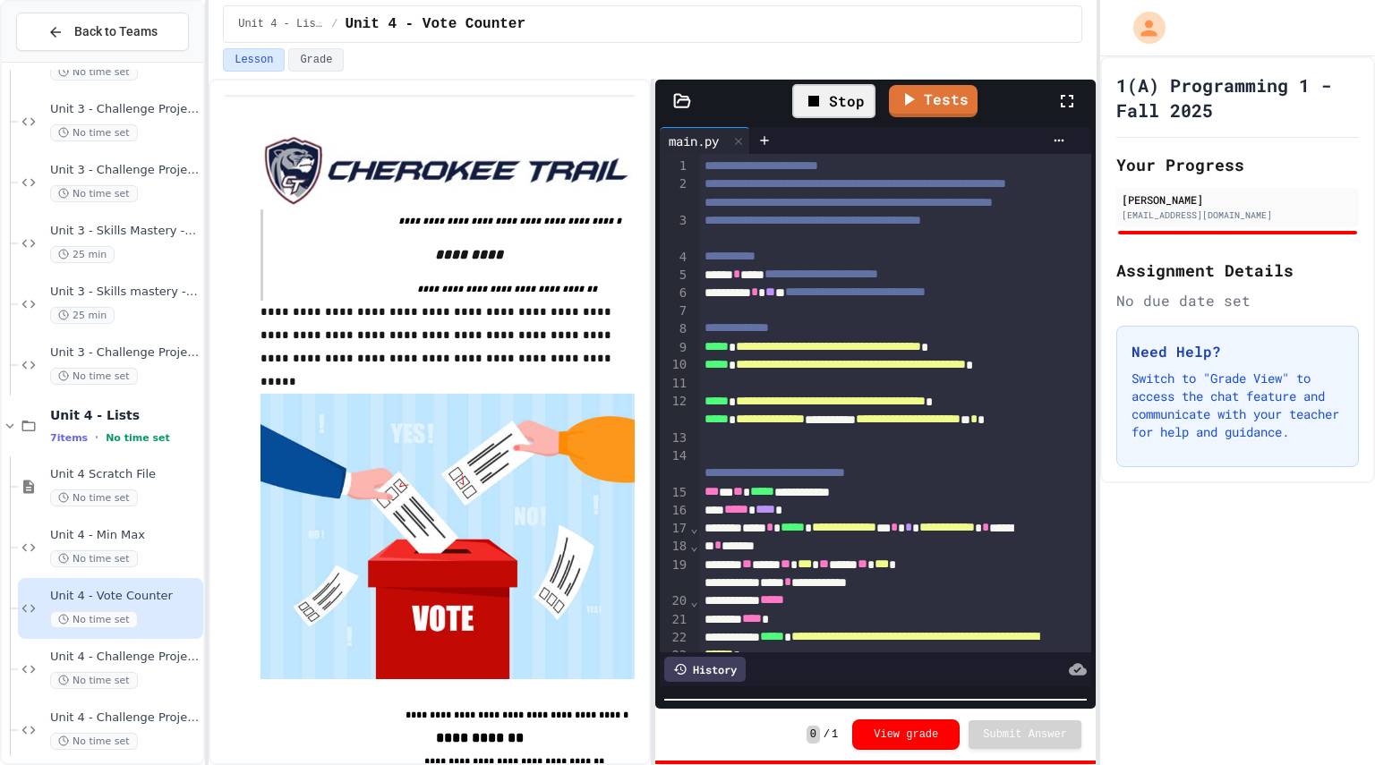
click at [824, 101] on icon at bounding box center [813, 100] width 21 height 21
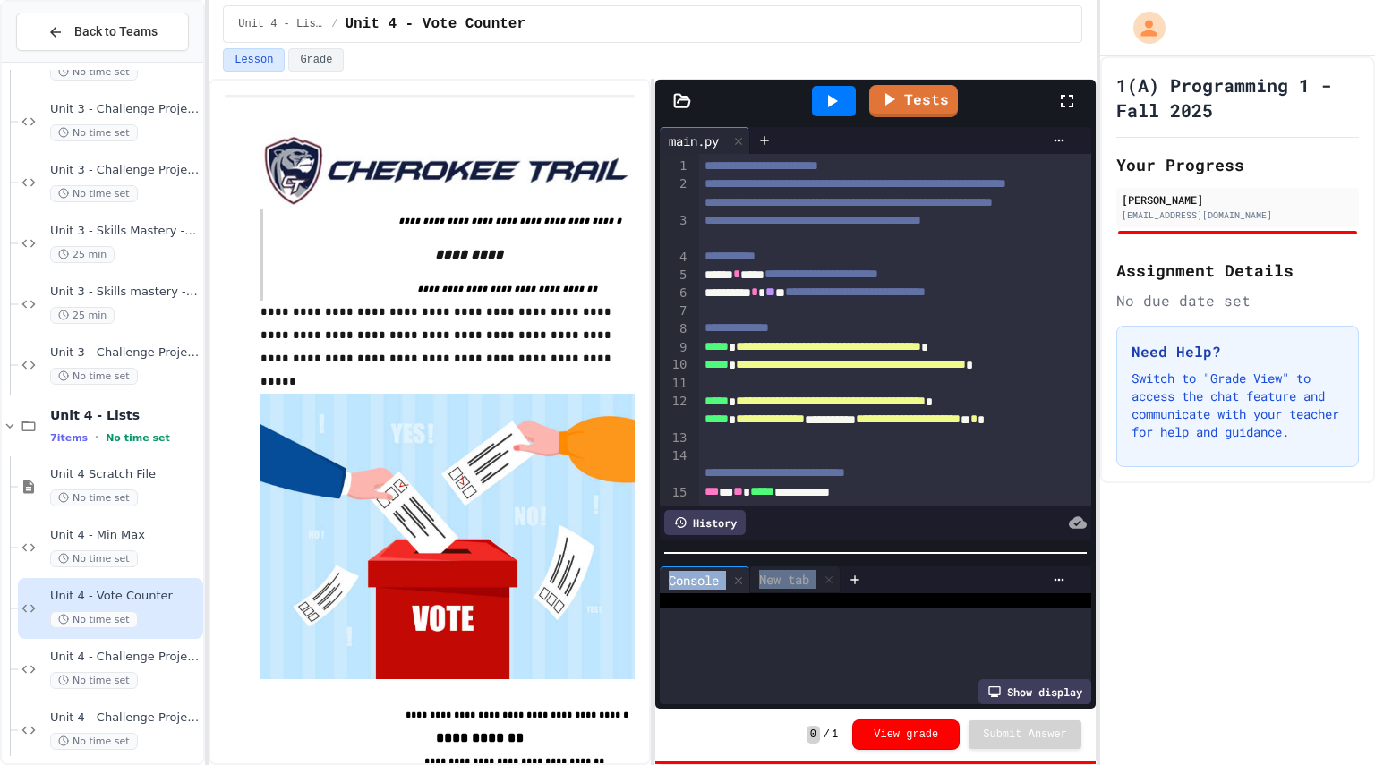
click at [839, 124] on div "**********" at bounding box center [875, 394] width 440 height 629
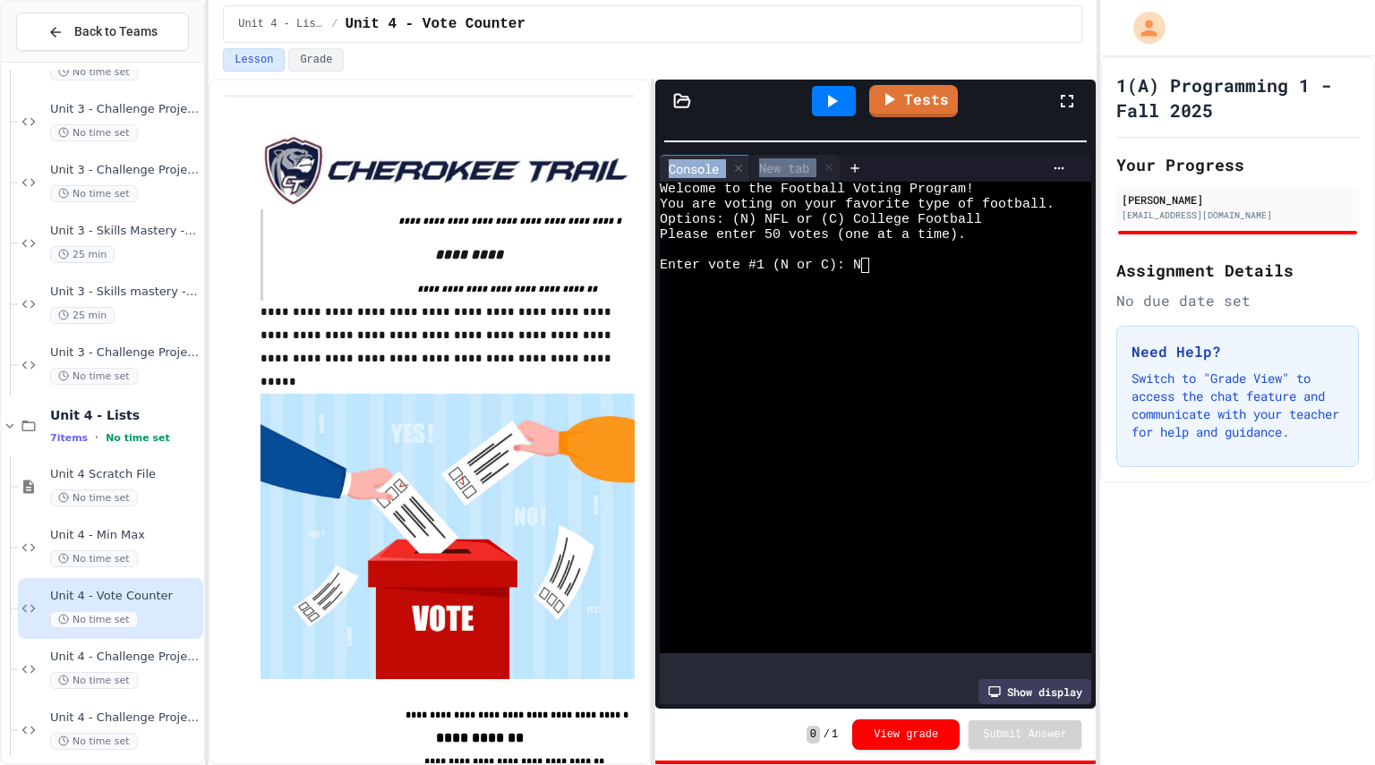
click at [834, 106] on icon at bounding box center [831, 100] width 21 height 21
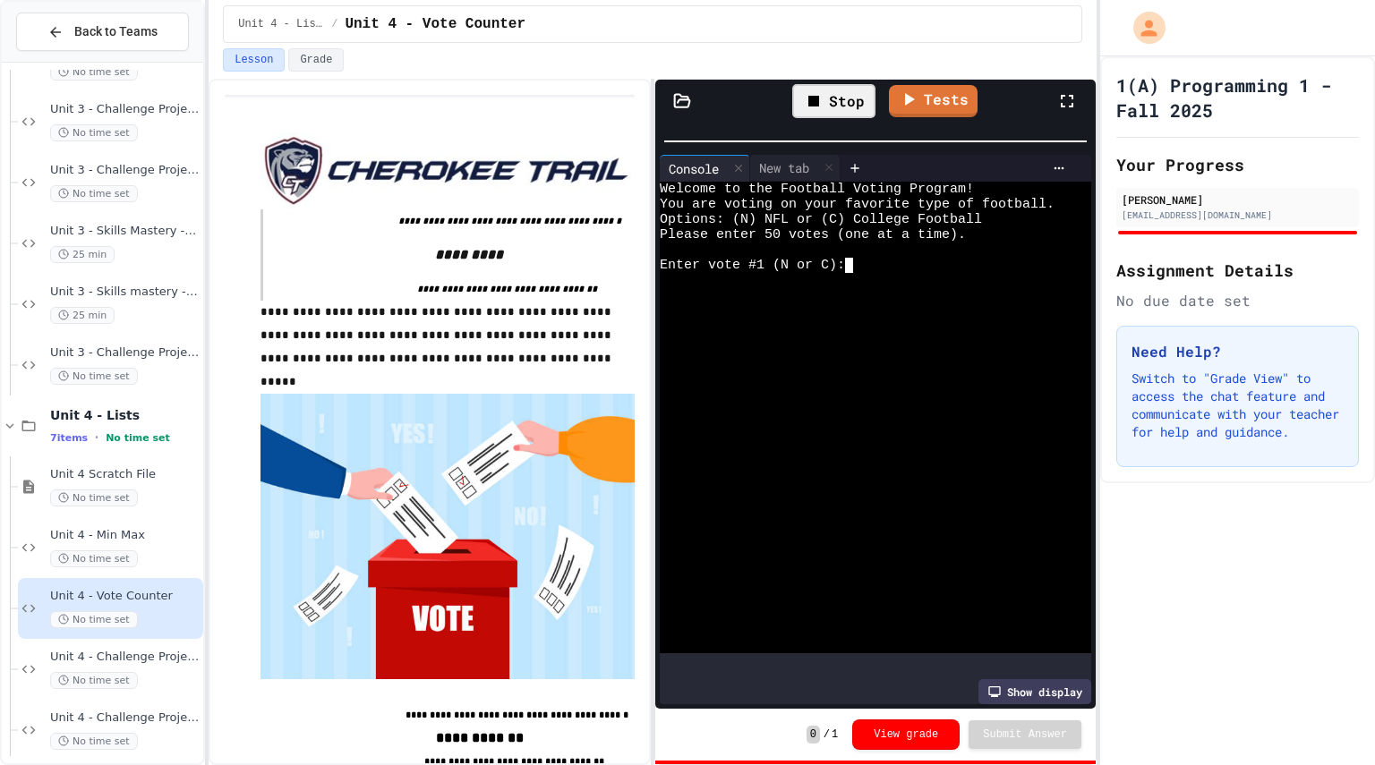
click at [887, 277] on div at bounding box center [861, 280] width 403 height 15
click at [841, 99] on div "Stop" at bounding box center [833, 101] width 83 height 34
click at [903, 279] on div at bounding box center [861, 280] width 403 height 15
type textarea "*"
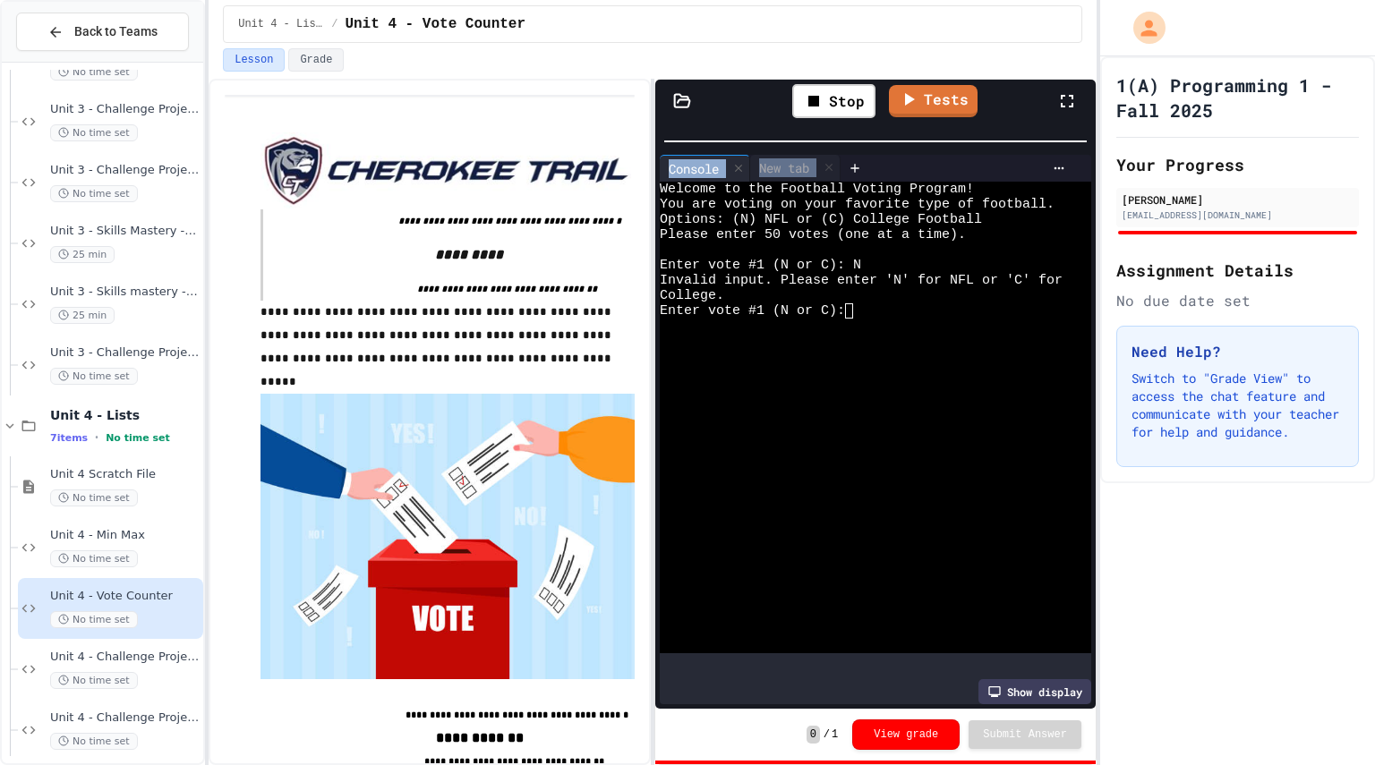
drag, startPoint x: 867, startPoint y: 134, endPoint x: 872, endPoint y: 186, distance: 52.1
click at [872, 186] on div "**********" at bounding box center [875, 416] width 440 height 586
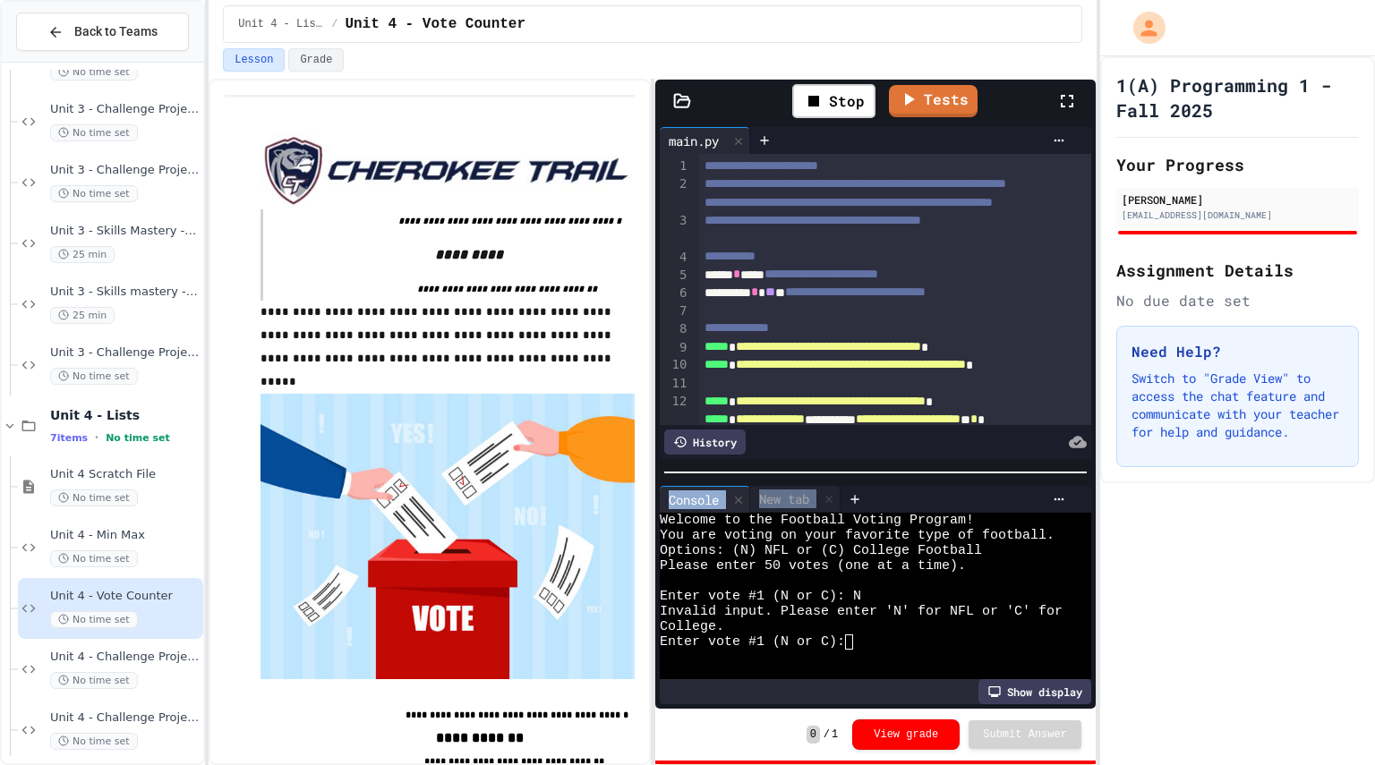
click at [932, 490] on div "**********" at bounding box center [875, 416] width 440 height 586
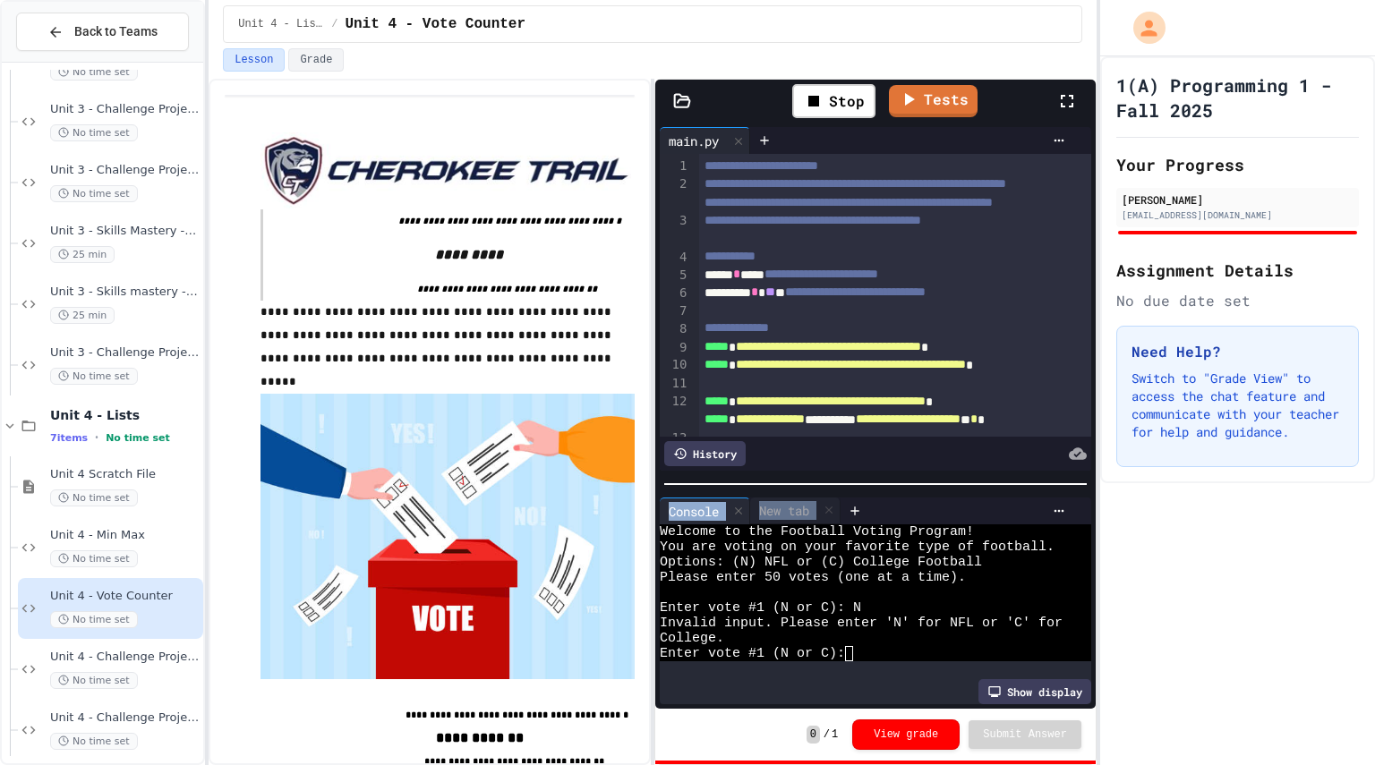
drag, startPoint x: 908, startPoint y: 482, endPoint x: 919, endPoint y: 570, distance: 88.5
click at [919, 570] on div "**********" at bounding box center [875, 416] width 440 height 586
click at [937, 493] on div at bounding box center [875, 484] width 440 height 18
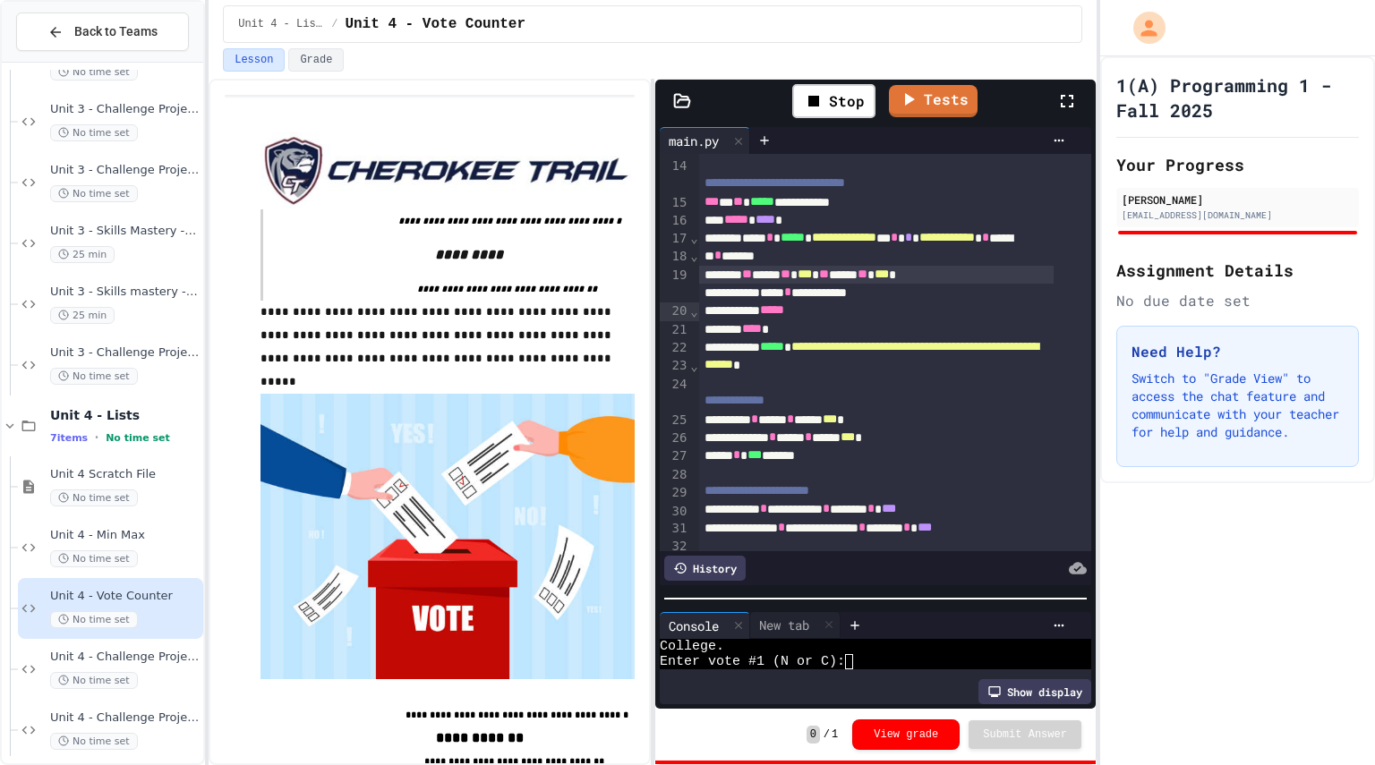
scroll to position [290, 0]
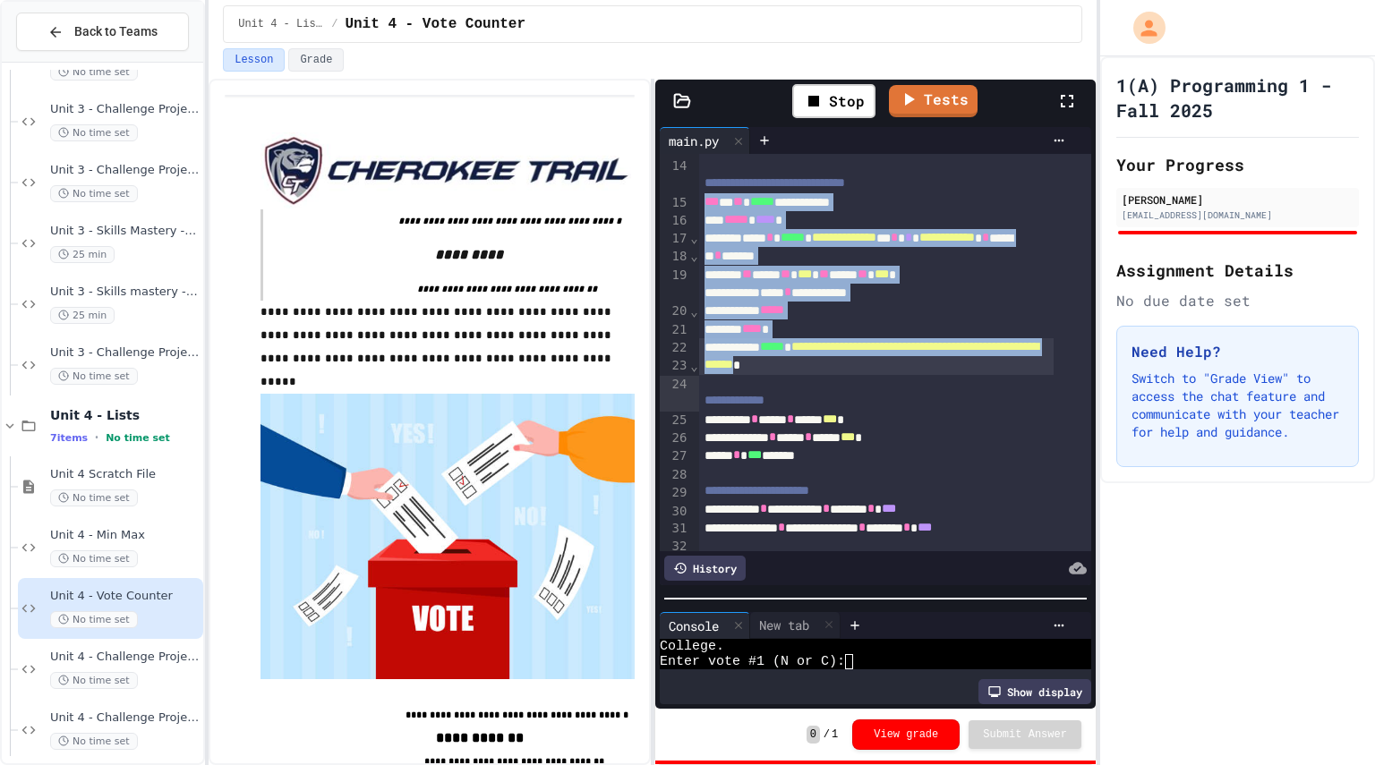
drag, startPoint x: 704, startPoint y: 239, endPoint x: 922, endPoint y: 398, distance: 269.6
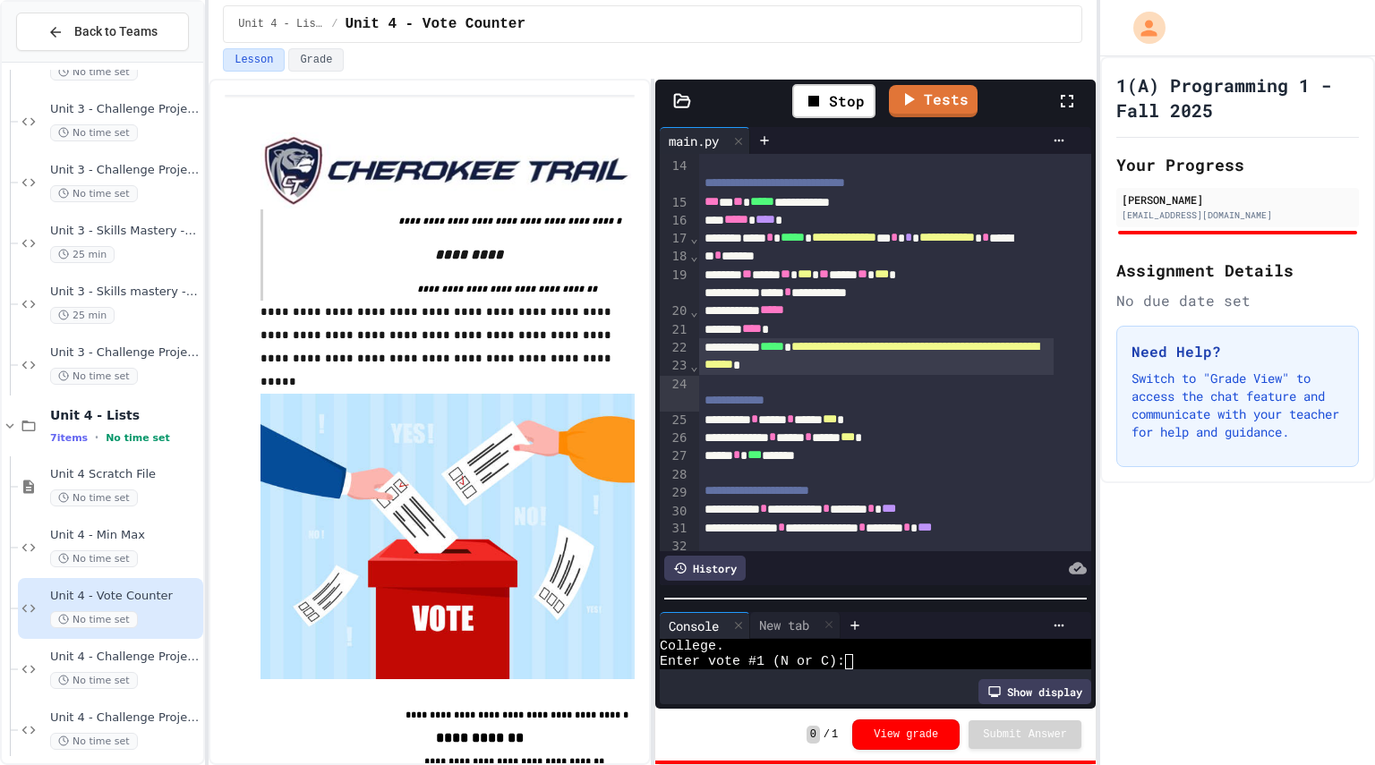
click at [990, 393] on div at bounding box center [895, 384] width 392 height 18
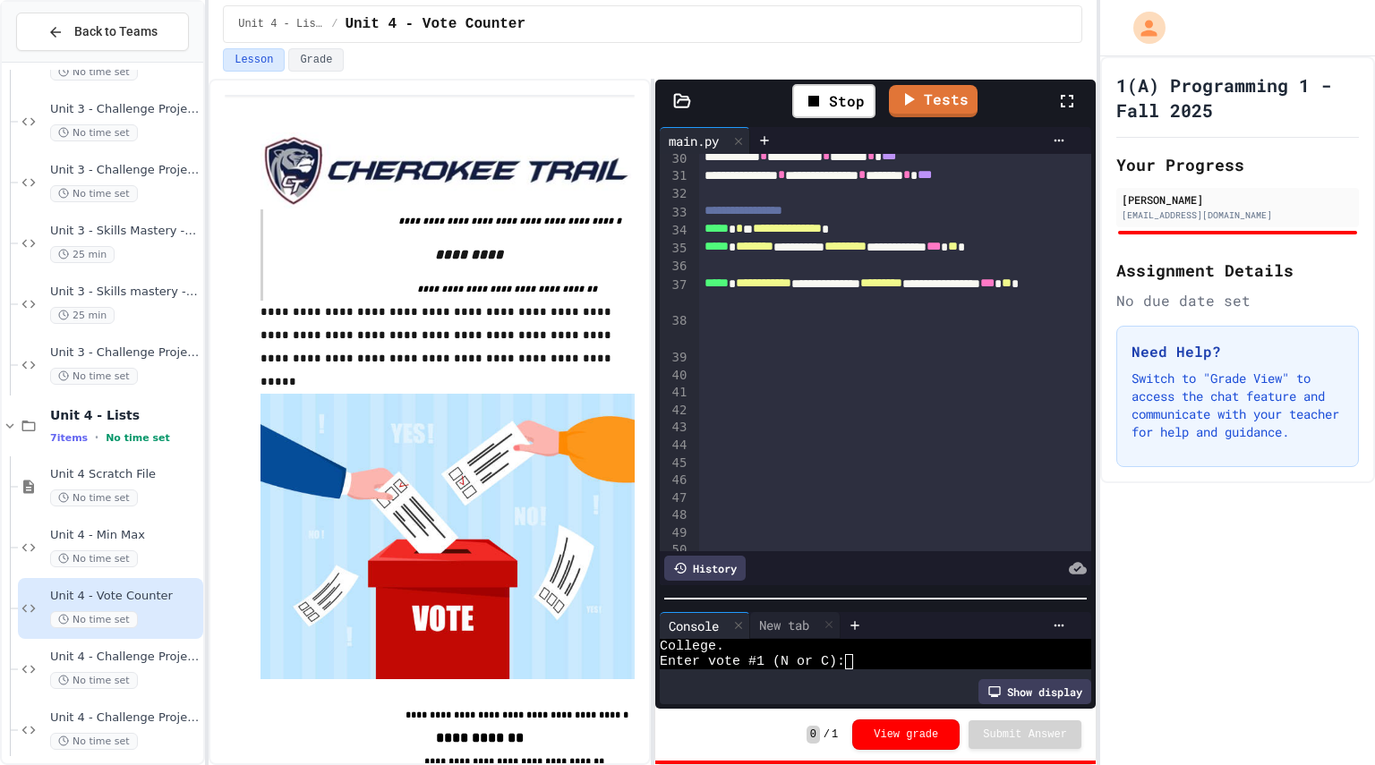
scroll to position [644, 0]
click at [810, 96] on icon at bounding box center [813, 101] width 11 height 11
click at [831, 108] on icon at bounding box center [831, 100] width 21 height 21
click at [857, 654] on textarea "Terminal input" at bounding box center [857, 661] width 8 height 15
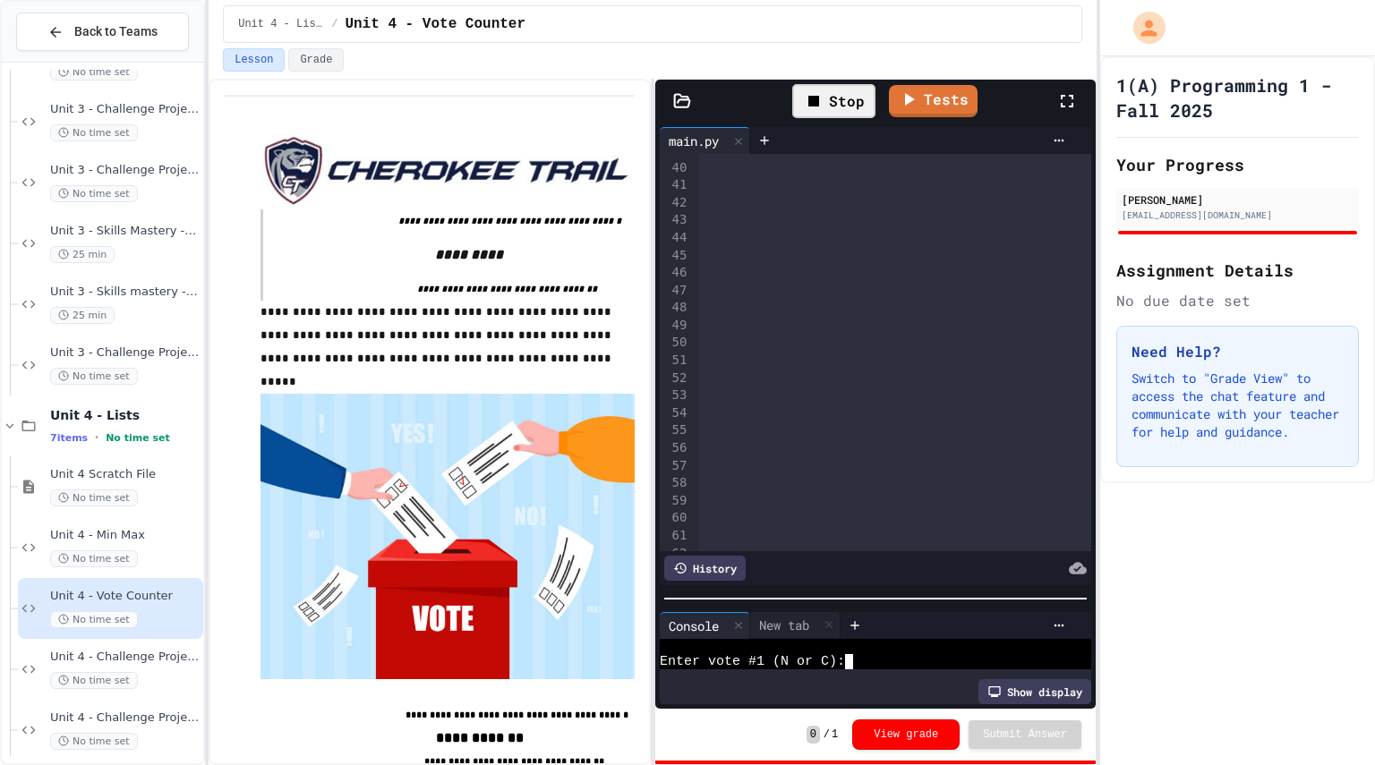
scroll to position [851, 0]
click at [831, 92] on div "Stop" at bounding box center [833, 101] width 83 height 34
click at [831, 92] on icon at bounding box center [831, 100] width 21 height 21
click at [858, 654] on textarea "Terminal input" at bounding box center [857, 661] width 8 height 15
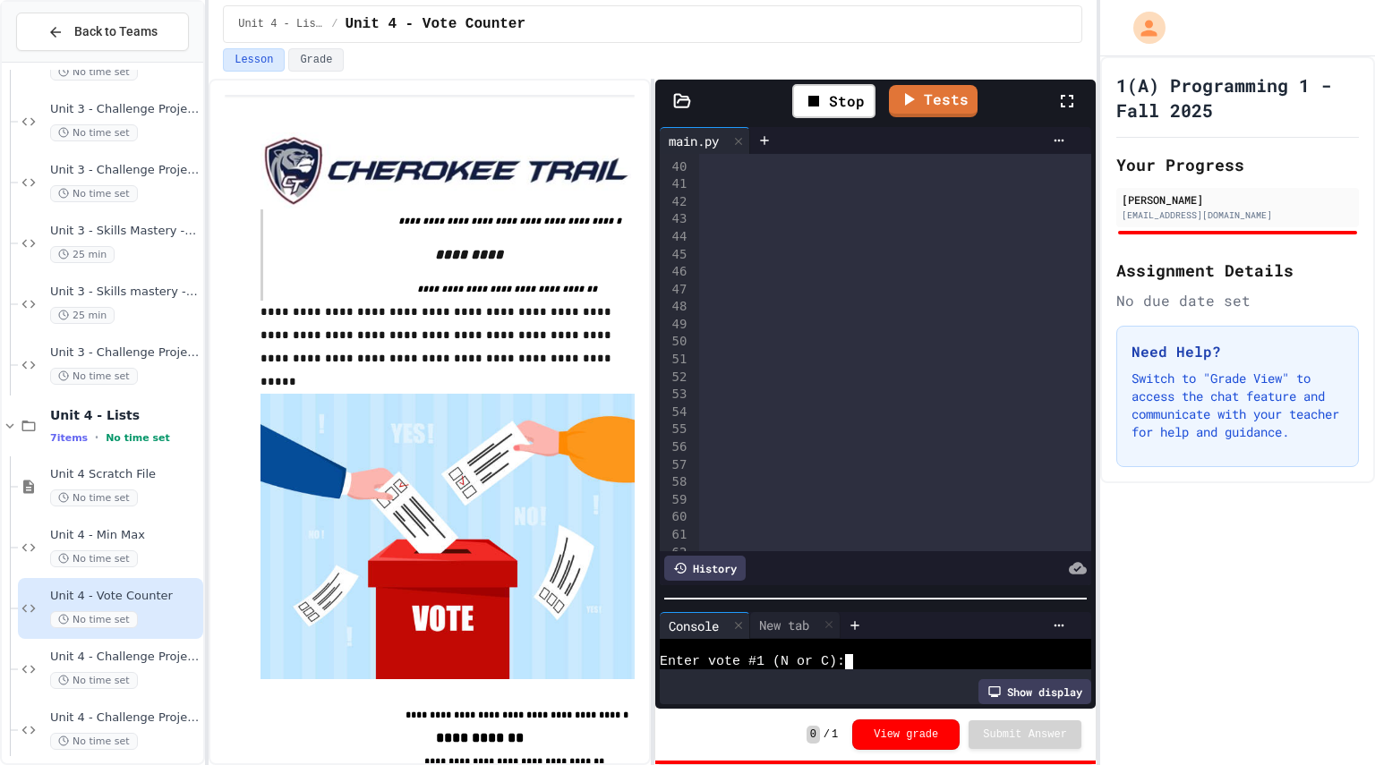
type textarea "*"
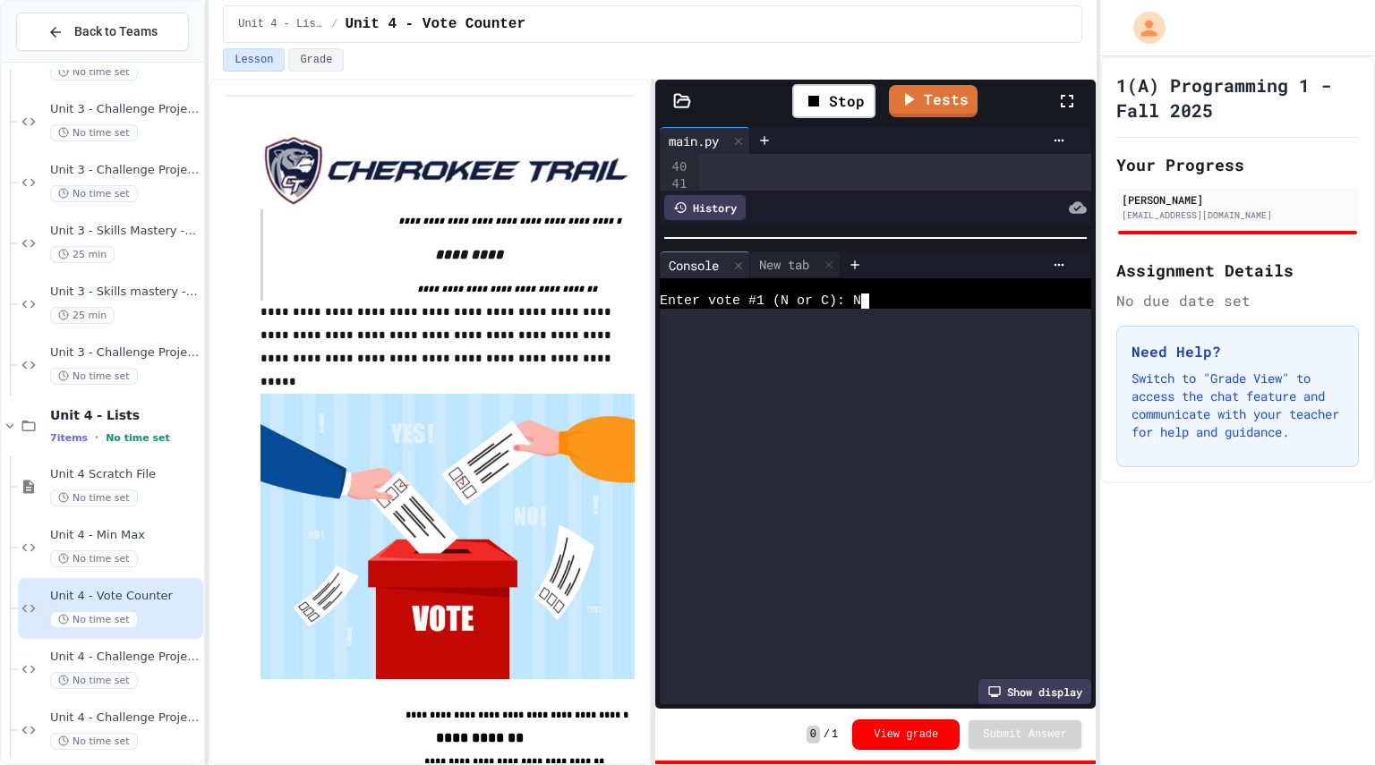
click at [822, 225] on div "**********" at bounding box center [875, 416] width 440 height 586
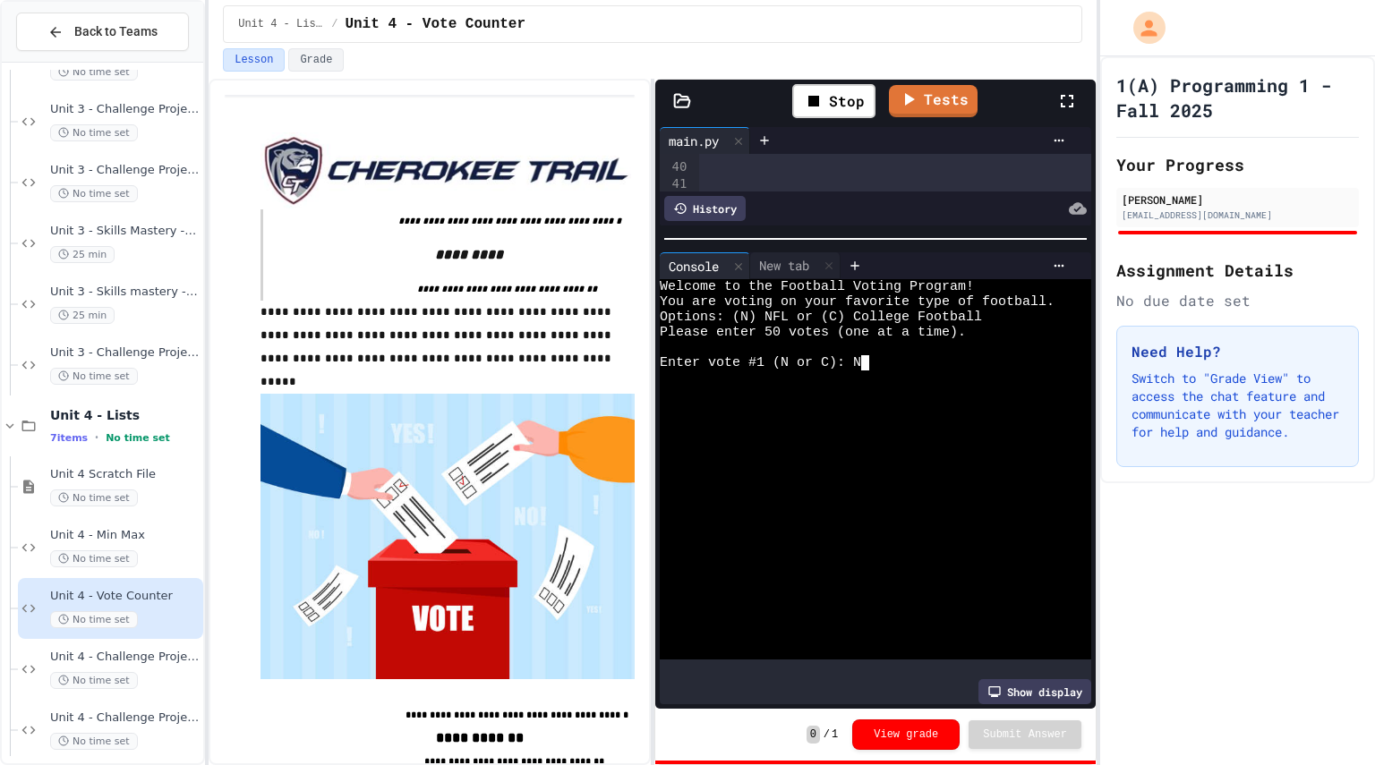
scroll to position [0, 0]
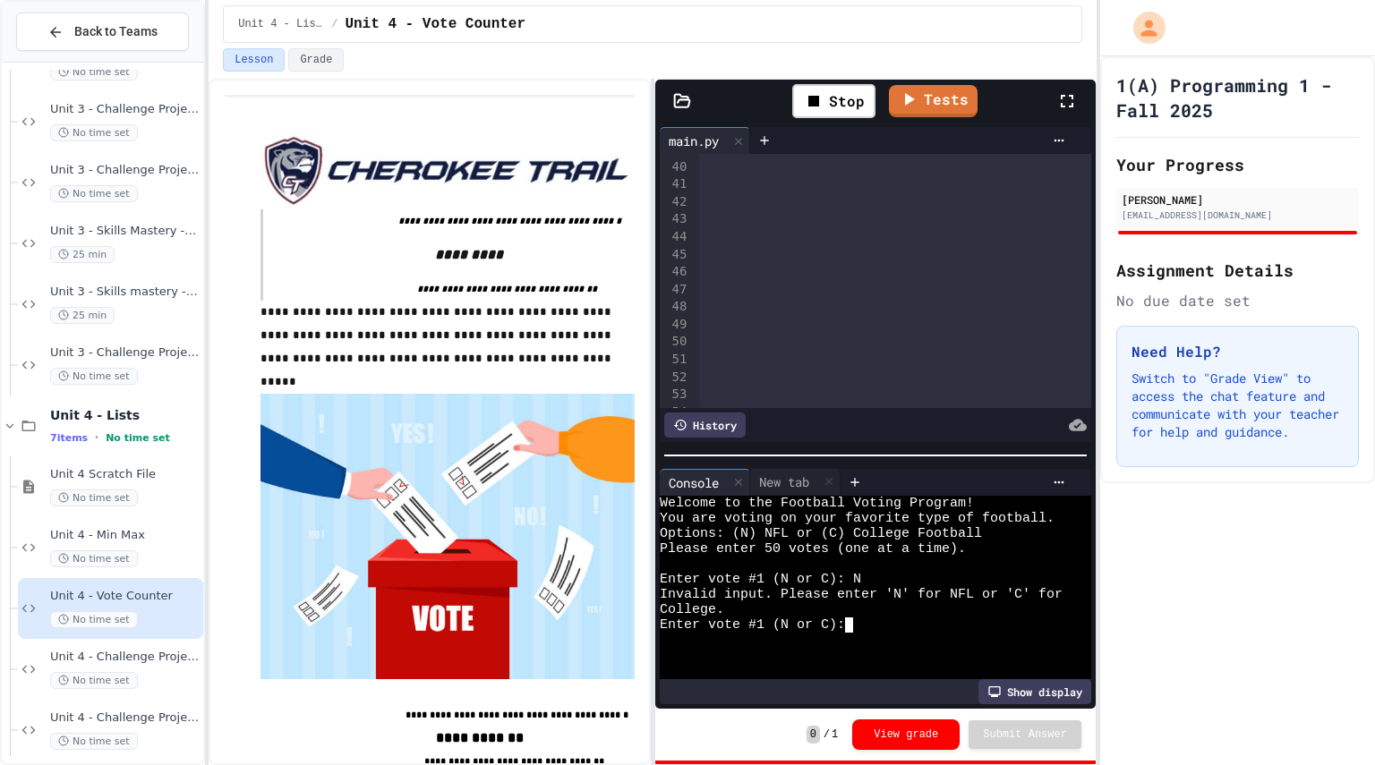
click at [902, 464] on div "**********" at bounding box center [875, 416] width 440 height 586
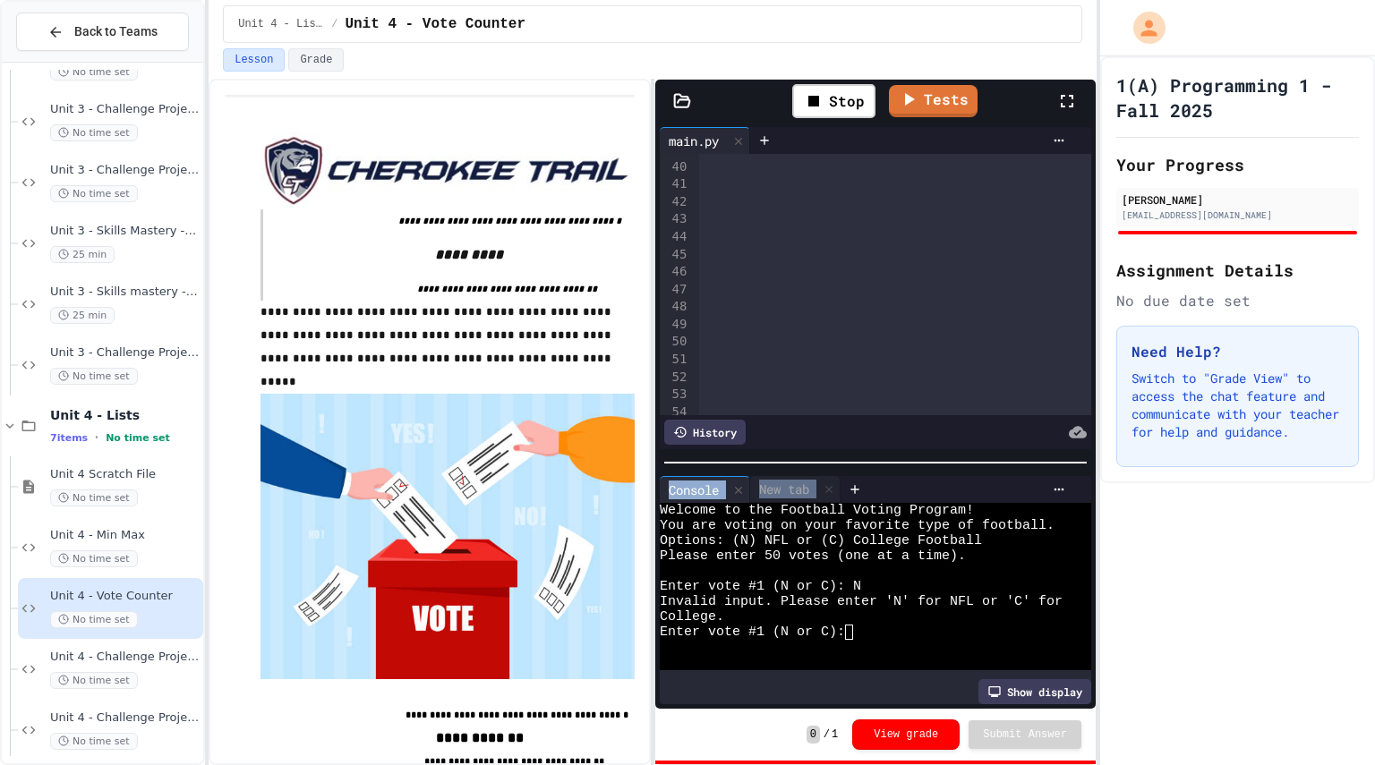
drag, startPoint x: 902, startPoint y: 464, endPoint x: 943, endPoint y: 623, distance: 164.5
click at [943, 623] on div "**********" at bounding box center [875, 416] width 440 height 586
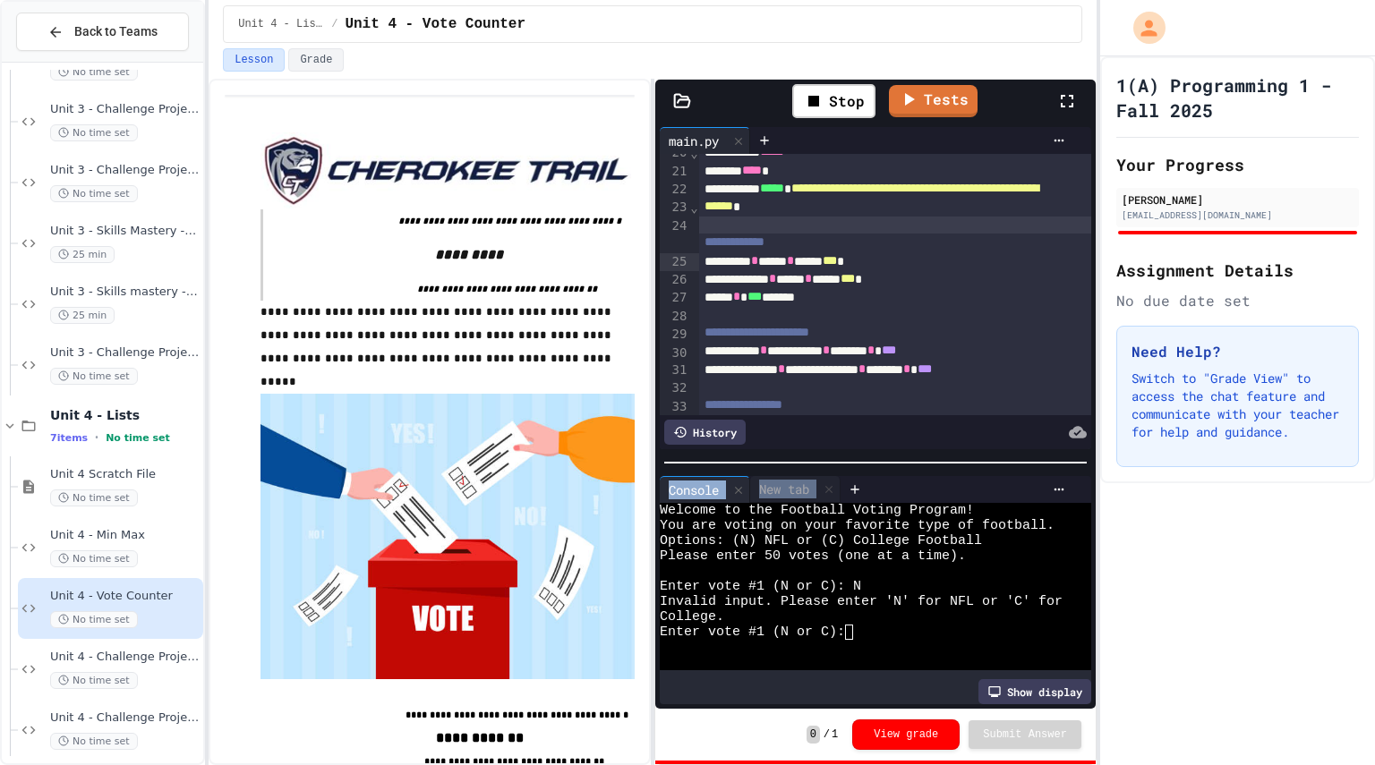
scroll to position [448, 0]
click at [828, 109] on div "Stop" at bounding box center [833, 101] width 83 height 34
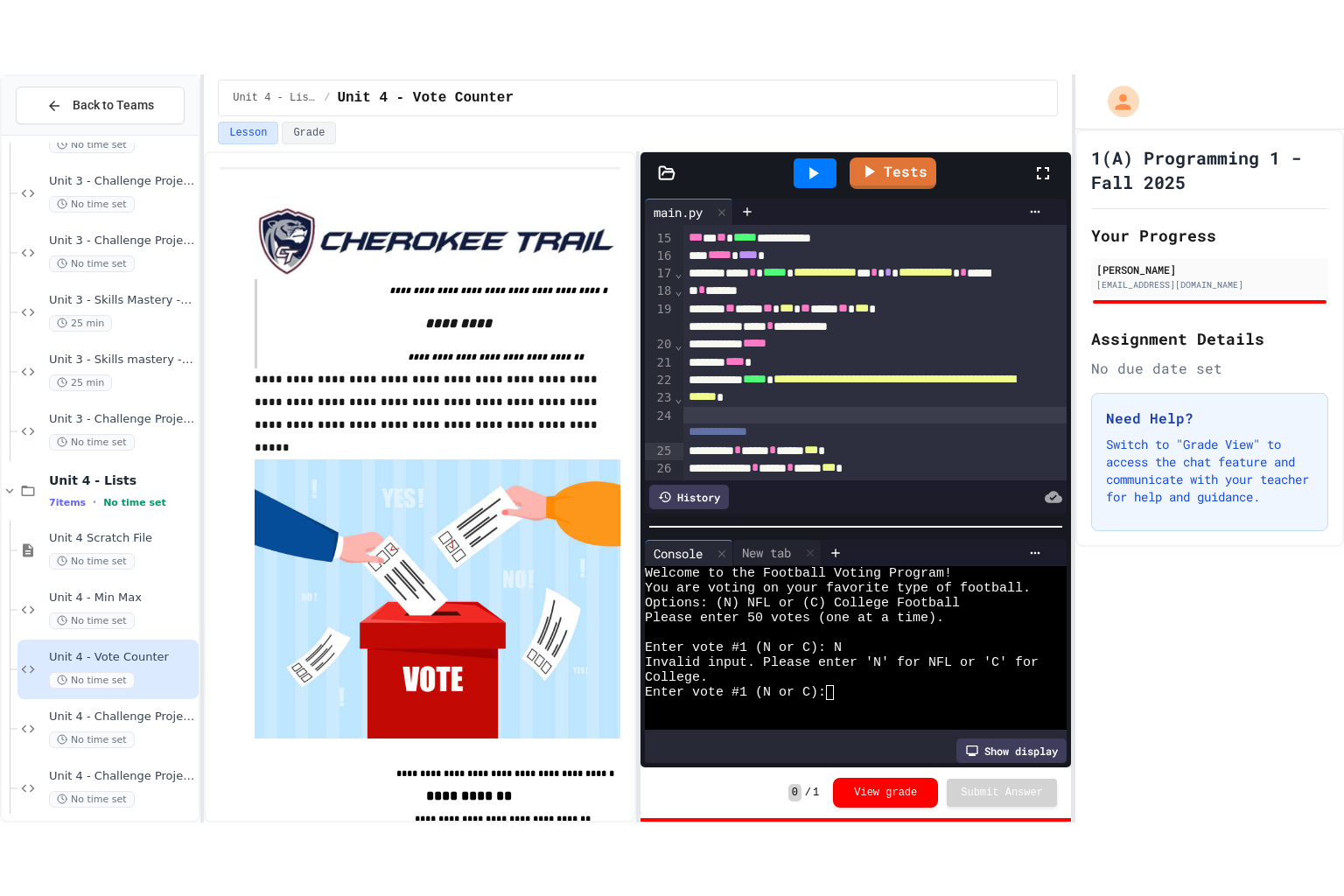
scroll to position [319, 0]
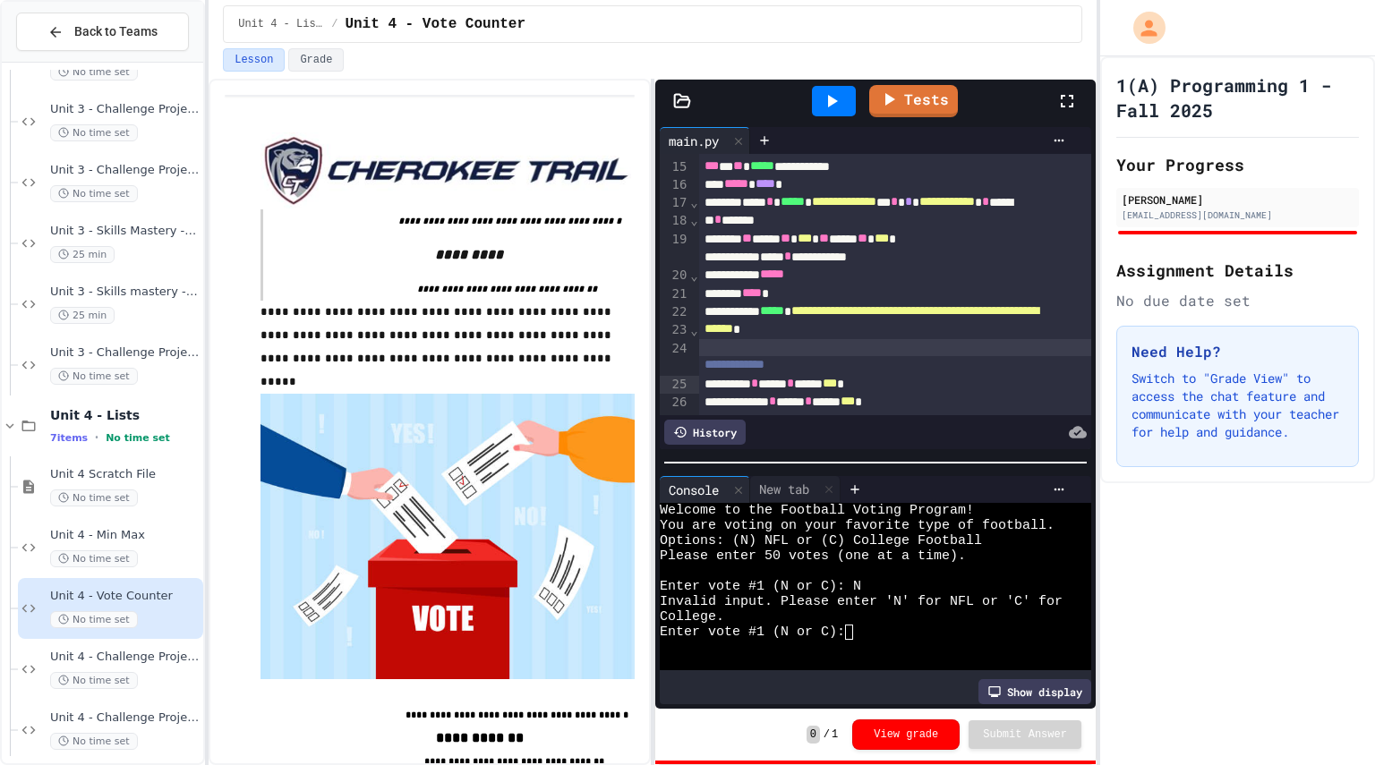
click at [1075, 95] on icon at bounding box center [1066, 100] width 21 height 21
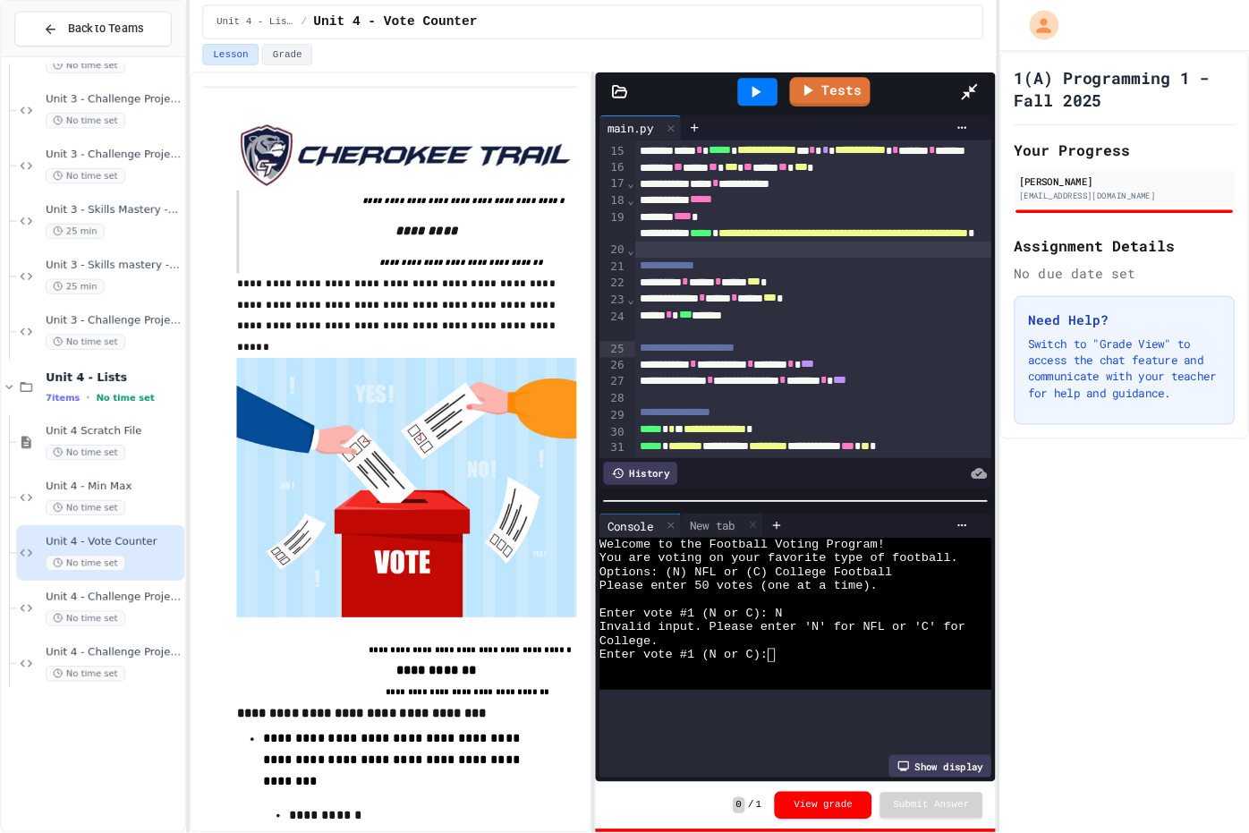
scroll to position [253, 0]
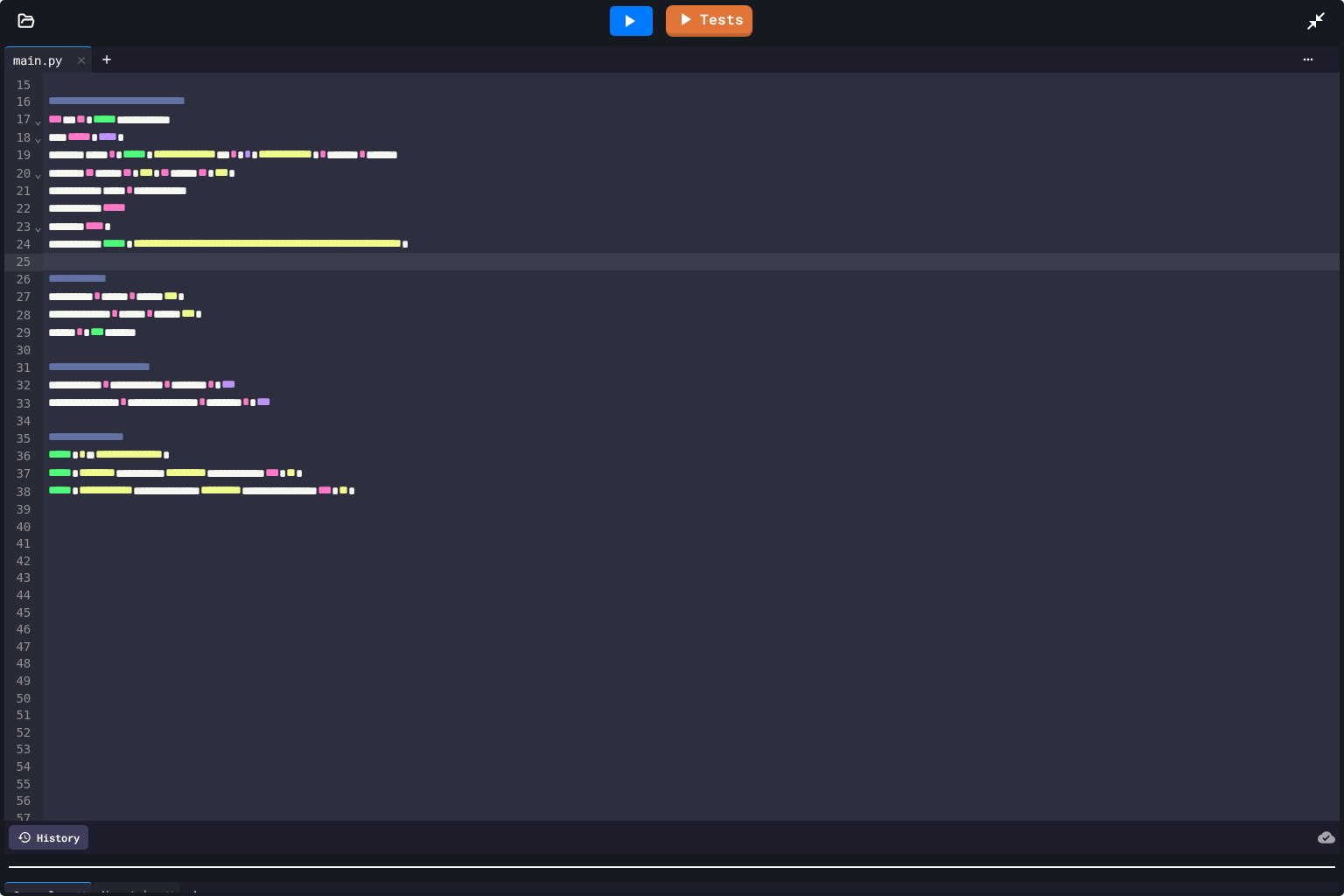
click at [946, 747] on div "**********" at bounding box center [672, 469] width 1344 height 854
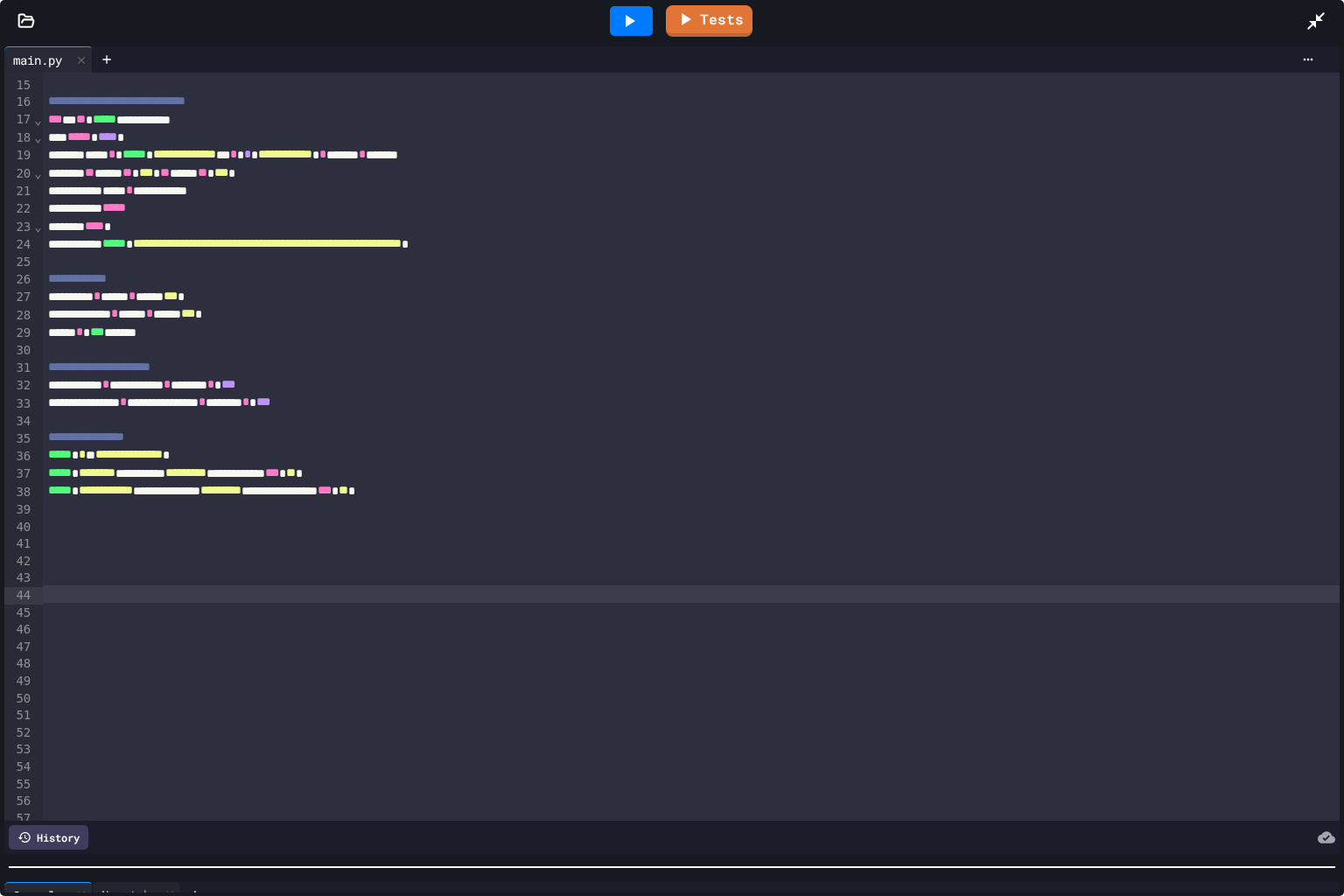
click at [913, 597] on div at bounding box center [691, 594] width 1296 height 18
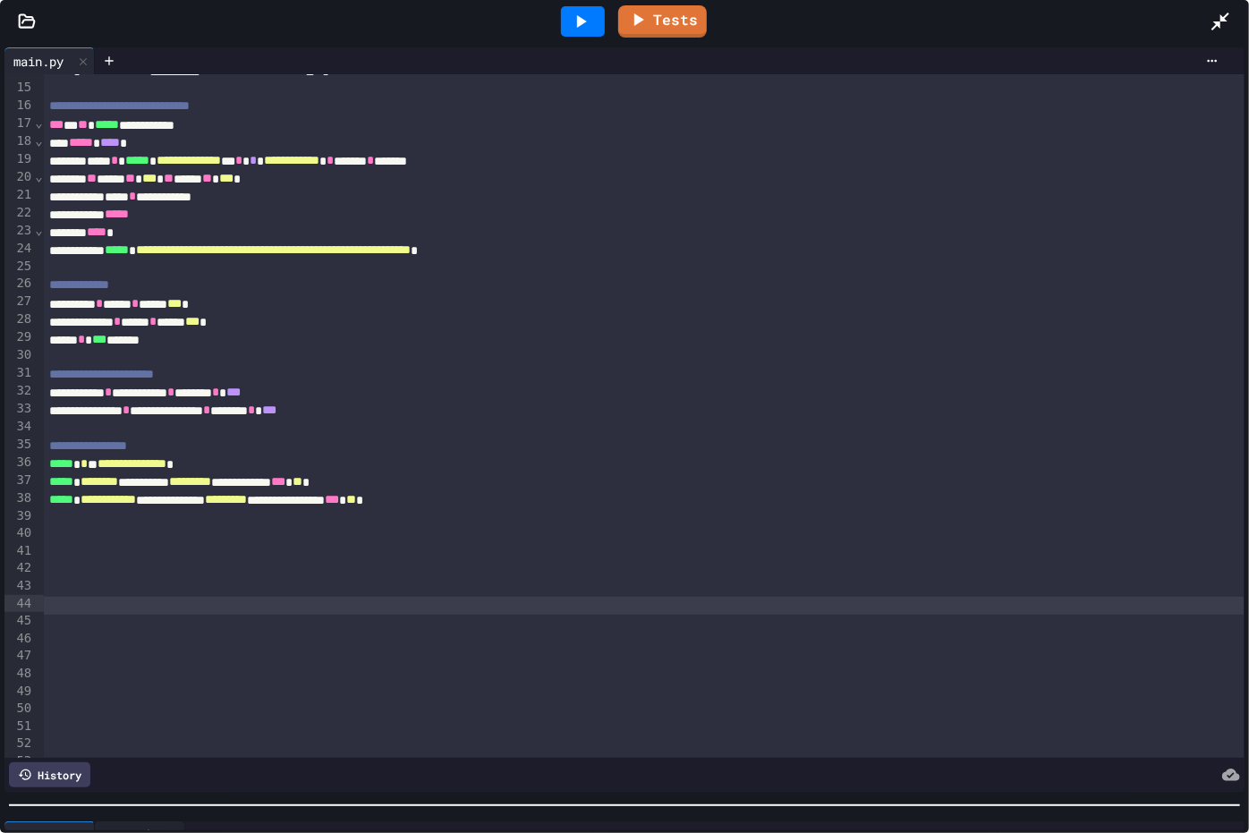
scroll to position [0, 0]
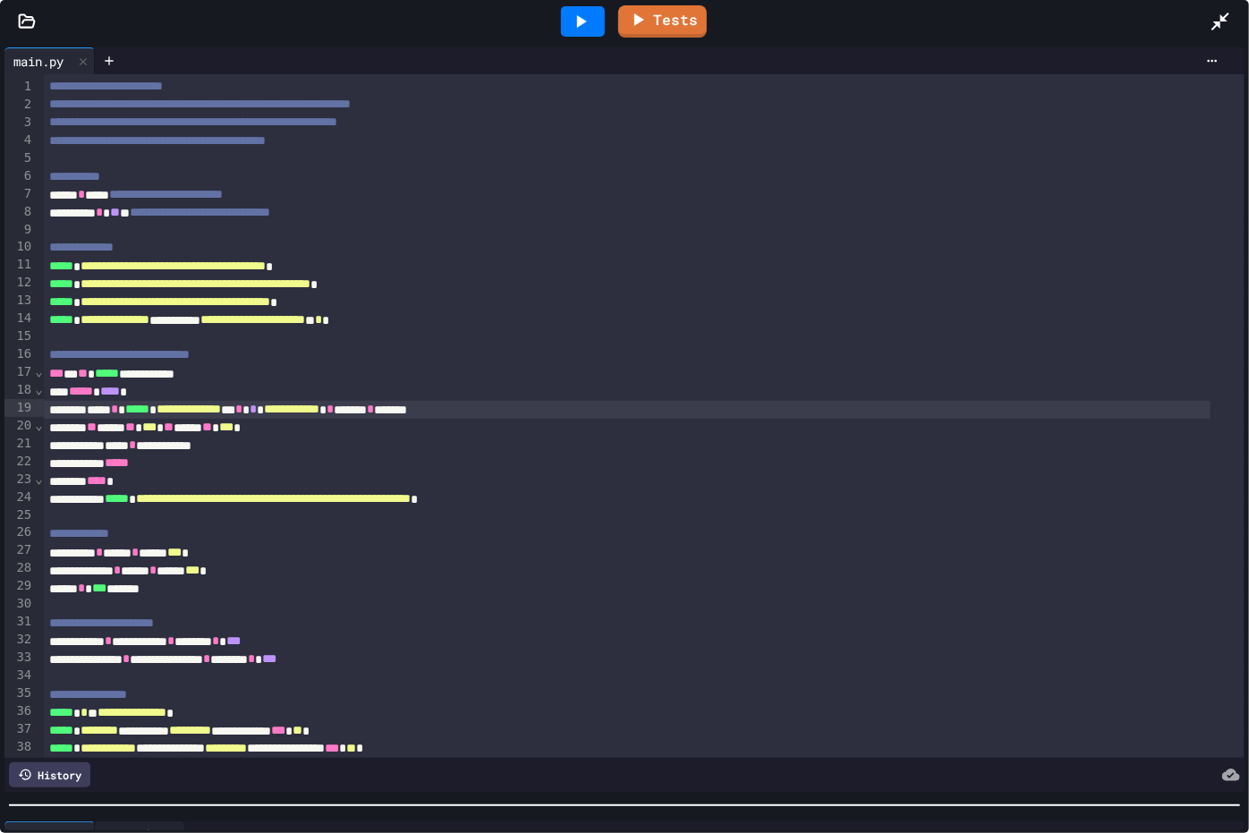
click at [518, 410] on div "**********" at bounding box center [628, 410] width 1168 height 18
click at [498, 410] on div "**********" at bounding box center [628, 410] width 1168 height 18
click at [591, 26] on icon at bounding box center [580, 21] width 21 height 21
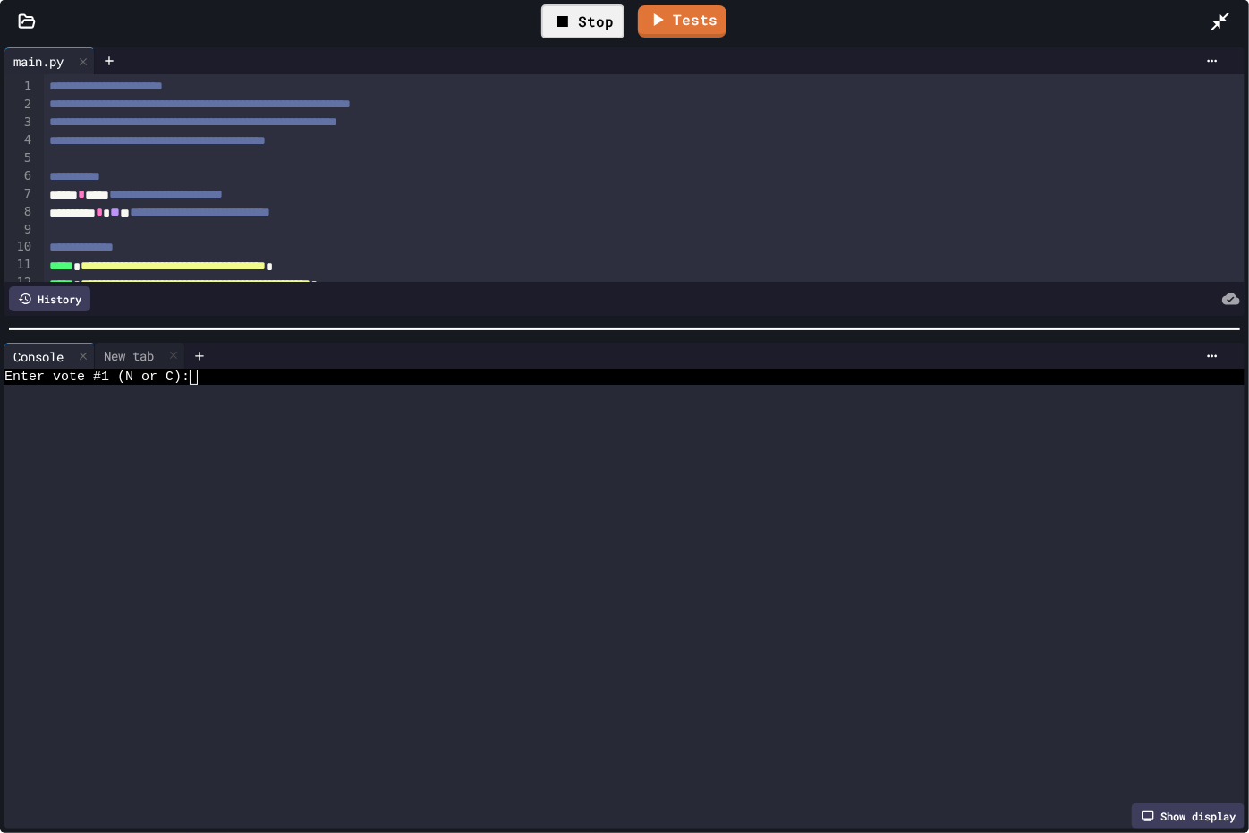
click at [621, 311] on div "**********" at bounding box center [624, 438] width 1249 height 790
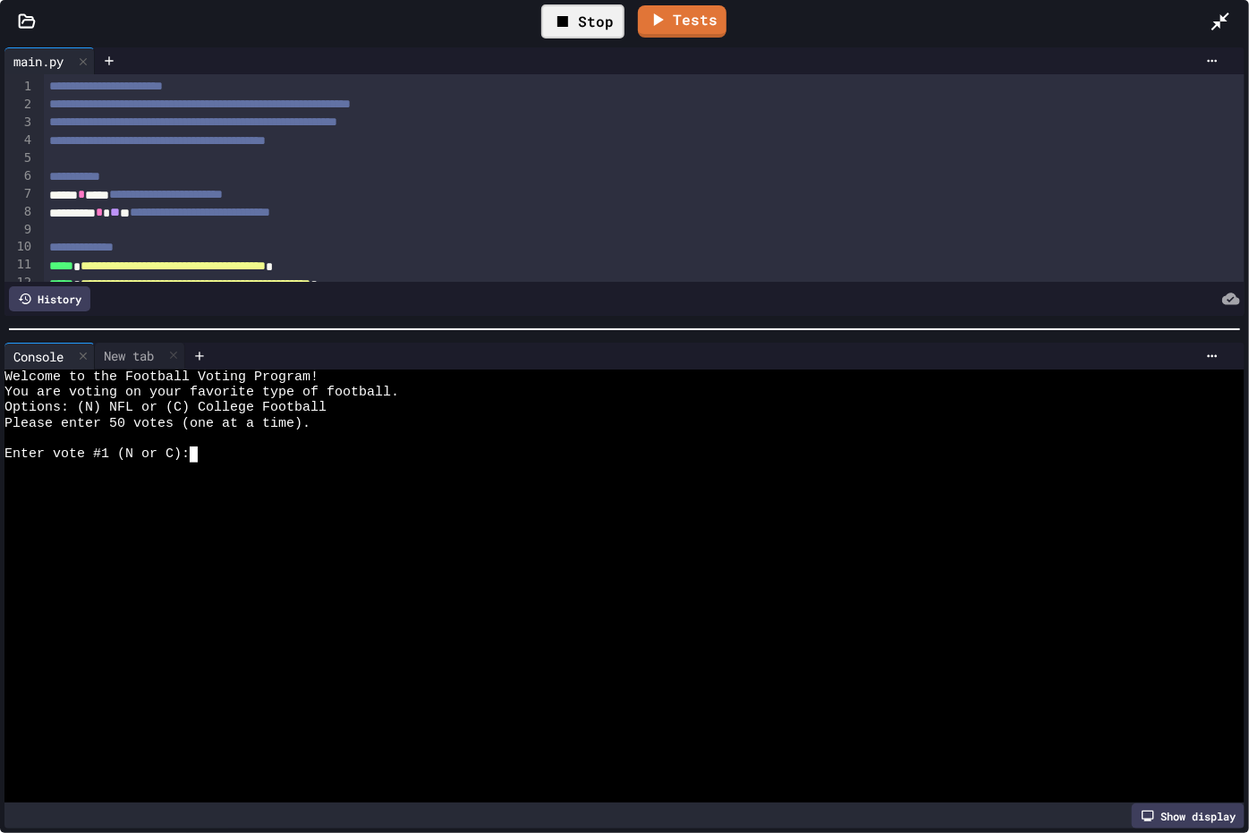
type textarea "*"
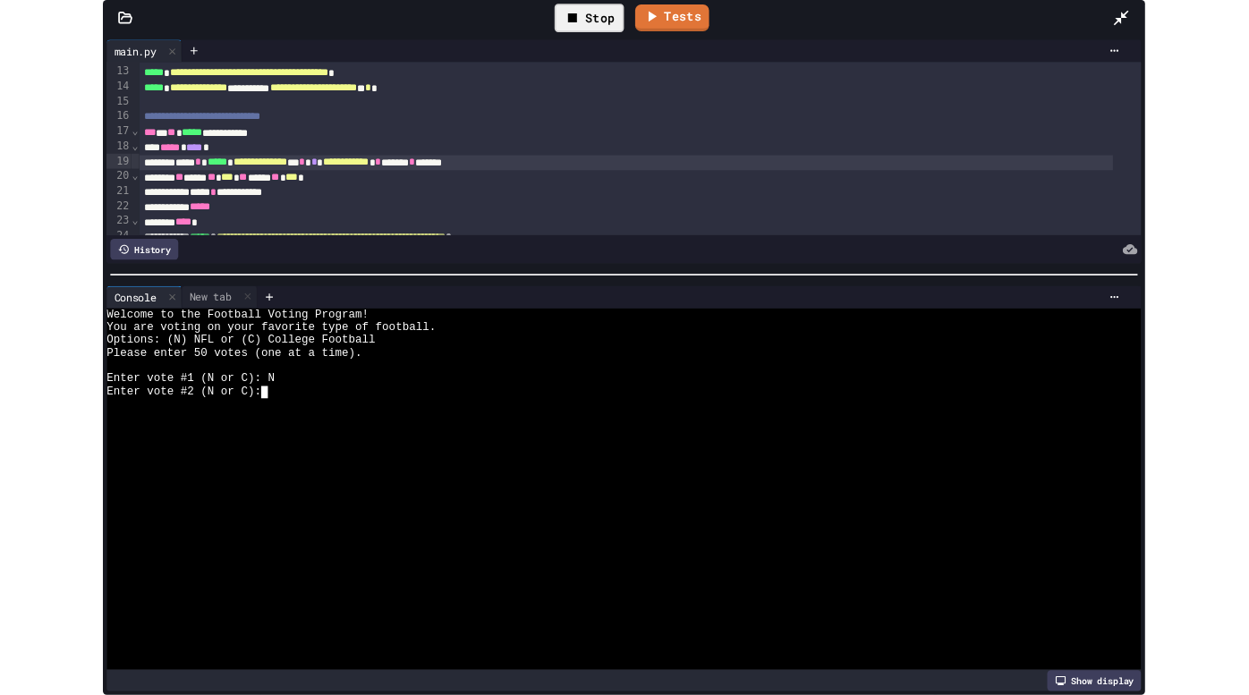
scroll to position [212, 0]
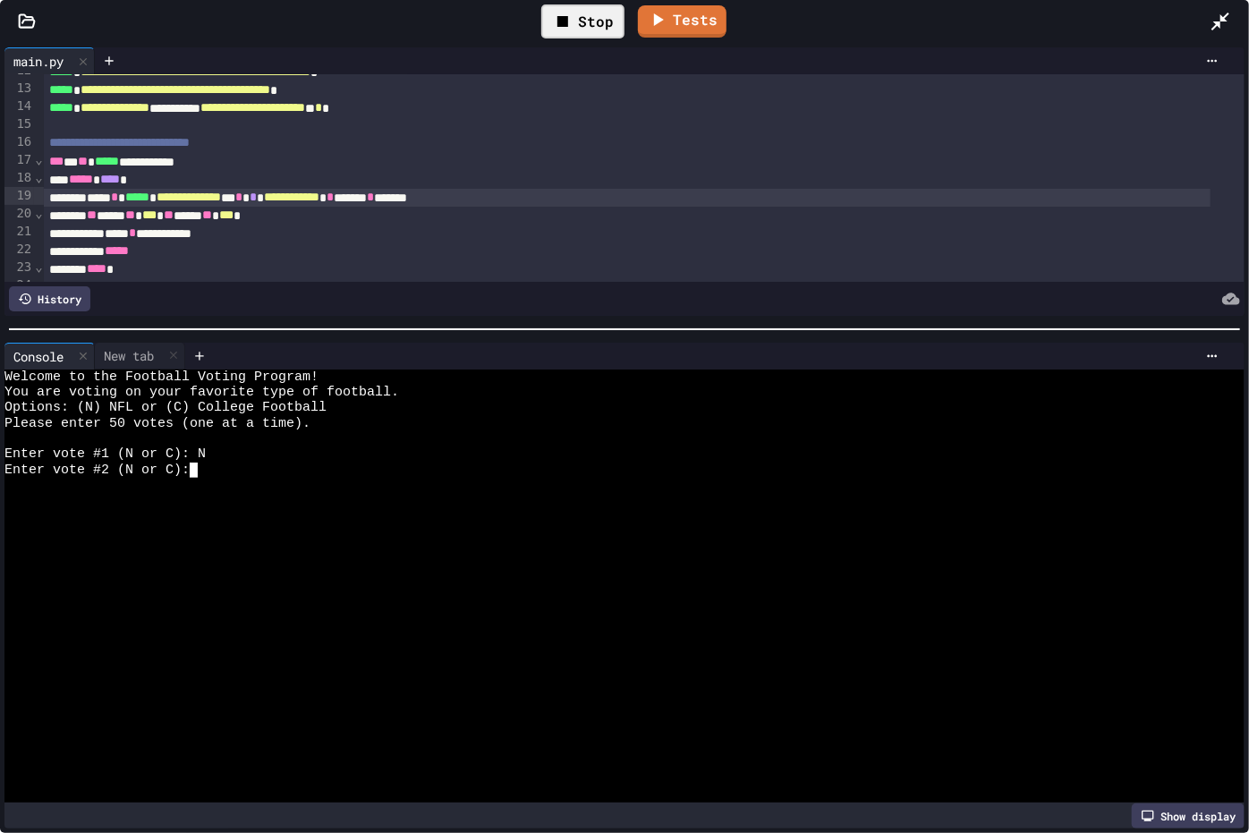
click at [588, 12] on div "Stop" at bounding box center [582, 21] width 83 height 34
click at [1218, 23] on icon at bounding box center [1221, 22] width 18 height 18
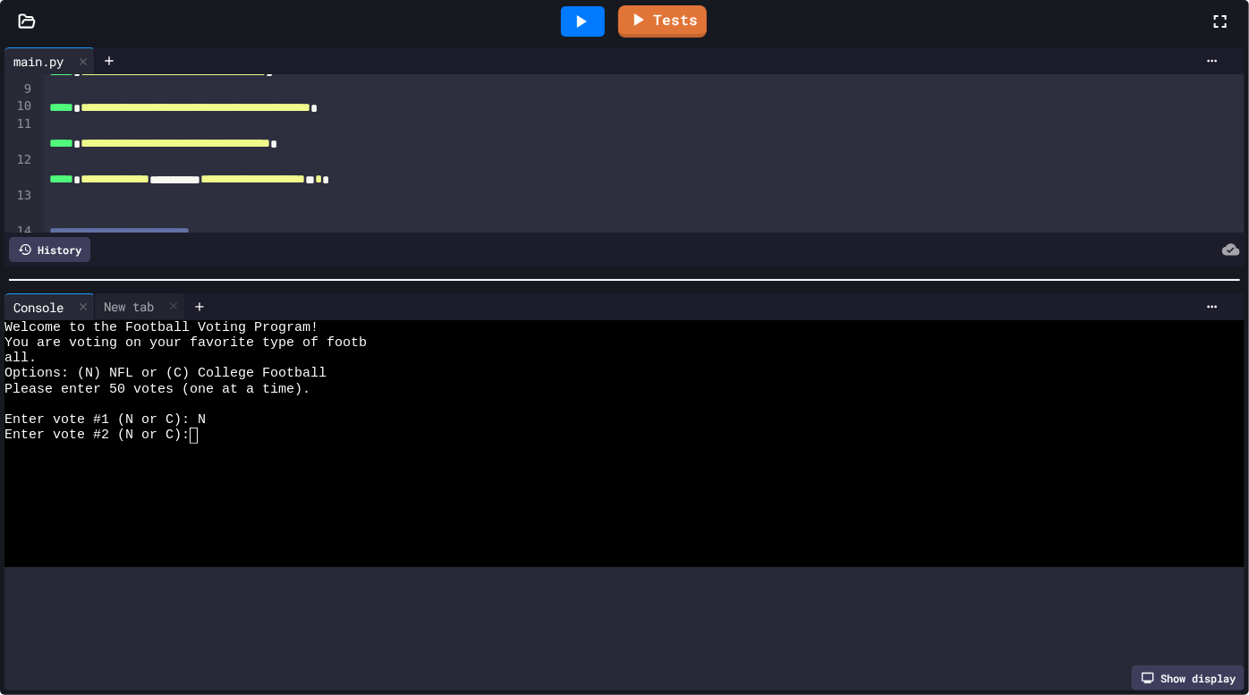
scroll to position [320, 0]
